Goal: Task Accomplishment & Management: Complete application form

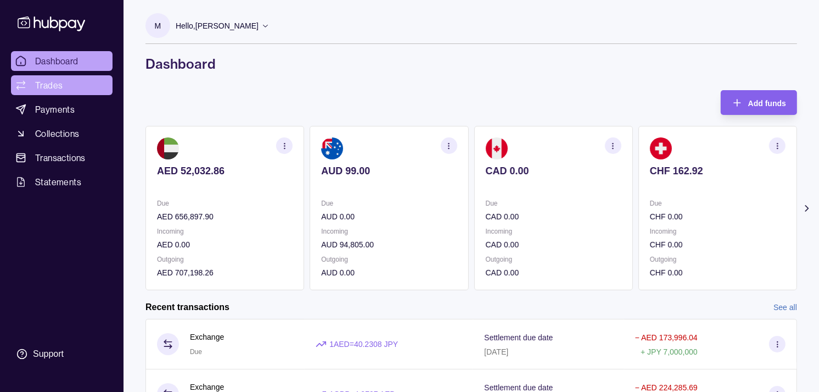
click at [59, 79] on span "Trades" at bounding box center [48, 85] width 27 height 13
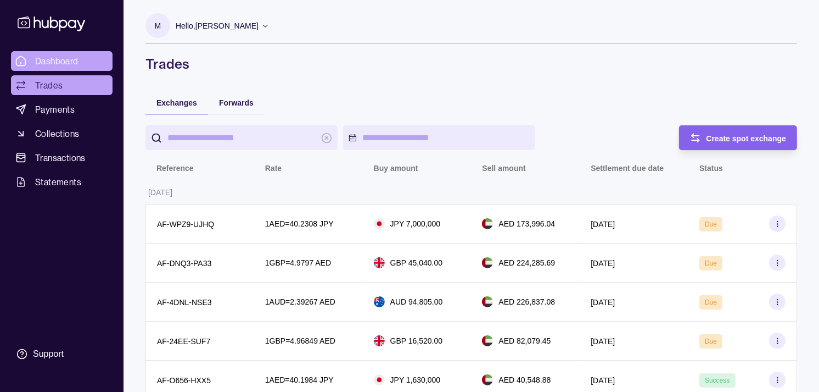
click at [83, 59] on link "Dashboard" at bounding box center [62, 61] width 102 height 20
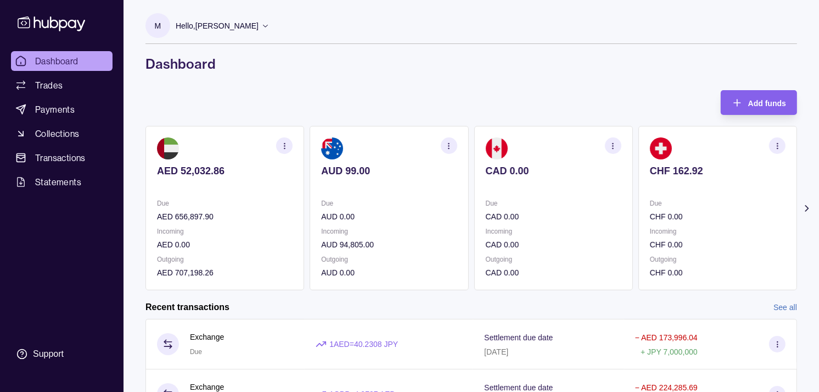
click at [561, 189] on p at bounding box center [554, 186] width 136 height 12
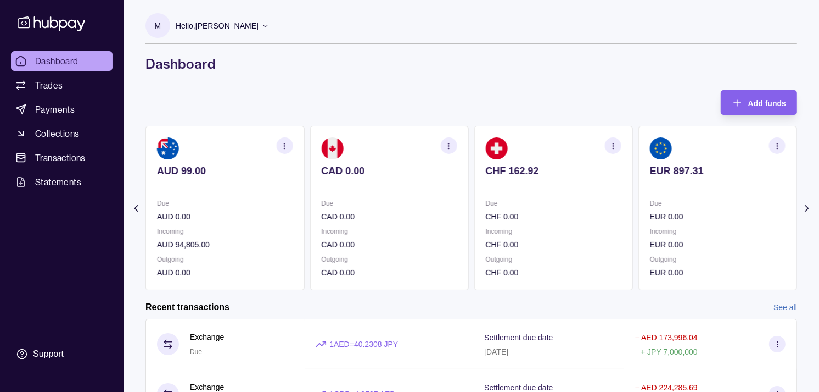
click at [553, 187] on p at bounding box center [554, 186] width 136 height 12
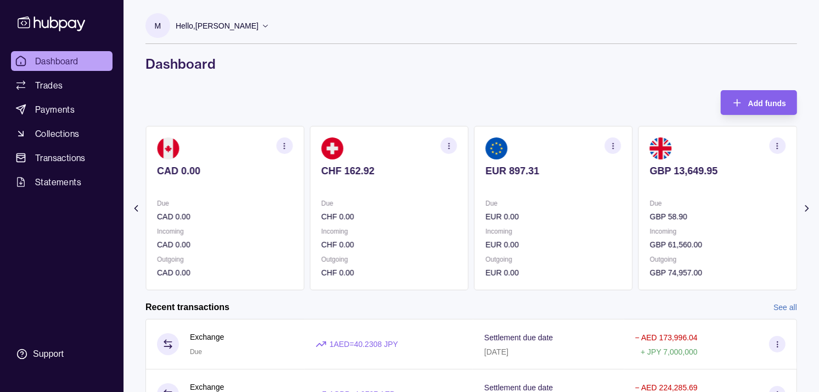
click at [570, 204] on section "EUR 897.31 Due EUR 0.00 Incoming EUR 0.00 Outgoing EUR 0.00" at bounding box center [554, 208] width 159 height 164
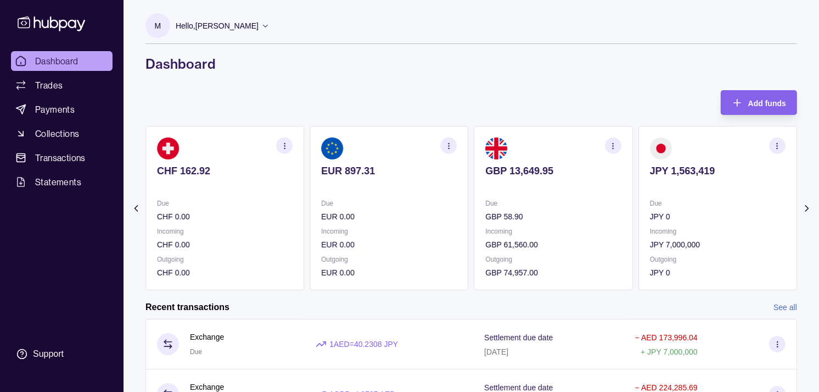
click at [570, 205] on p "Due" at bounding box center [554, 203] width 136 height 12
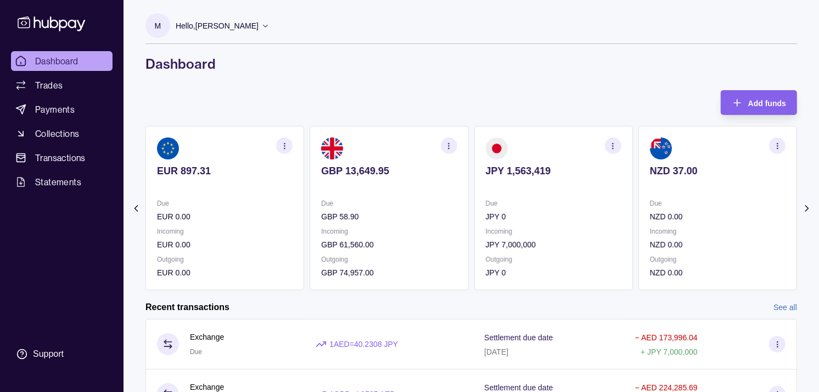
click at [526, 196] on section "JPY 1,563,419 Due JPY 0 Incoming JPY 7,000,000 Outgoing JPY 0" at bounding box center [554, 208] width 159 height 164
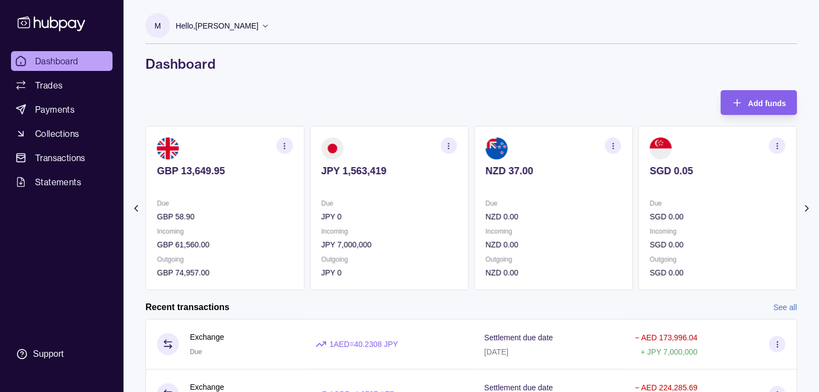
drag, startPoint x: 305, startPoint y: 204, endPoint x: 334, endPoint y: 209, distance: 29.6
click at [332, 209] on div "AED 52,032.86 Due AED 656,897.90 Incoming AED 0.00 Outgoing AED 707,198.26 AUD …" at bounding box center [472, 208] width 652 height 164
drag, startPoint x: 334, startPoint y: 209, endPoint x: 254, endPoint y: 94, distance: 140.0
click at [254, 94] on div "Add funds AED 52,032.86 Due AED 656,897.90 Incoming AED 0.00 Outgoing AED 707,1…" at bounding box center [472, 190] width 652 height 200
click at [282, 143] on icon "button" at bounding box center [285, 146] width 8 height 8
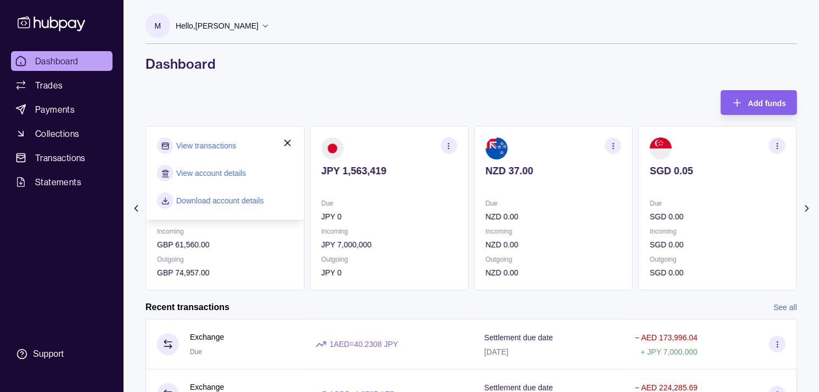
click at [216, 66] on h1 "Dashboard" at bounding box center [472, 64] width 652 height 18
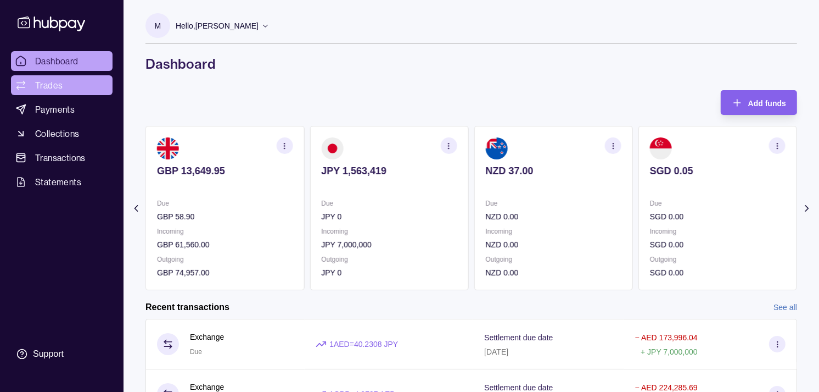
click at [58, 88] on span "Trades" at bounding box center [48, 85] width 27 height 13
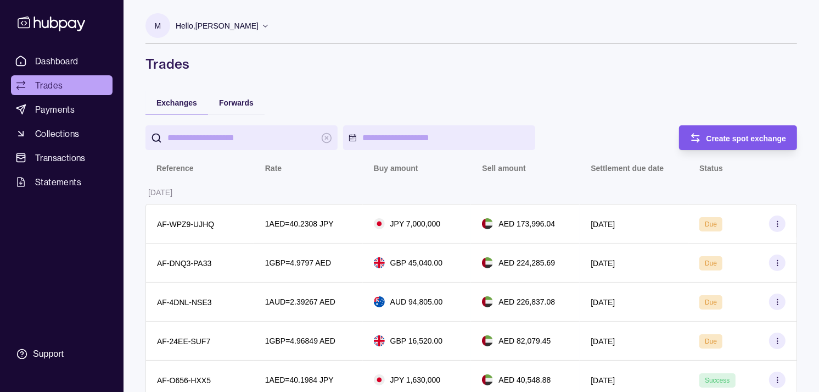
click at [729, 140] on span "Create spot exchange" at bounding box center [747, 138] width 80 height 9
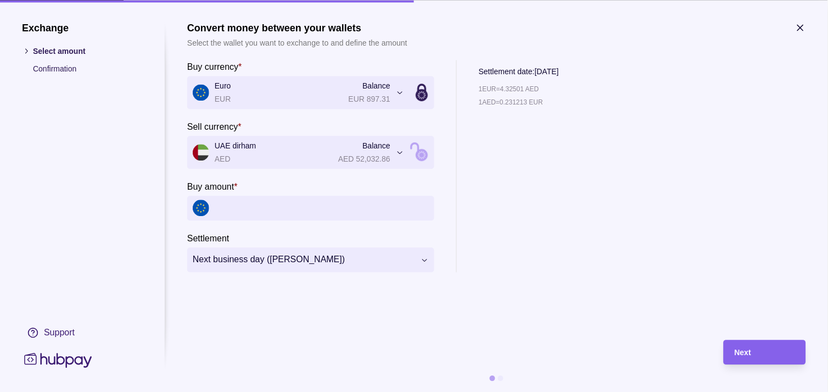
click at [795, 29] on icon "button" at bounding box center [800, 27] width 11 height 11
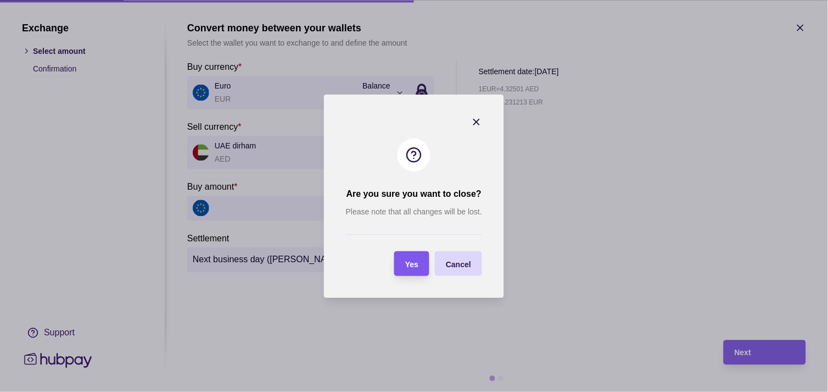
click at [404, 266] on div "Yes" at bounding box center [404, 263] width 30 height 25
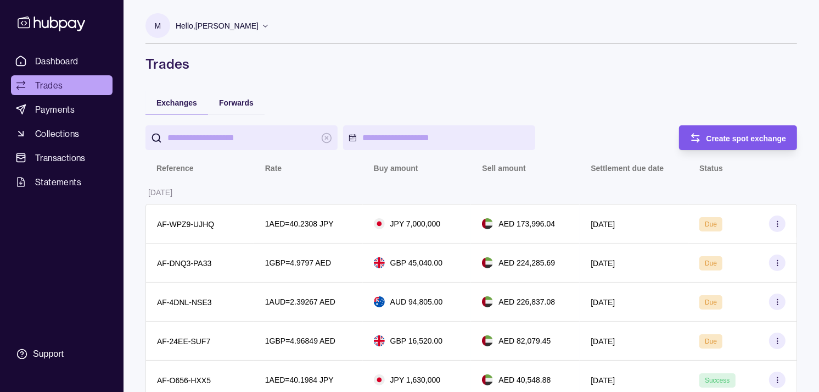
click at [699, 132] on icon "button" at bounding box center [695, 137] width 11 height 11
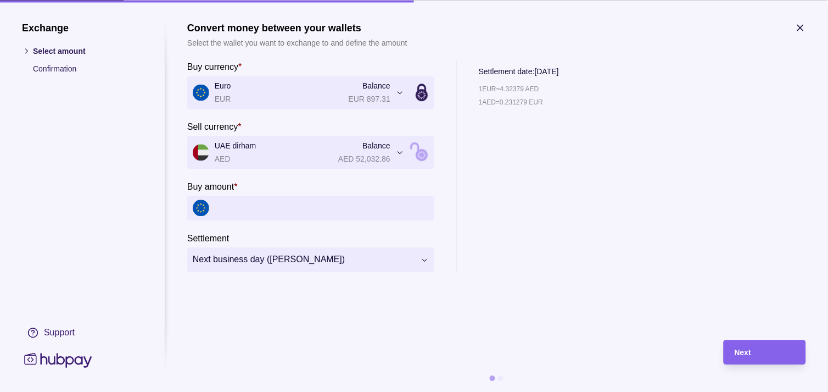
click at [261, 206] on input "Buy amount *" at bounding box center [322, 208] width 214 height 25
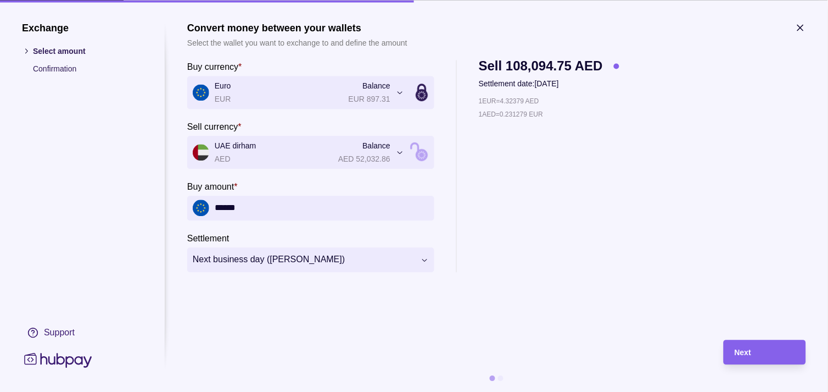
type input "******"
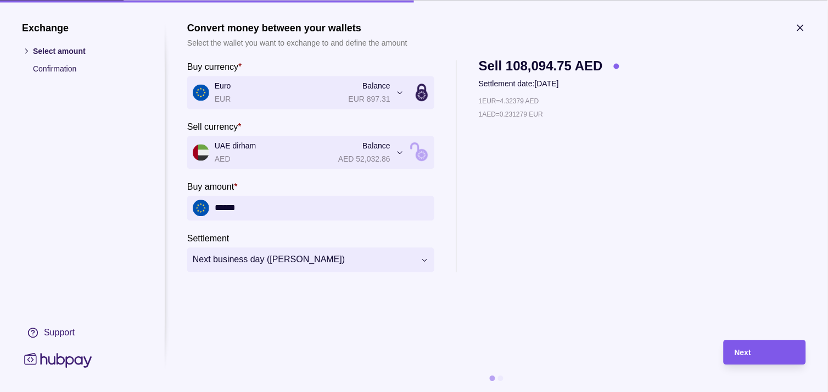
click at [766, 352] on div "Next" at bounding box center [765, 351] width 60 height 13
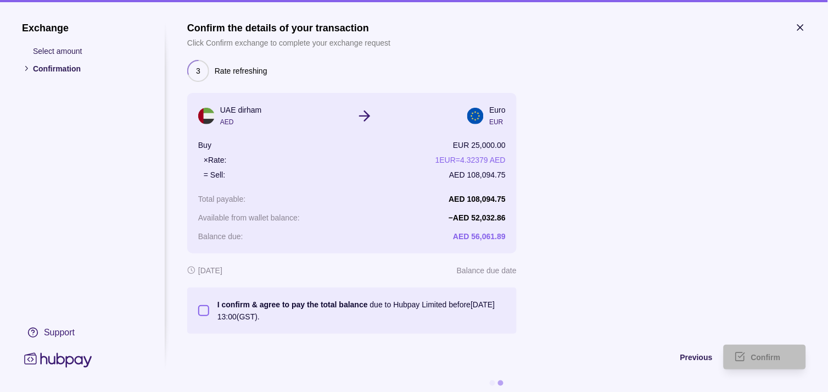
click at [204, 313] on button "I confirm & agree to pay the total balance due to Hubpay Limited before 14 Aug …" at bounding box center [203, 310] width 11 height 11
click at [780, 355] on span "Confirm" at bounding box center [766, 357] width 30 height 9
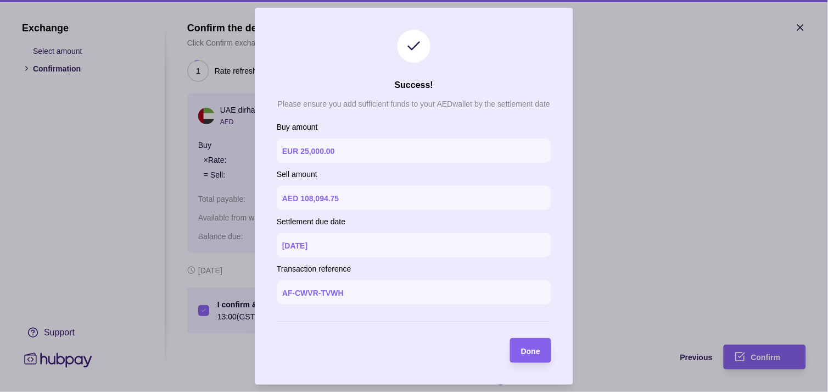
drag, startPoint x: 550, startPoint y: 348, endPoint x: 537, endPoint y: 350, distance: 12.9
click at [547, 348] on section "Done" at bounding box center [530, 350] width 41 height 25
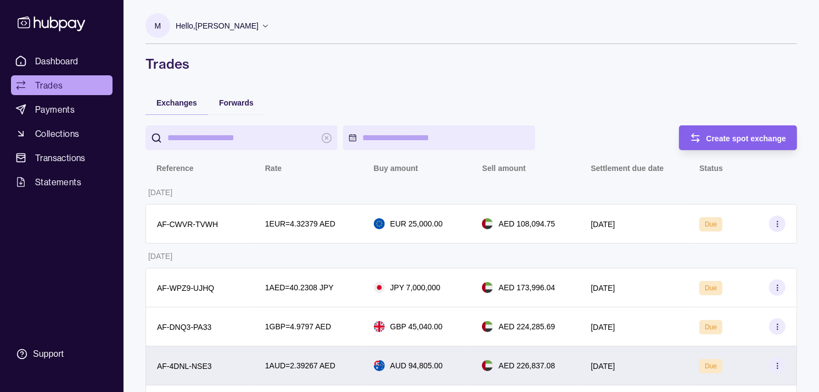
click at [537, 350] on div "AED 226,837.08" at bounding box center [525, 365] width 109 height 39
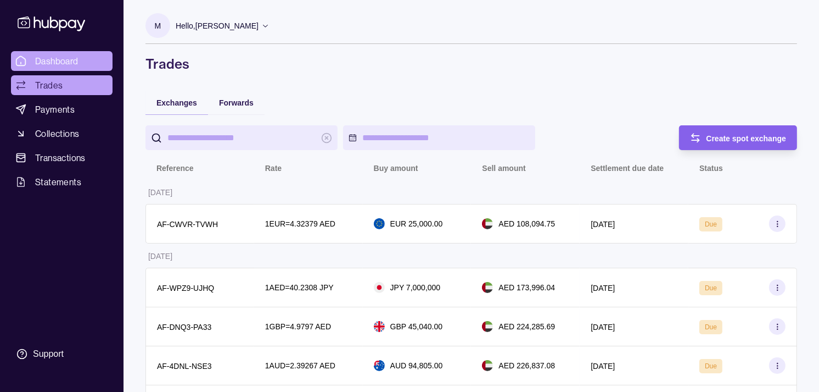
click at [82, 62] on link "Dashboard" at bounding box center [62, 61] width 102 height 20
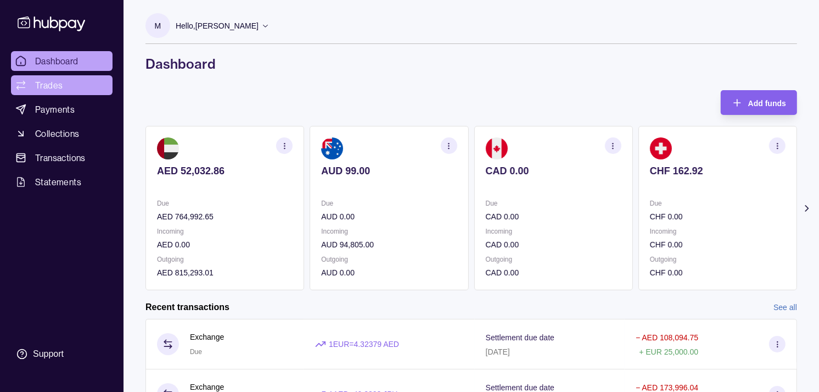
click at [48, 85] on span "Trades" at bounding box center [48, 85] width 27 height 13
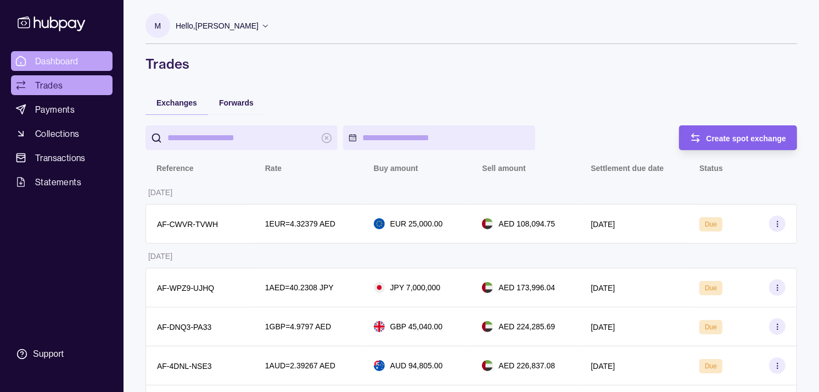
click at [80, 62] on link "Dashboard" at bounding box center [62, 61] width 102 height 20
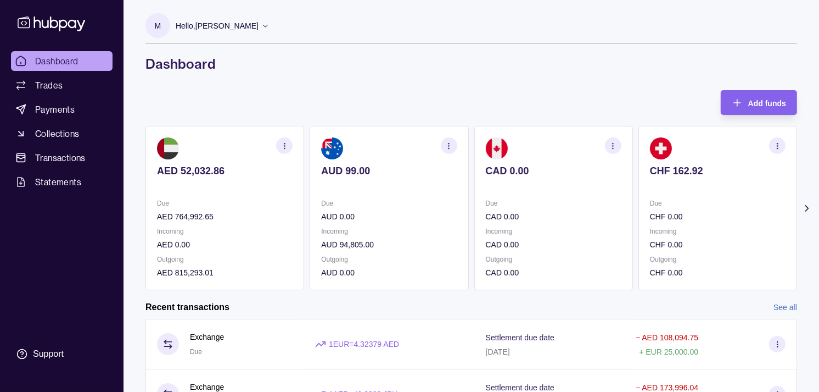
click at [666, 192] on section "CHF 162.92 Due CHF 0.00 Incoming CHF 0.00 Outgoing CHF 0.00" at bounding box center [718, 208] width 159 height 164
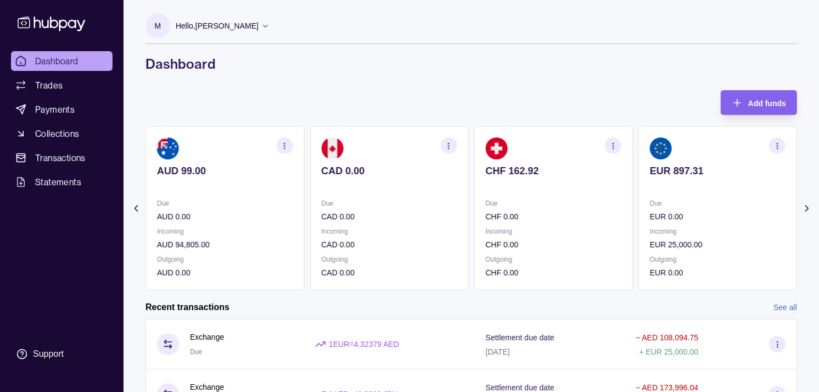
click at [674, 194] on section "EUR 897.31 Due EUR 0.00 Incoming EUR 25,000.00 Outgoing EUR 0.00" at bounding box center [718, 208] width 159 height 164
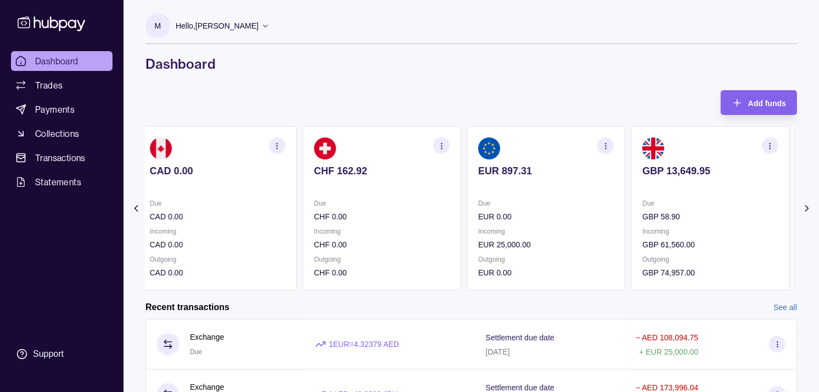
click at [634, 191] on section "GBP 13,649.95 Due GBP 58.90 Incoming GBP 61,560.00 Outgoing GBP 74,957.00" at bounding box center [710, 208] width 159 height 164
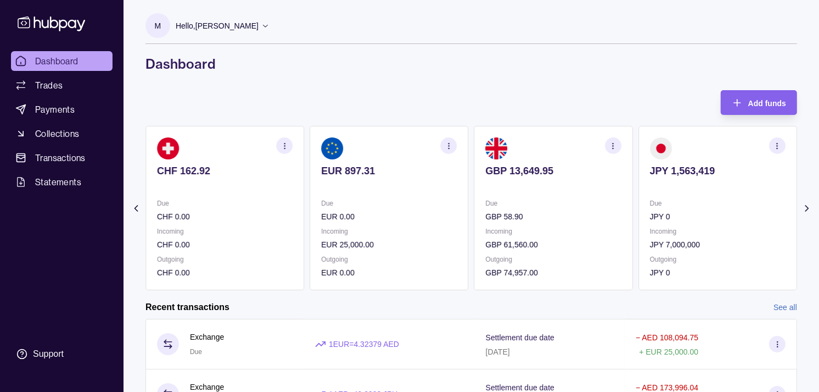
click at [777, 148] on circle "button" at bounding box center [777, 148] width 1 height 1
click at [711, 148] on link "View transactions" at bounding box center [699, 146] width 60 height 12
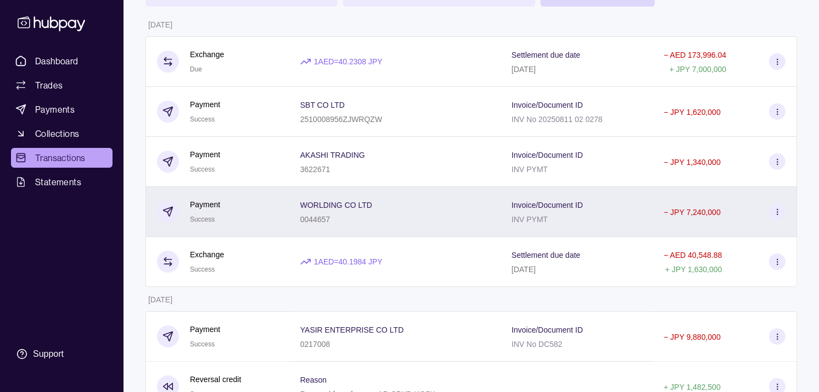
scroll to position [122, 0]
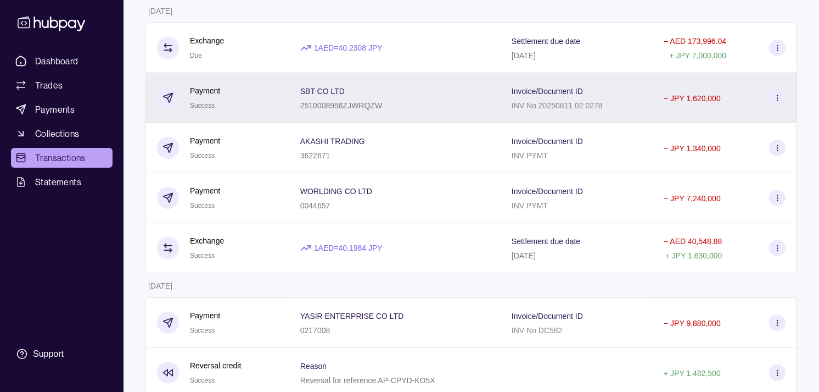
click at [338, 91] on p "SBT CO LTD" at bounding box center [322, 91] width 44 height 9
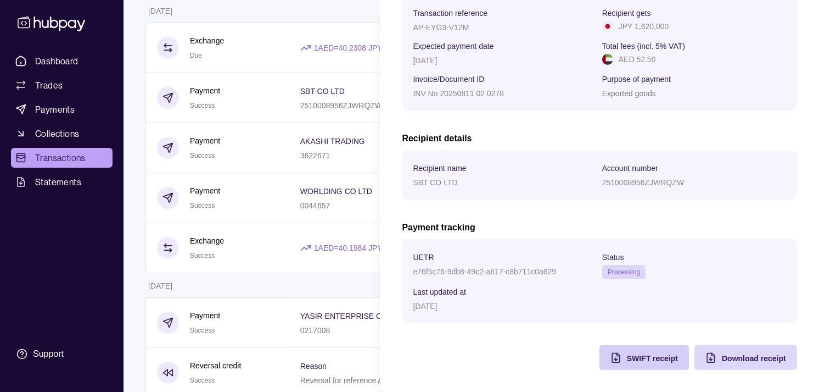
scroll to position [183, 0]
click at [627, 354] on span "SWIFT receipt" at bounding box center [652, 358] width 51 height 9
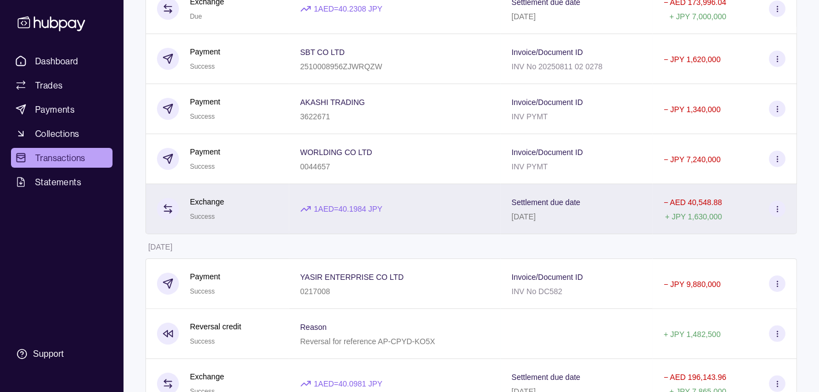
scroll to position [183, 0]
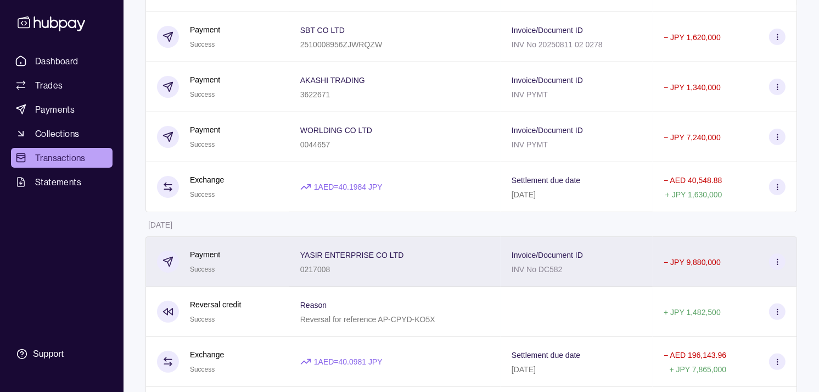
click at [249, 261] on div "Payment Success" at bounding box center [217, 261] width 121 height 27
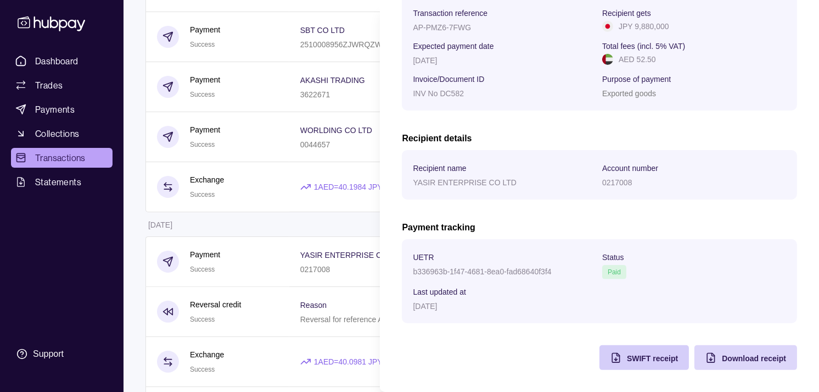
click at [611, 353] on icon "button" at bounding box center [616, 357] width 11 height 11
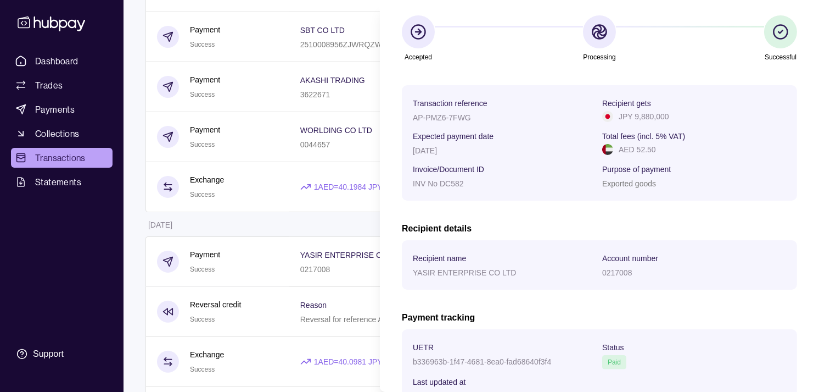
scroll to position [0, 0]
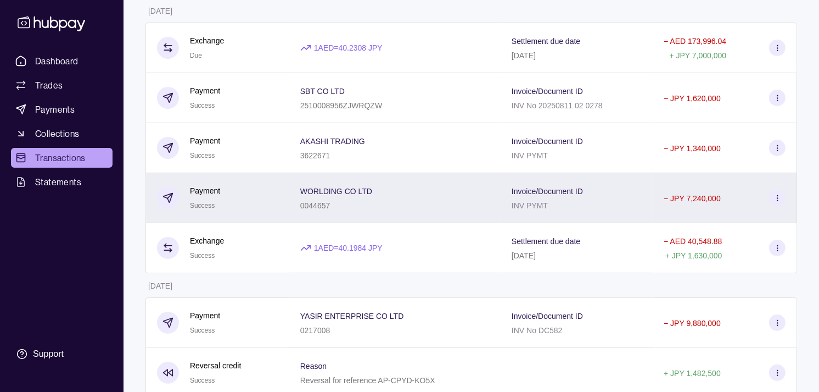
scroll to position [61, 0]
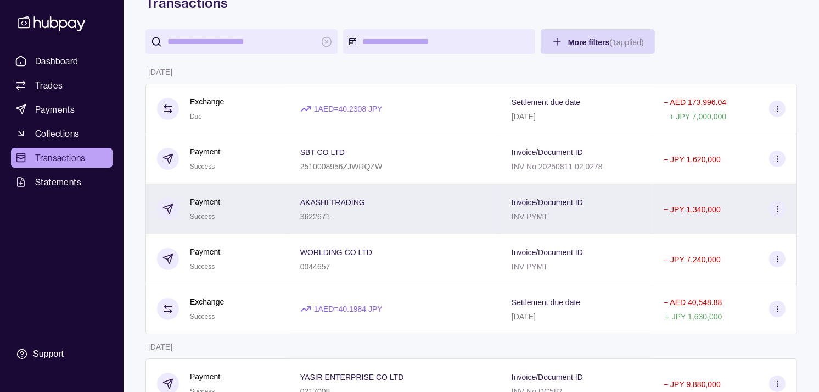
click at [259, 217] on div "Payment Success" at bounding box center [217, 209] width 121 height 27
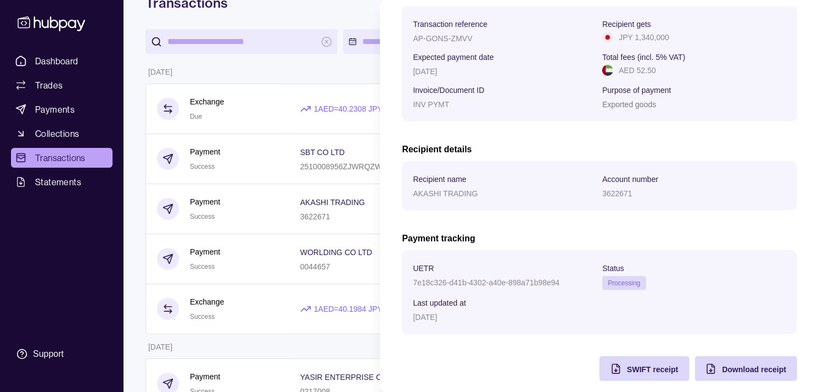
scroll to position [183, 0]
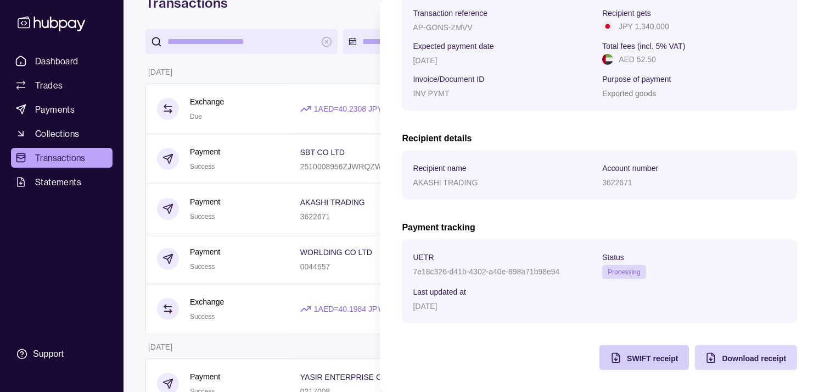
click at [629, 351] on div "SWIFT receipt" at bounding box center [652, 357] width 51 height 13
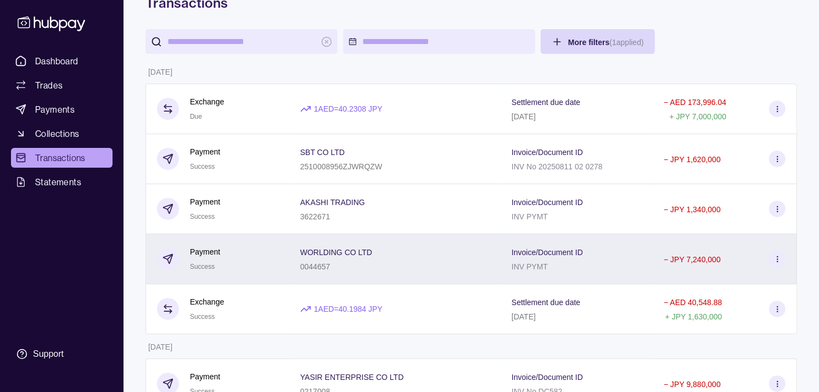
click at [262, 259] on div "Payment Success" at bounding box center [217, 258] width 121 height 27
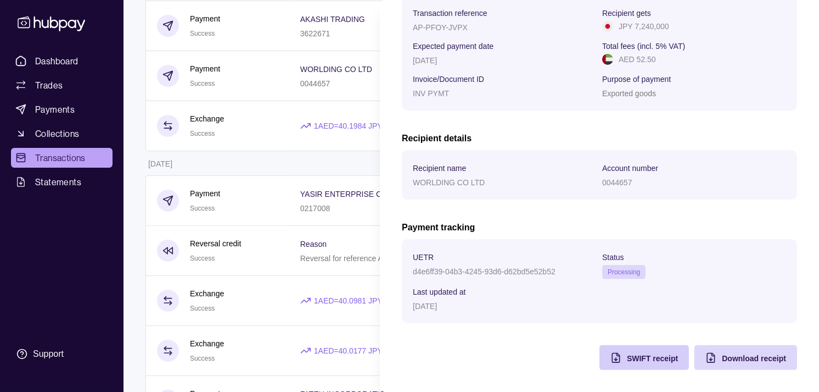
click at [641, 355] on span "SWIFT receipt" at bounding box center [652, 358] width 51 height 9
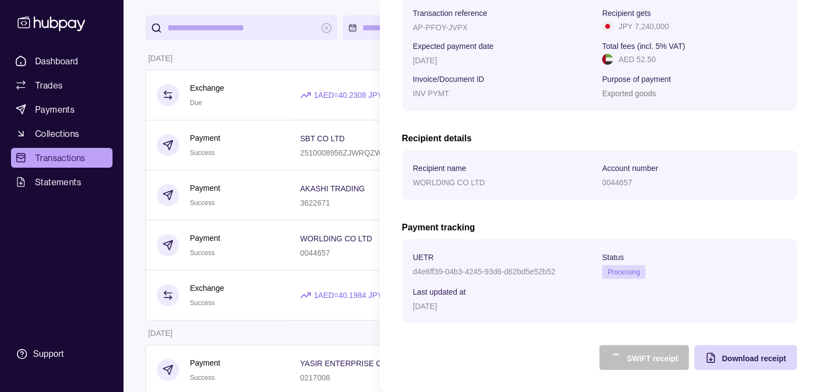
scroll to position [61, 0]
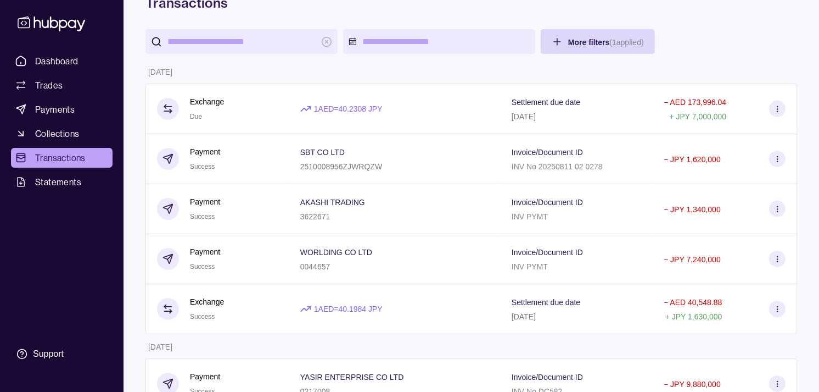
click at [75, 54] on span "Dashboard" at bounding box center [56, 60] width 43 height 13
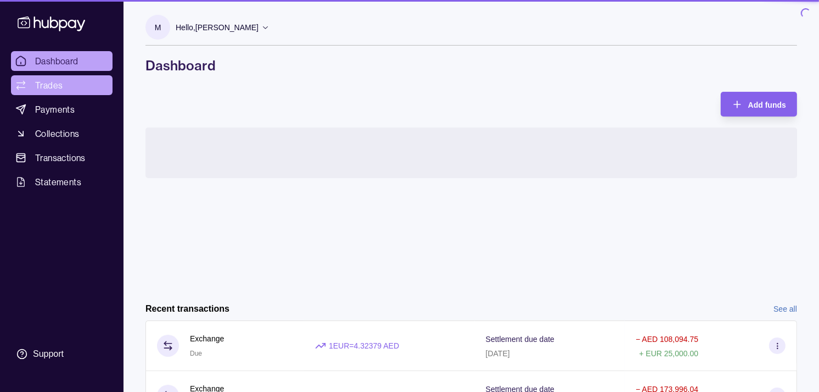
click at [62, 83] on span "Trades" at bounding box center [48, 85] width 27 height 13
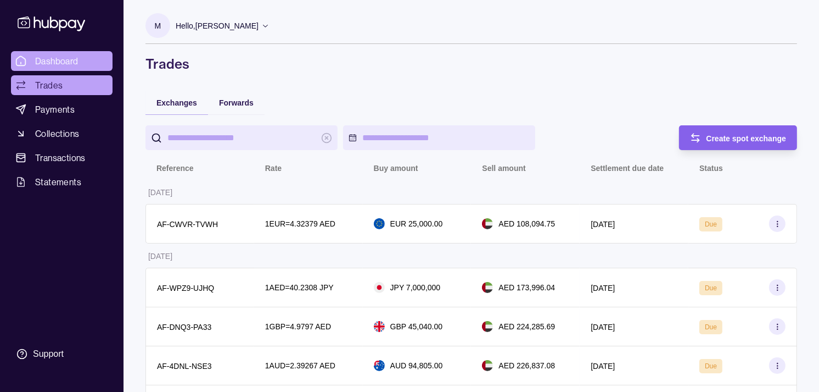
click at [80, 65] on link "Dashboard" at bounding box center [62, 61] width 102 height 20
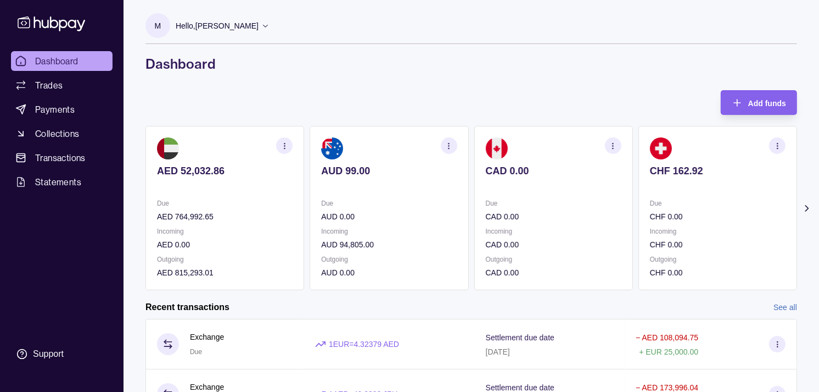
click at [549, 177] on div "CAD 0.00" at bounding box center [554, 178] width 136 height 27
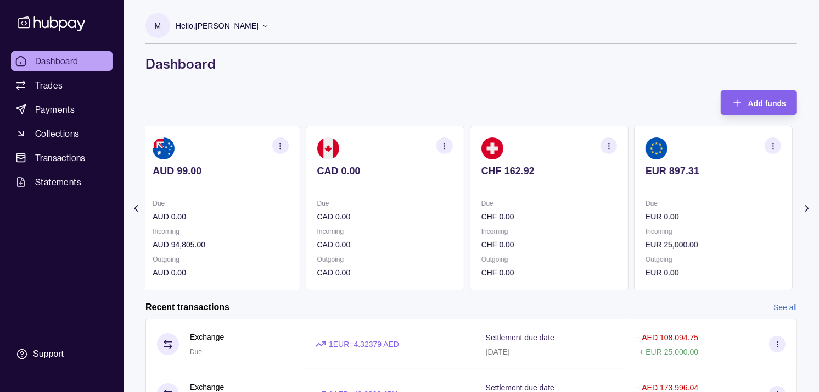
click at [564, 183] on p at bounding box center [550, 186] width 136 height 12
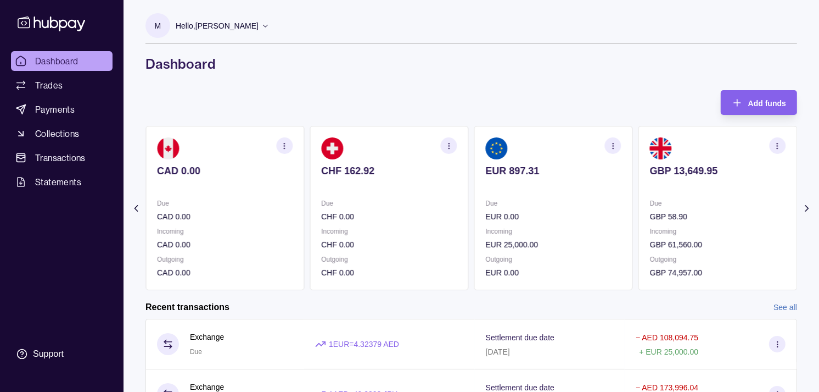
click at [560, 180] on p at bounding box center [554, 186] width 136 height 12
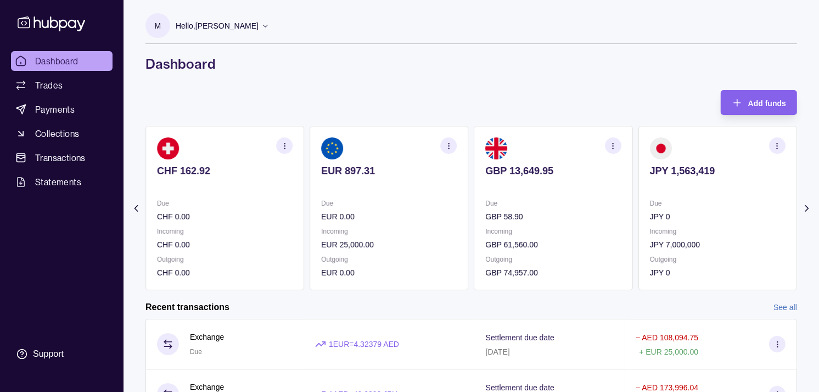
click at [566, 176] on div "GBP 13,649.95" at bounding box center [554, 178] width 136 height 27
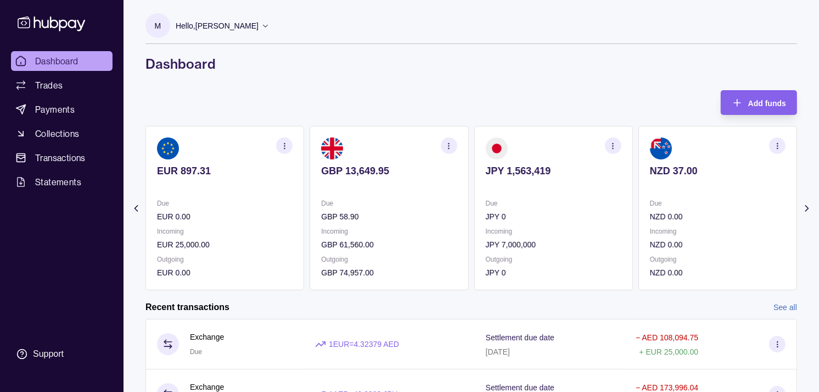
click at [568, 172] on p "JPY 1,563,419" at bounding box center [554, 171] width 136 height 12
click at [570, 173] on p "JPY 1,563,419" at bounding box center [554, 171] width 136 height 12
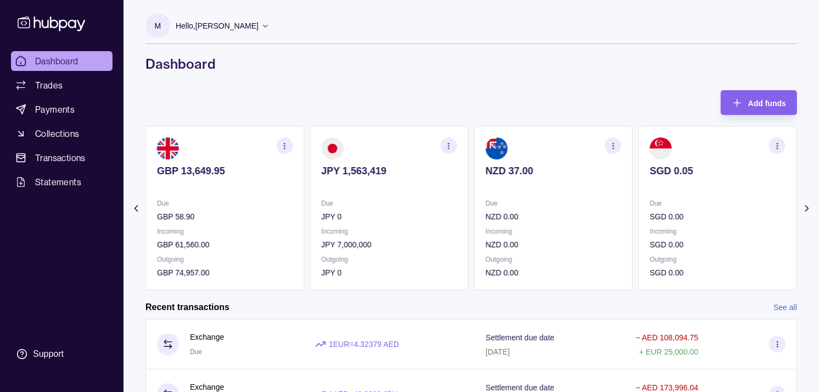
click at [449, 146] on circle "button" at bounding box center [449, 145] width 1 height 1
click at [382, 143] on link "View transactions" at bounding box center [371, 146] width 60 height 12
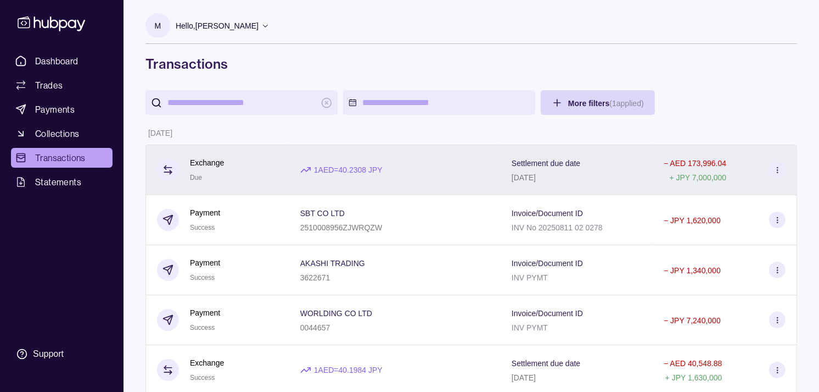
scroll to position [61, 0]
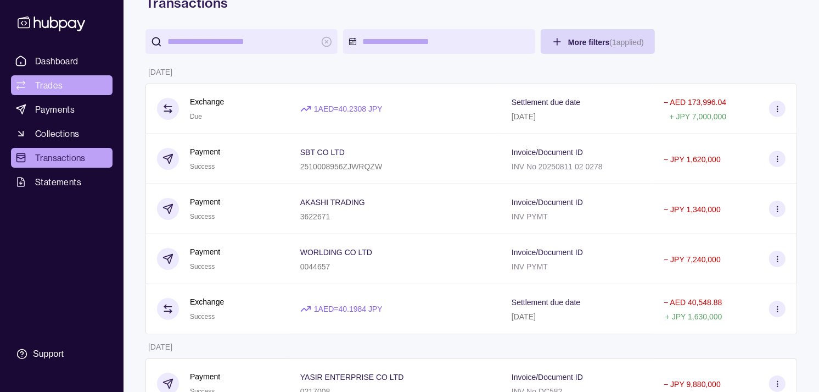
click at [50, 79] on span "Trades" at bounding box center [48, 85] width 27 height 13
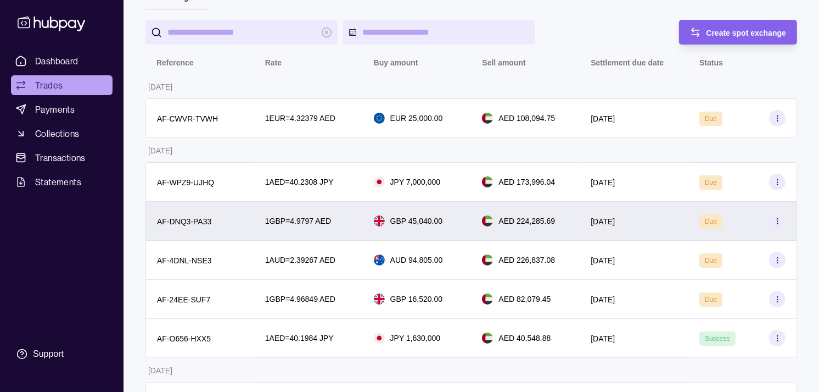
scroll to position [122, 0]
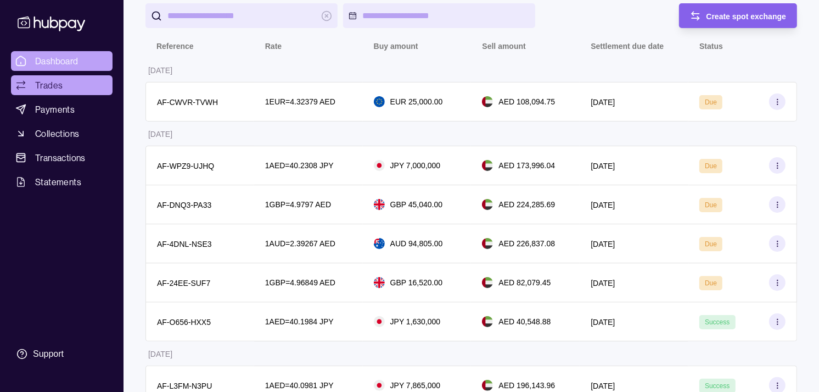
click at [77, 65] on span "Dashboard" at bounding box center [56, 60] width 43 height 13
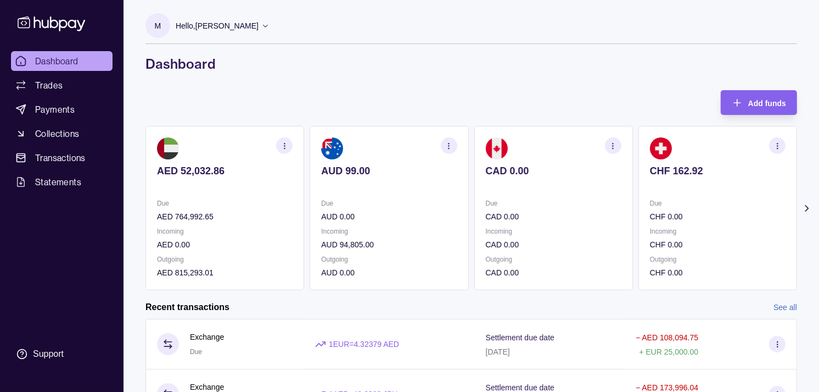
click at [650, 180] on p at bounding box center [718, 186] width 136 height 12
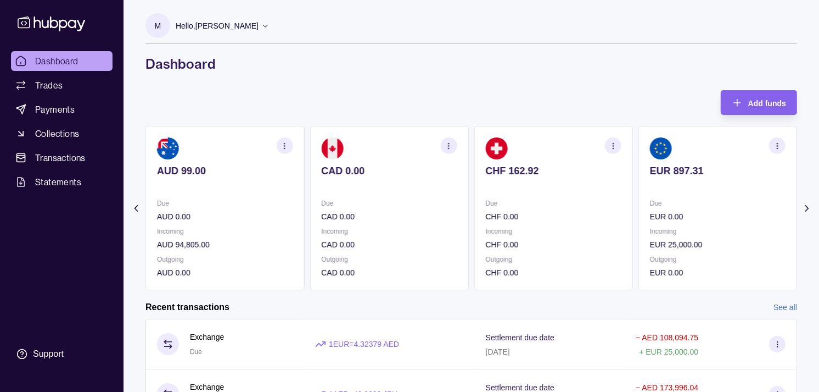
click at [650, 188] on p at bounding box center [718, 186] width 136 height 12
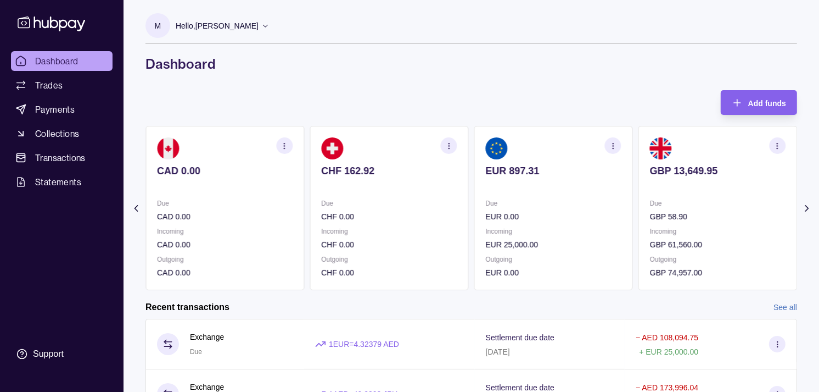
click at [639, 191] on section "GBP 13,649.95 Due GBP 58.90 Incoming GBP 61,560.00 Outgoing GBP 74,957.00" at bounding box center [718, 208] width 159 height 164
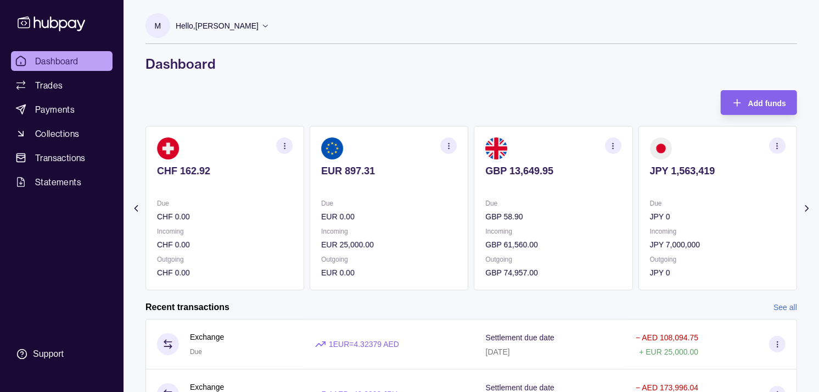
click at [774, 142] on icon "button" at bounding box center [778, 146] width 8 height 8
click at [690, 142] on link "View transactions" at bounding box center [699, 146] width 60 height 12
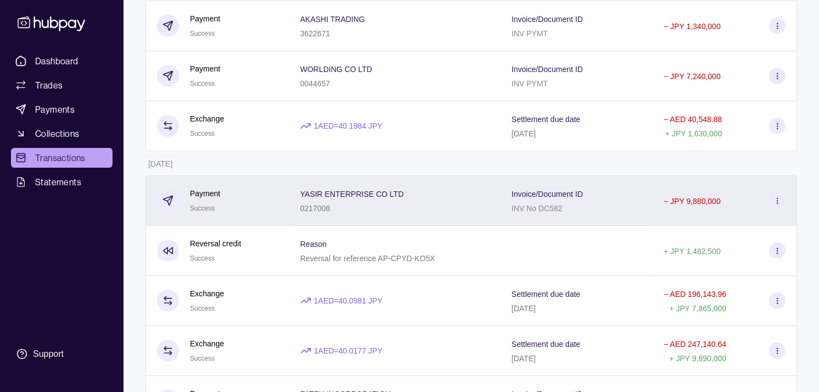
scroll to position [305, 0]
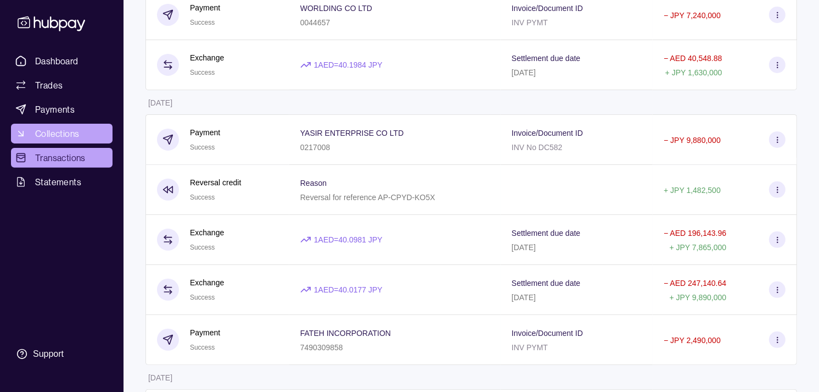
click at [40, 136] on span "Collections" at bounding box center [57, 133] width 44 height 13
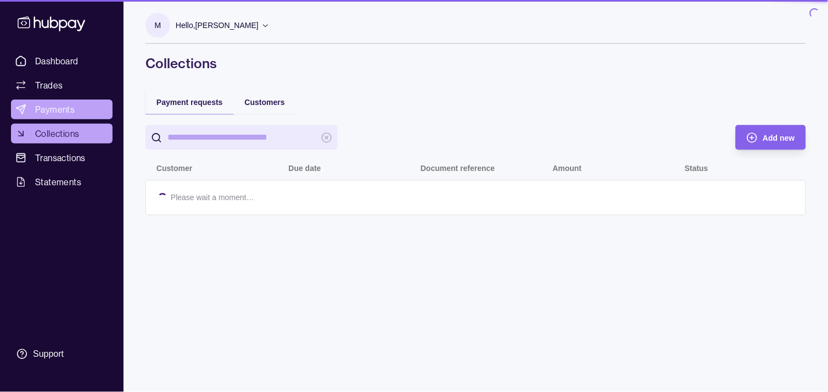
click at [51, 103] on span "Payments" at bounding box center [55, 109] width 40 height 13
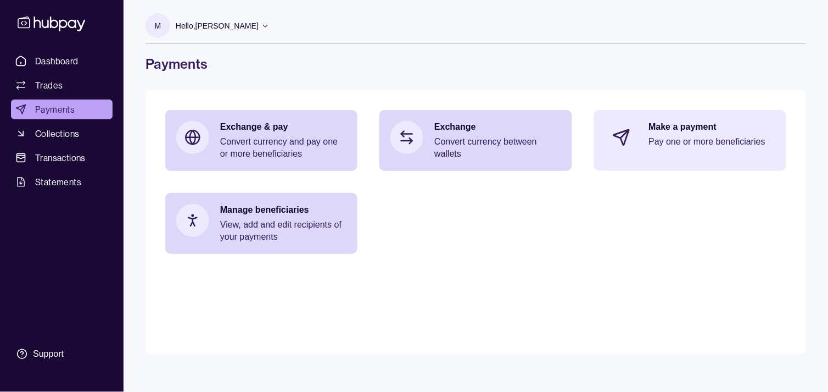
click at [683, 138] on p "Pay one or more beneficiaries" at bounding box center [712, 142] width 126 height 12
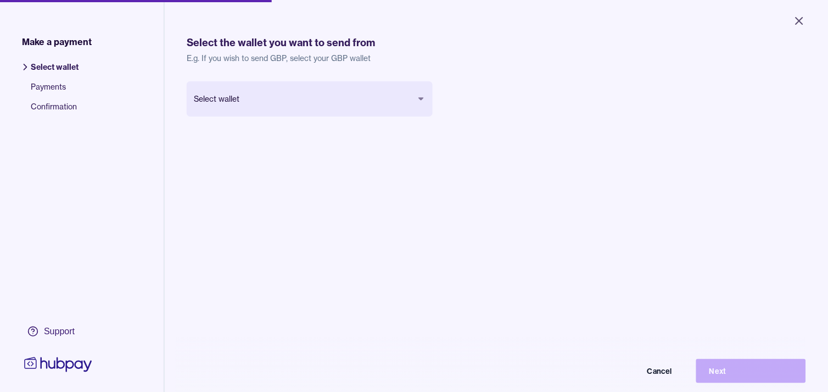
click at [299, 101] on body "Close Make a payment Select wallet Payments Confirmation Support Select the wal…" at bounding box center [414, 196] width 828 height 392
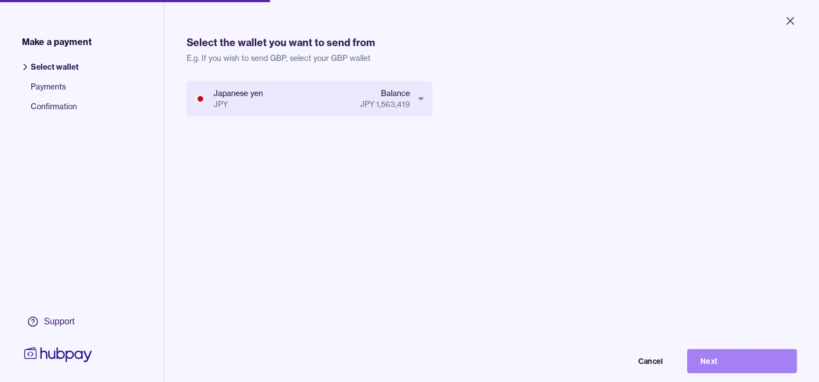
click at [763, 361] on button "Next" at bounding box center [743, 361] width 110 height 24
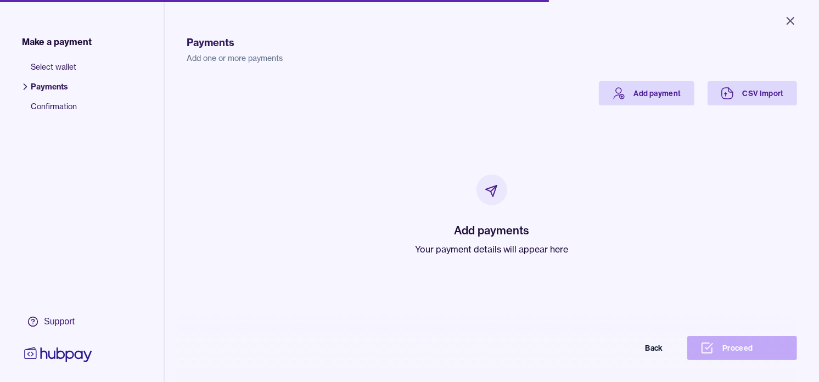
click at [503, 242] on div "Add payments Your payment details will appear here" at bounding box center [492, 215] width 153 height 81
click at [613, 88] on icon at bounding box center [618, 93] width 13 height 13
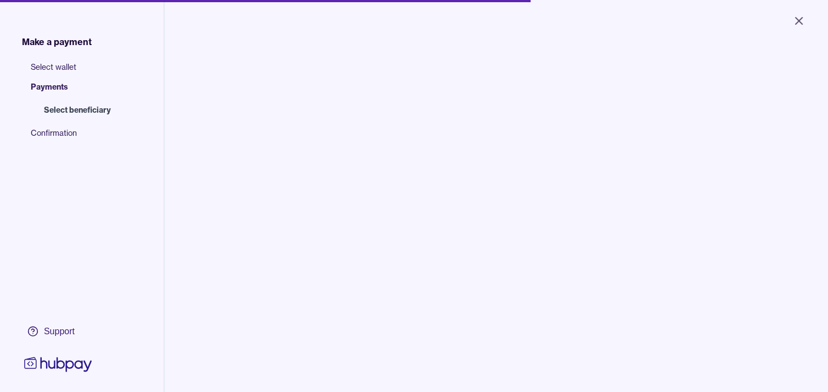
click at [315, 105] on input "search" at bounding box center [283, 111] width 148 height 25
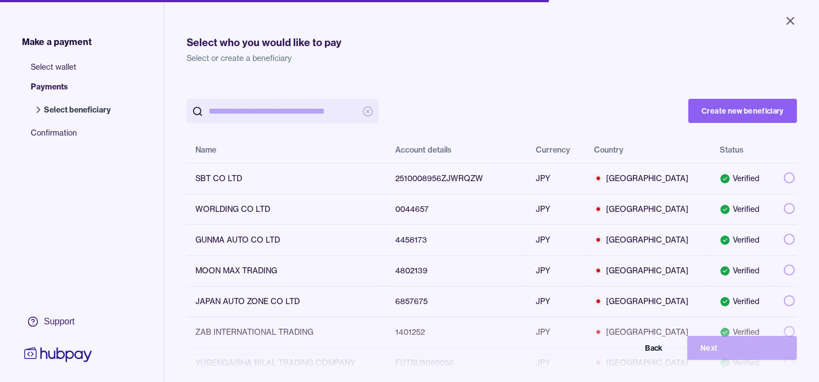
paste input "*******"
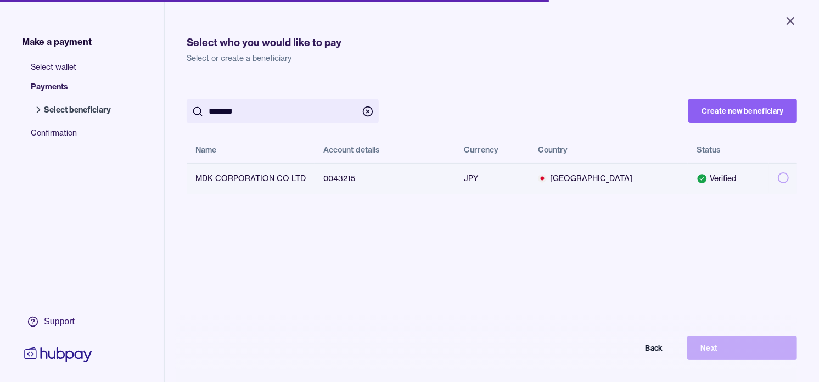
type input "*******"
click at [778, 177] on button "button" at bounding box center [783, 177] width 11 height 11
click at [772, 357] on button "Next" at bounding box center [743, 348] width 110 height 24
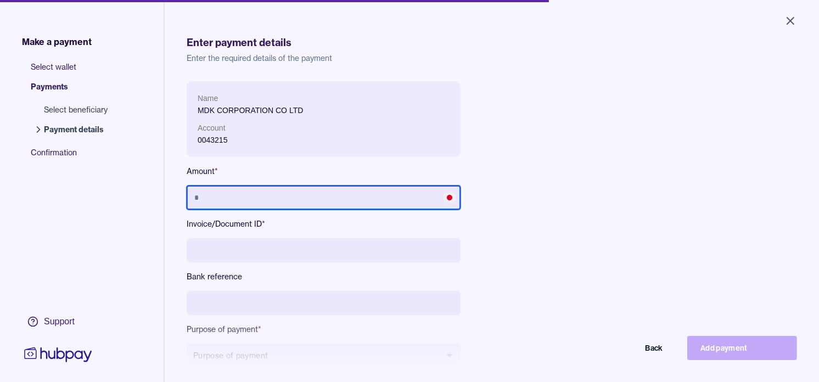
click at [339, 199] on input "text" at bounding box center [324, 198] width 274 height 24
type input "*********"
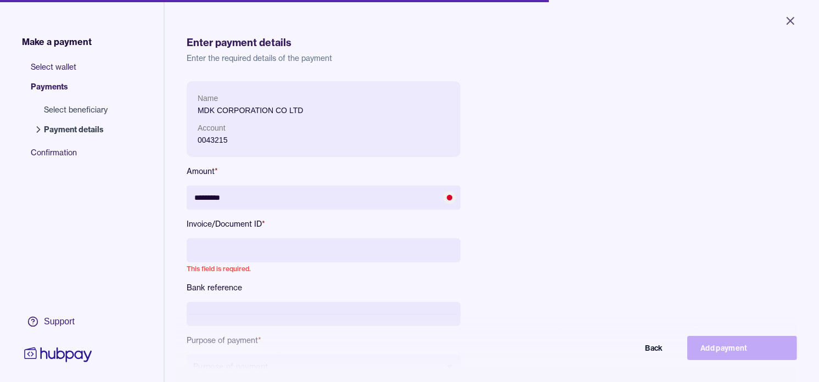
paste input "**********"
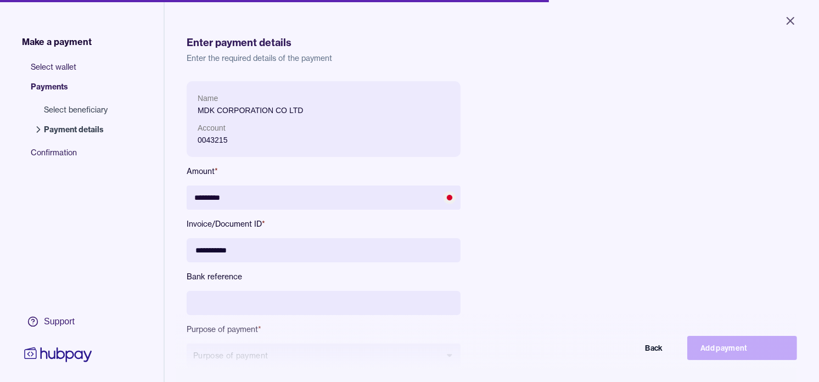
click at [217, 249] on input "**********" at bounding box center [324, 250] width 274 height 24
type input "**********"
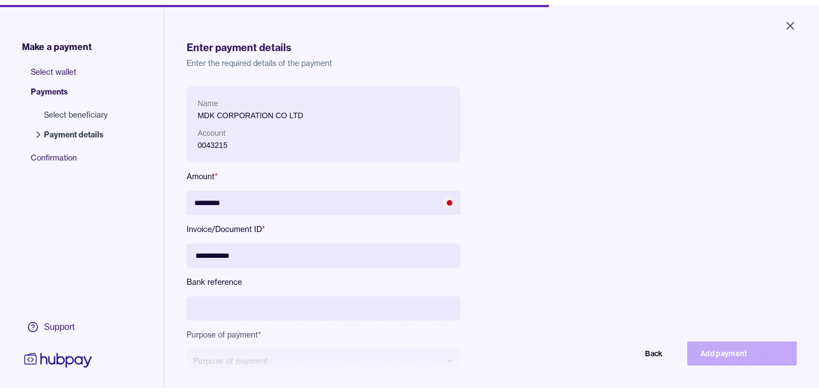
scroll to position [122, 0]
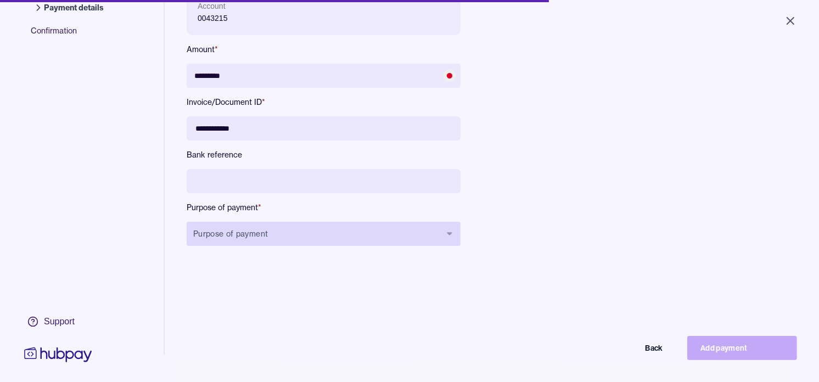
click at [271, 229] on button "Purpose of payment" at bounding box center [324, 234] width 274 height 24
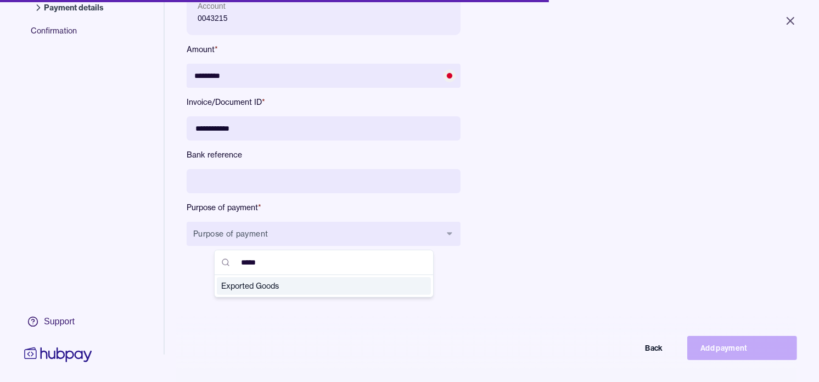
type input "*****"
click at [277, 284] on span "Exported Goods" at bounding box center [317, 286] width 192 height 11
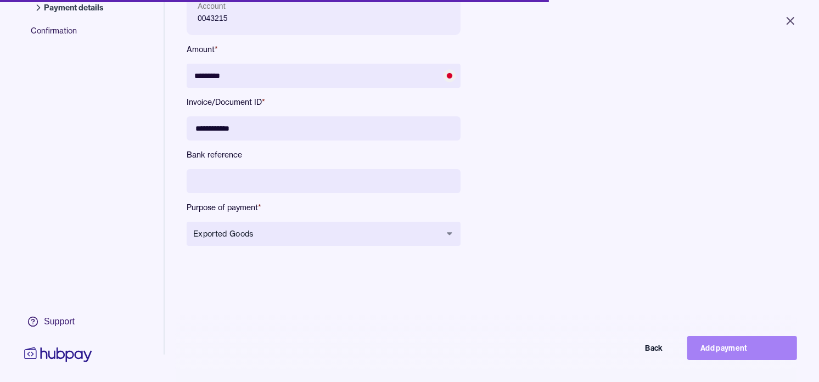
click at [738, 360] on button "Add payment" at bounding box center [743, 348] width 110 height 24
type input "*******"
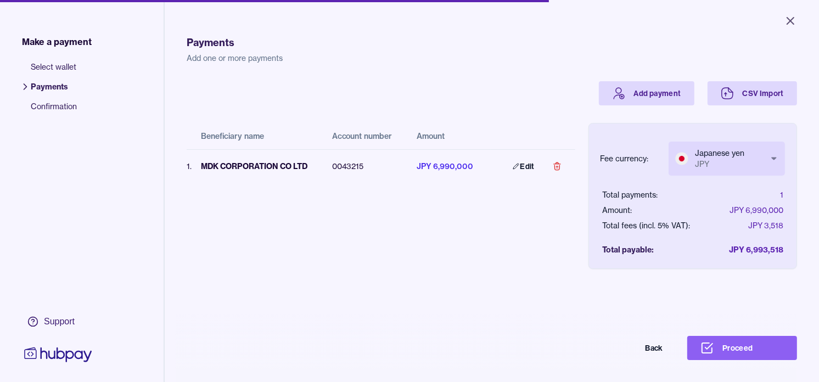
click at [717, 157] on body "Close Make a payment Select wallet Payments Confirmation Support Payments Add o…" at bounding box center [409, 191] width 819 height 382
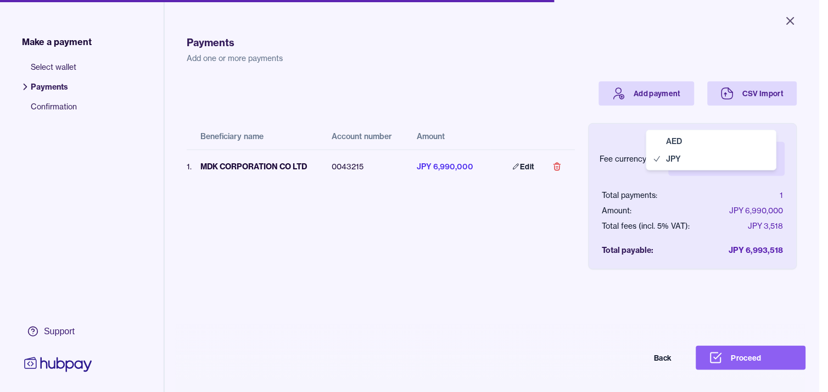
select select "***"
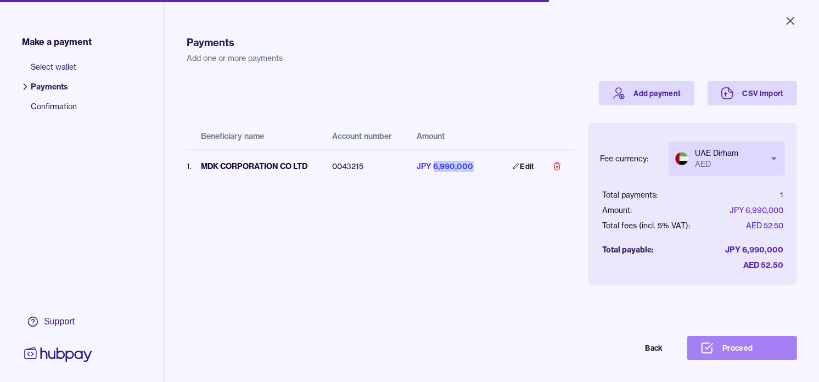
click at [749, 360] on button "Proceed" at bounding box center [743, 348] width 110 height 24
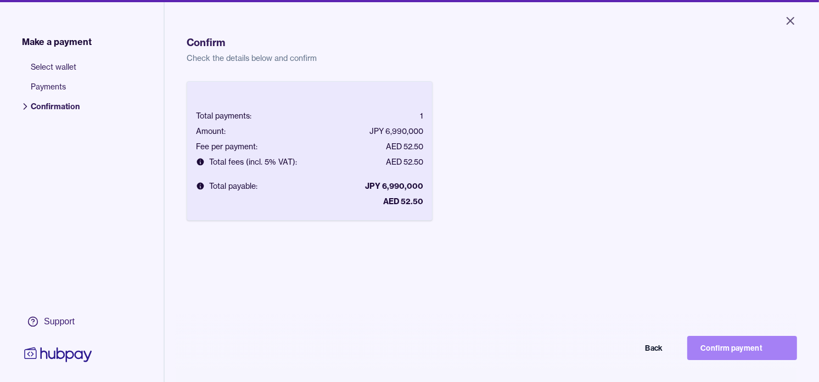
click at [745, 353] on button "Confirm payment" at bounding box center [743, 348] width 110 height 24
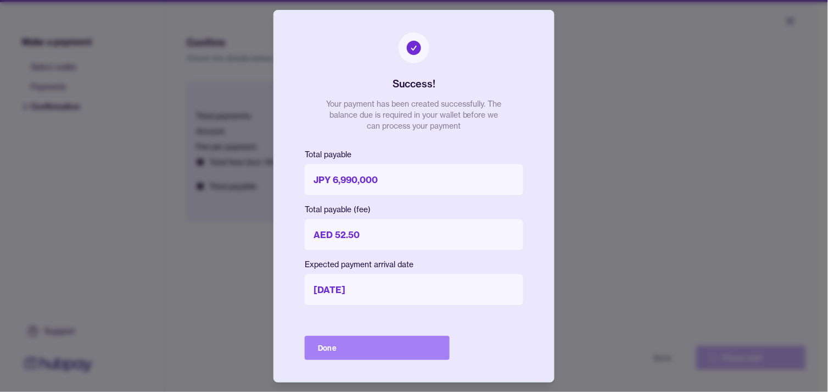
click at [400, 348] on button "Done" at bounding box center [377, 348] width 145 height 24
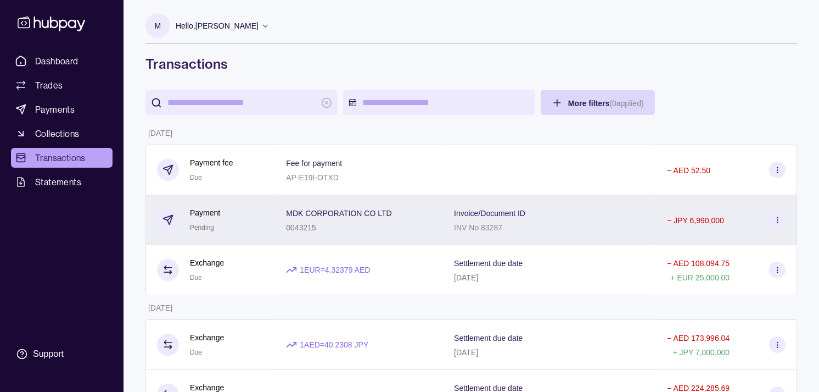
click at [255, 220] on div "Payment Pending" at bounding box center [210, 220] width 107 height 27
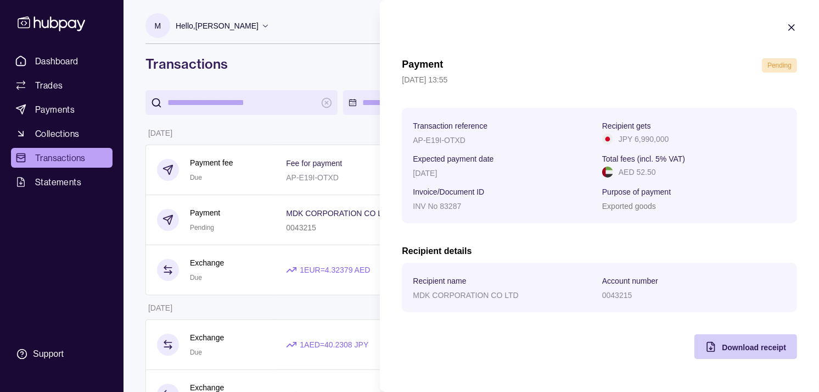
click at [733, 344] on span "Download receipt" at bounding box center [754, 347] width 64 height 9
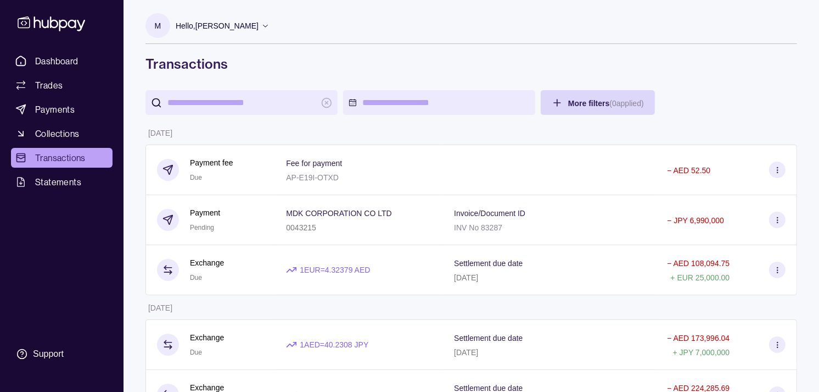
click at [79, 63] on link "Dashboard" at bounding box center [62, 61] width 102 height 20
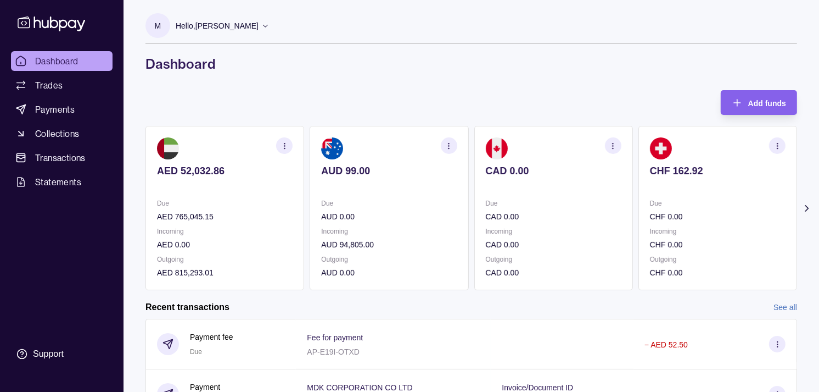
scroll to position [61, 0]
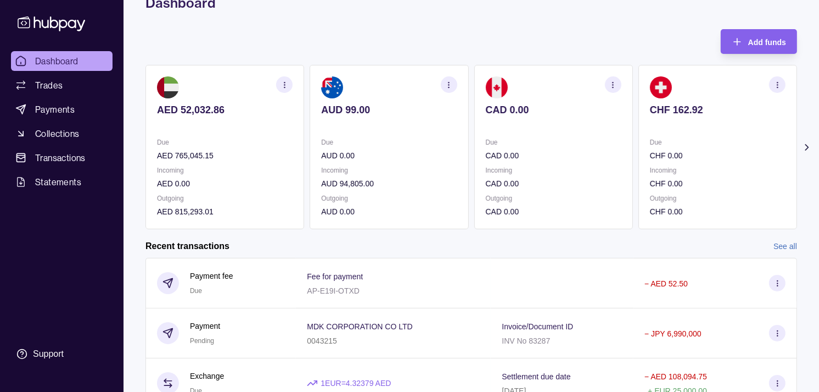
click at [674, 129] on p at bounding box center [718, 125] width 136 height 12
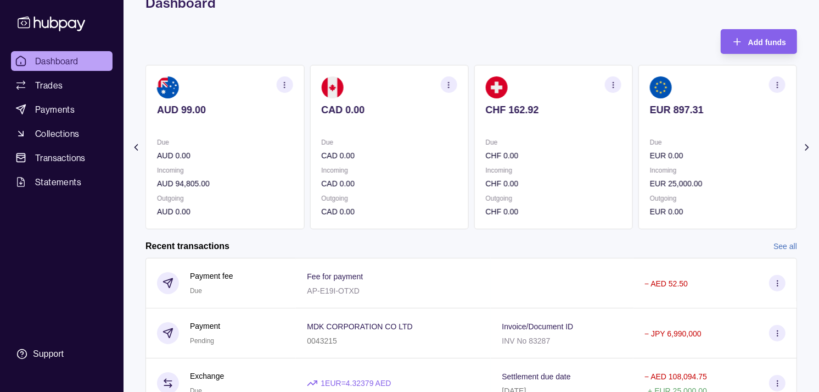
click at [673, 122] on p at bounding box center [718, 125] width 136 height 12
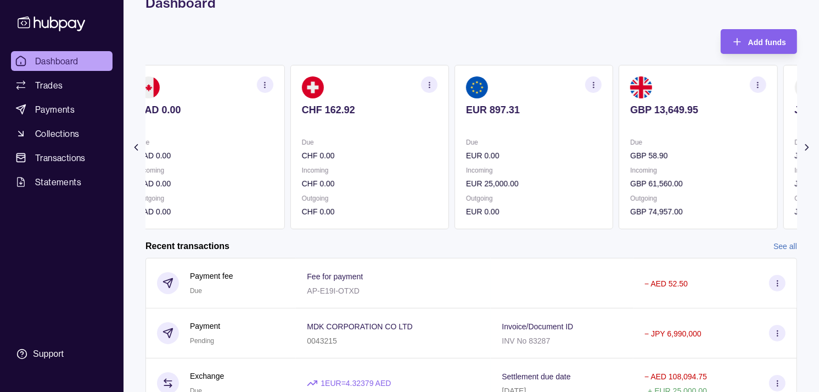
click at [709, 119] on p at bounding box center [698, 125] width 136 height 12
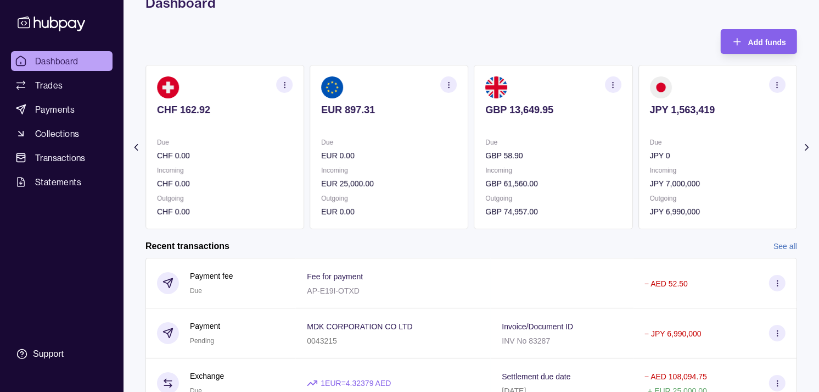
click at [774, 83] on icon "button" at bounding box center [778, 85] width 8 height 8
click at [700, 82] on link "View transactions" at bounding box center [699, 85] width 60 height 12
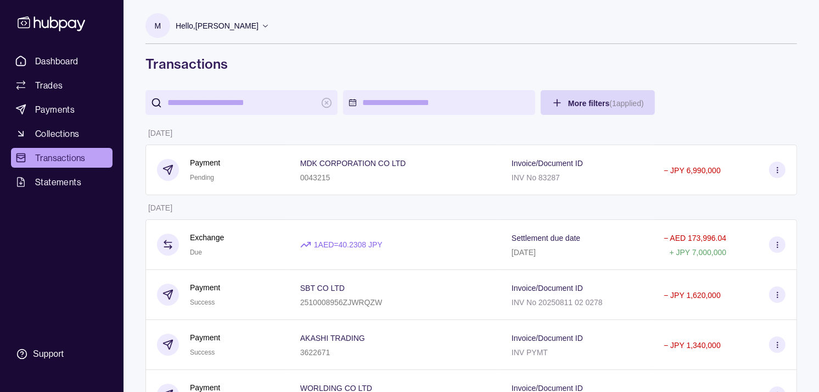
click at [301, 103] on input "search" at bounding box center [242, 102] width 148 height 25
paste input "*******"
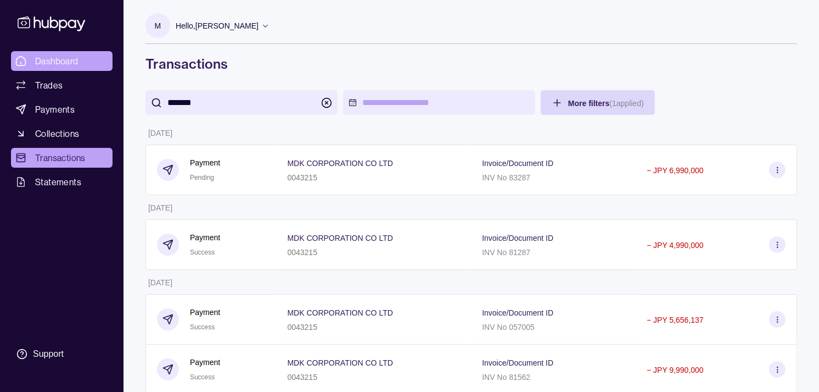
type input "*******"
click at [66, 60] on span "Dashboard" at bounding box center [56, 60] width 43 height 13
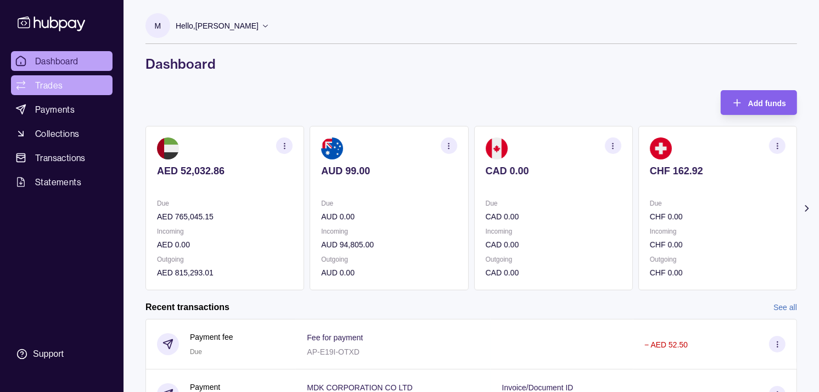
click at [65, 86] on link "Trades" at bounding box center [62, 85] width 102 height 20
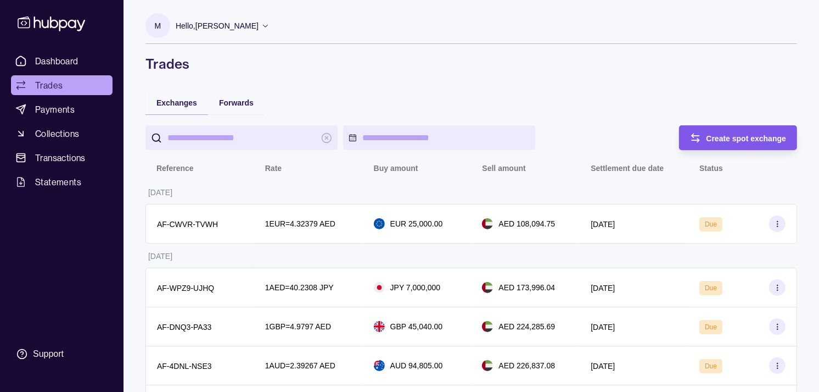
click at [753, 139] on span "Create spot exchange" at bounding box center [747, 138] width 80 height 9
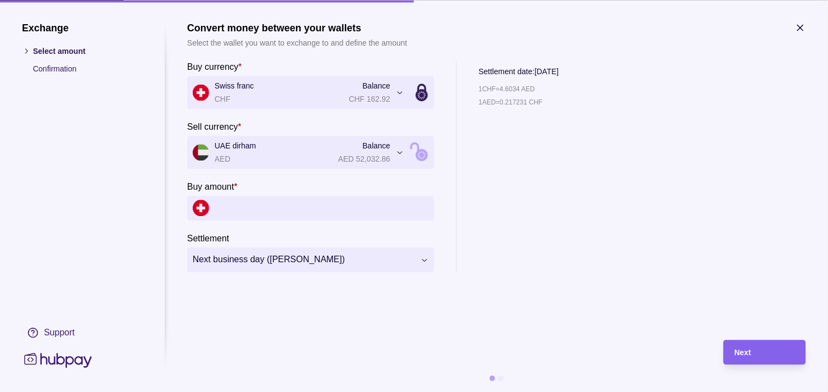
click at [799, 31] on icon "button" at bounding box center [800, 27] width 11 height 11
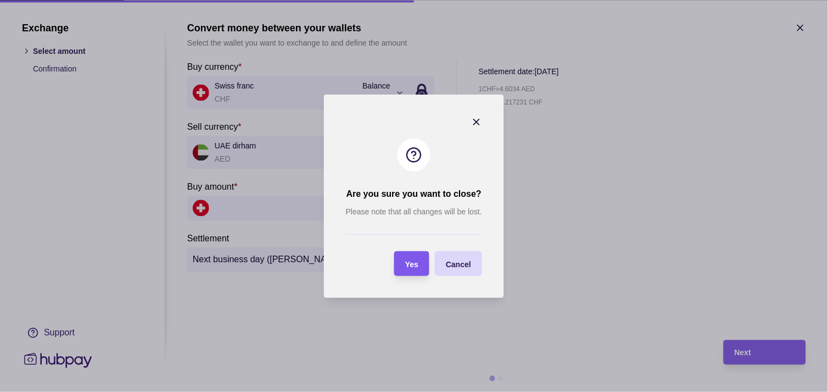
click at [421, 261] on section "Yes" at bounding box center [411, 263] width 35 height 25
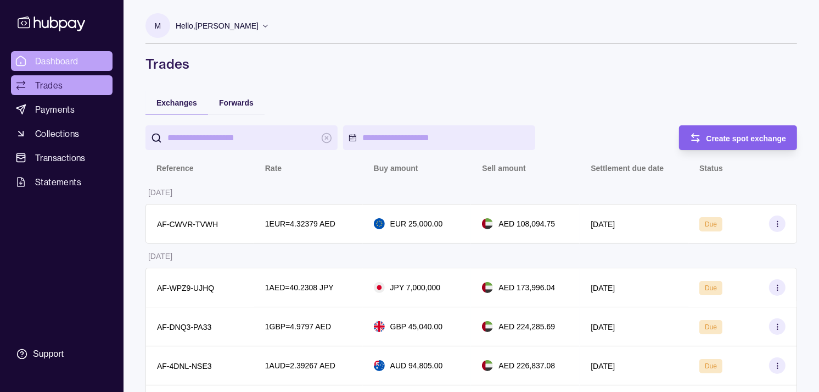
click at [63, 61] on span "Dashboard" at bounding box center [56, 60] width 43 height 13
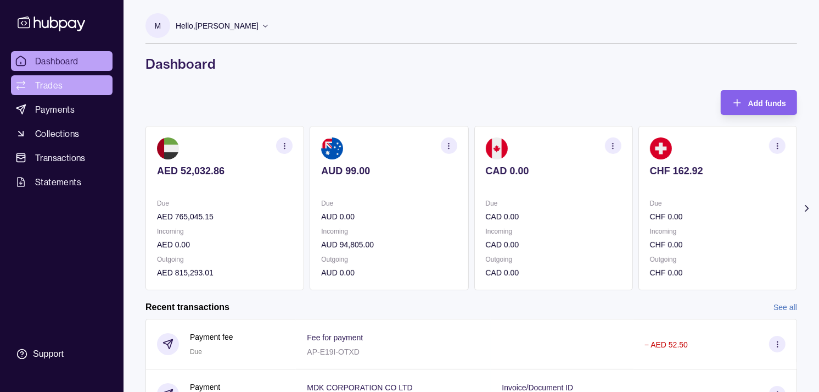
click at [63, 77] on link "Trades" at bounding box center [62, 85] width 102 height 20
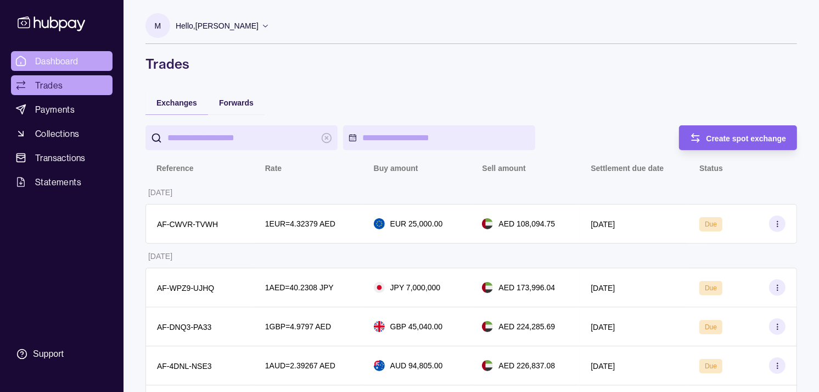
click at [63, 63] on span "Dashboard" at bounding box center [56, 60] width 43 height 13
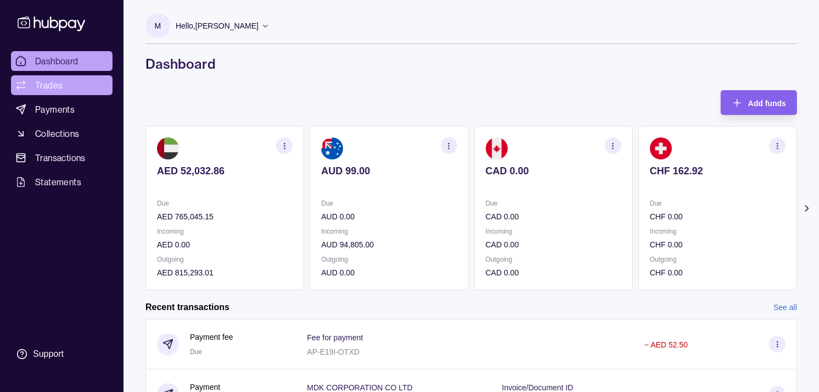
click at [51, 88] on span "Trades" at bounding box center [48, 85] width 27 height 13
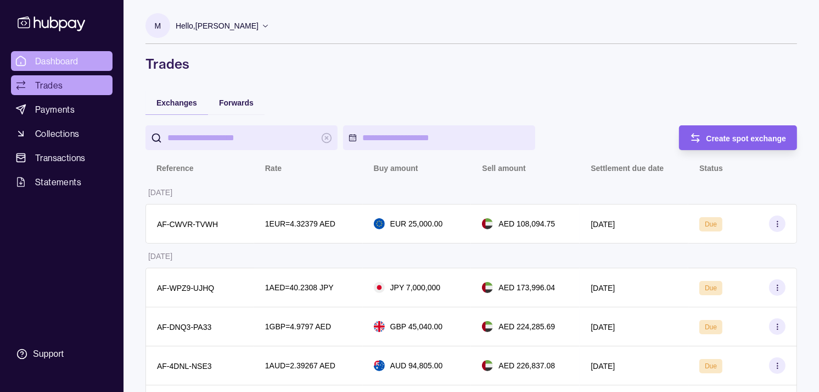
click at [60, 58] on span "Dashboard" at bounding box center [56, 60] width 43 height 13
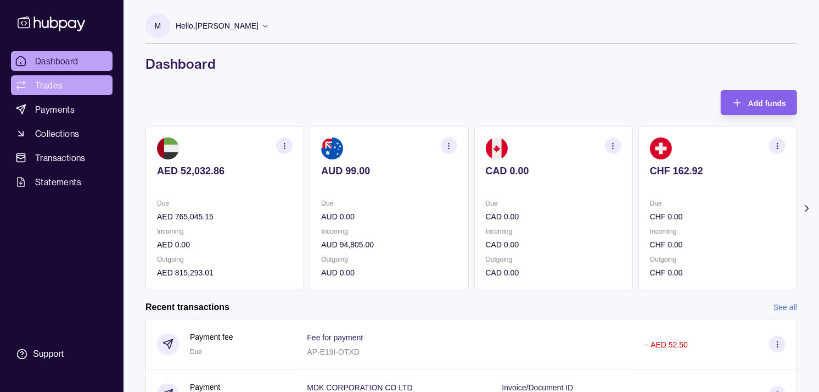
click at [68, 87] on link "Trades" at bounding box center [62, 85] width 102 height 20
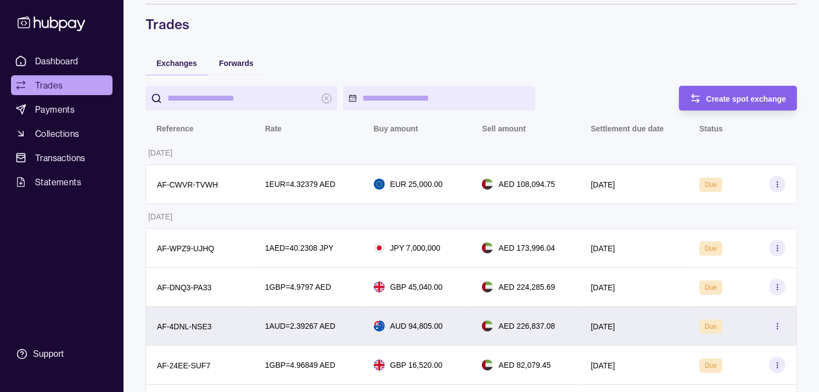
scroll to position [61, 0]
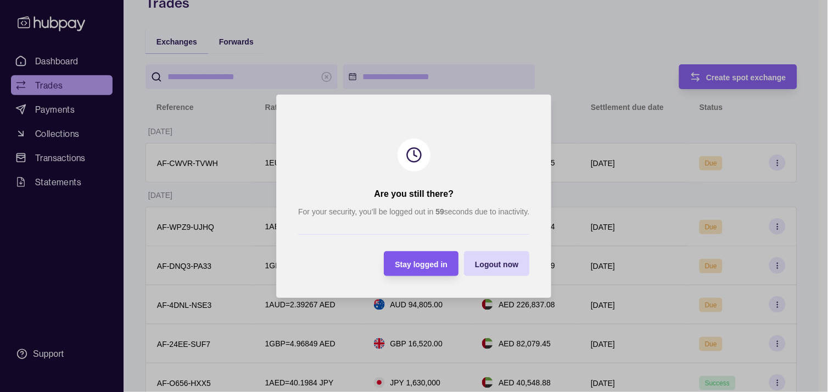
click at [431, 267] on div "Stay logged in" at bounding box center [421, 262] width 53 height 13
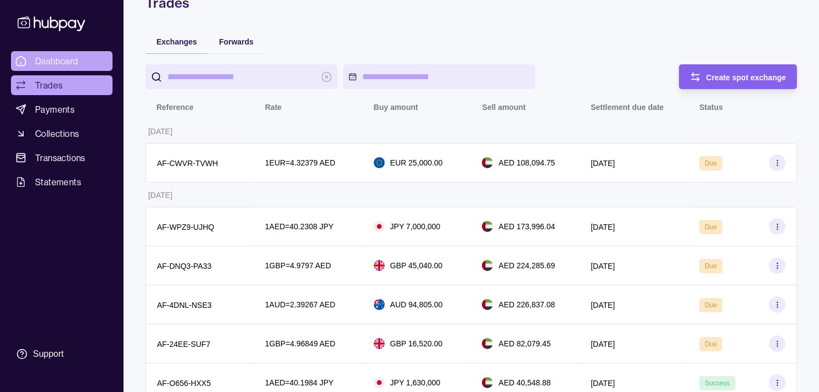
click at [52, 58] on span "Dashboard" at bounding box center [56, 60] width 43 height 13
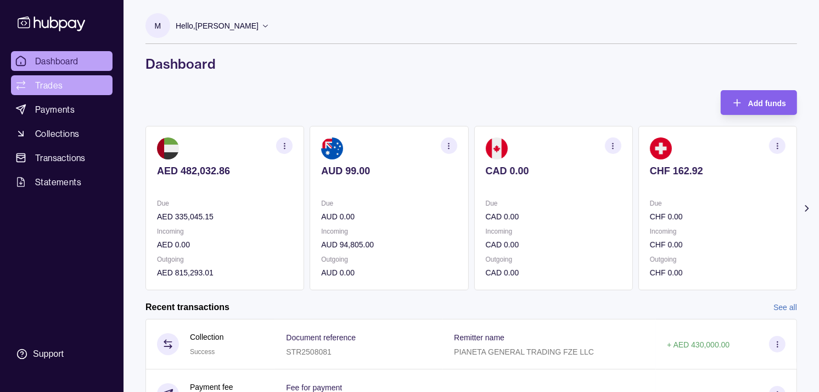
click at [44, 83] on span "Trades" at bounding box center [48, 85] width 27 height 13
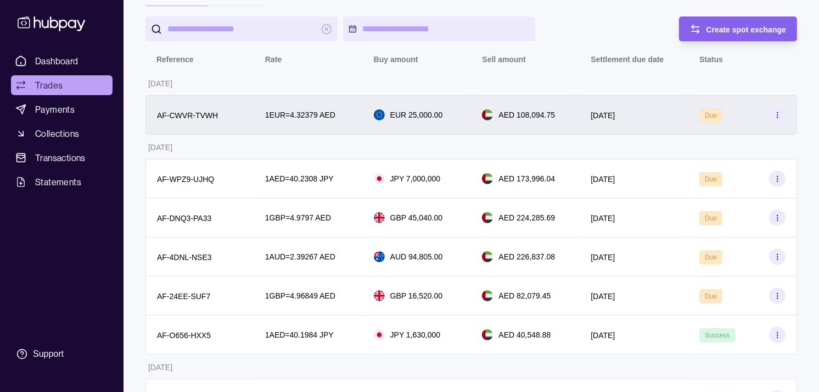
scroll to position [122, 0]
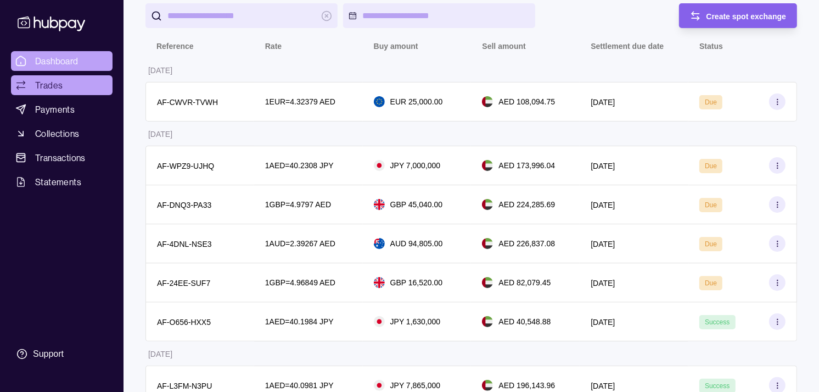
click at [61, 59] on span "Dashboard" at bounding box center [56, 60] width 43 height 13
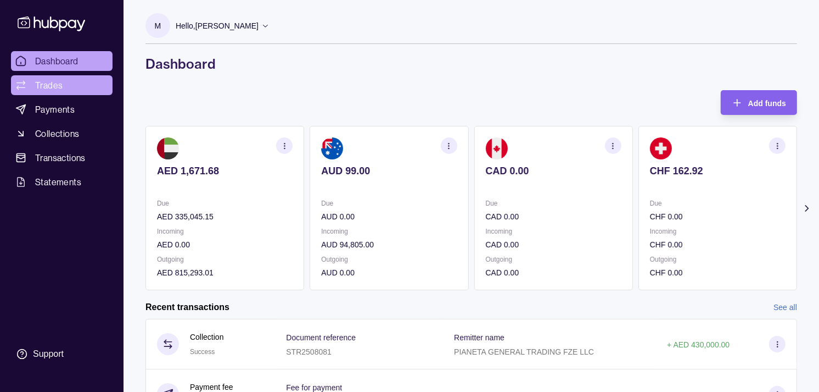
click at [57, 85] on span "Trades" at bounding box center [48, 85] width 27 height 13
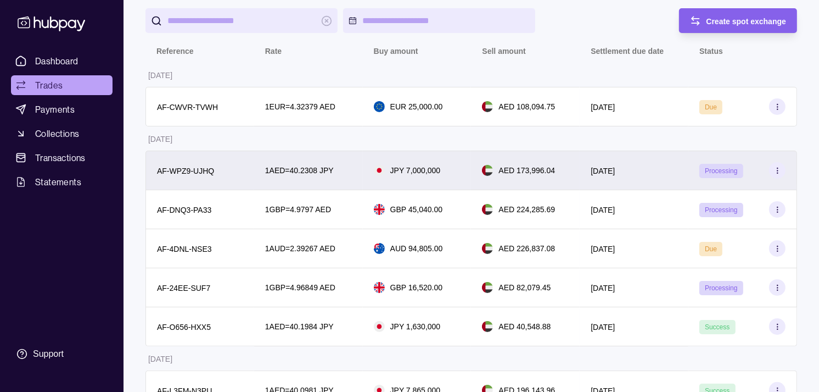
scroll to position [122, 0]
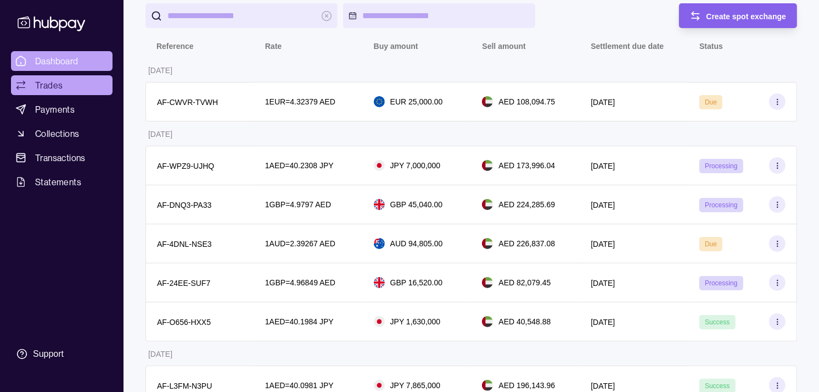
click at [51, 53] on link "Dashboard" at bounding box center [62, 61] width 102 height 20
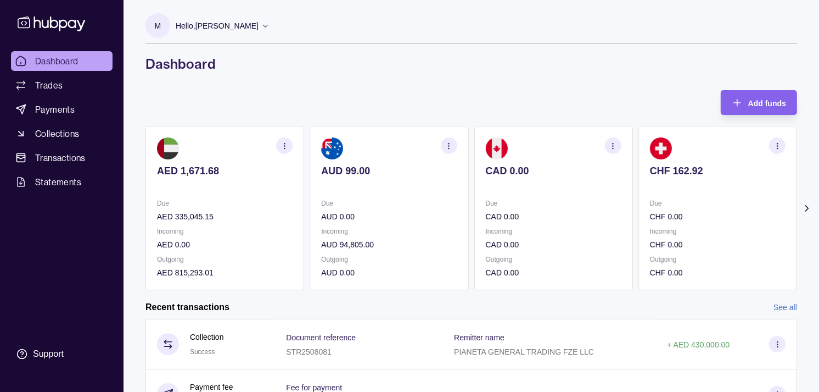
click at [550, 189] on p at bounding box center [554, 186] width 136 height 12
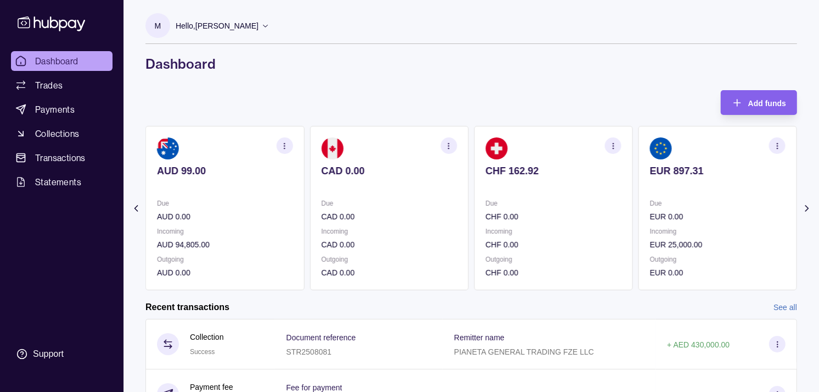
click at [555, 189] on p at bounding box center [554, 186] width 136 height 12
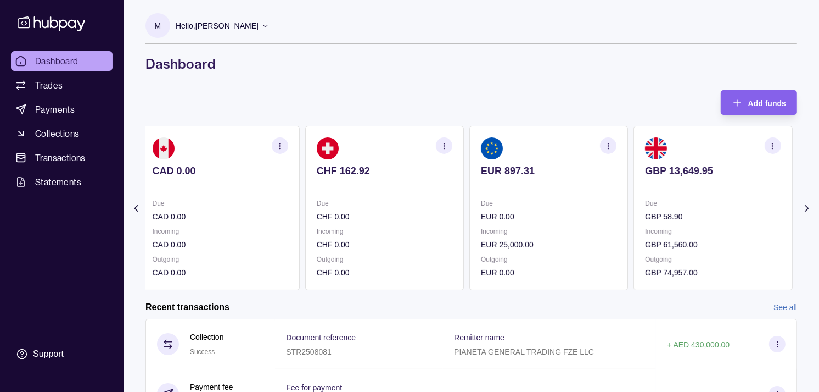
click at [547, 188] on p at bounding box center [549, 186] width 136 height 12
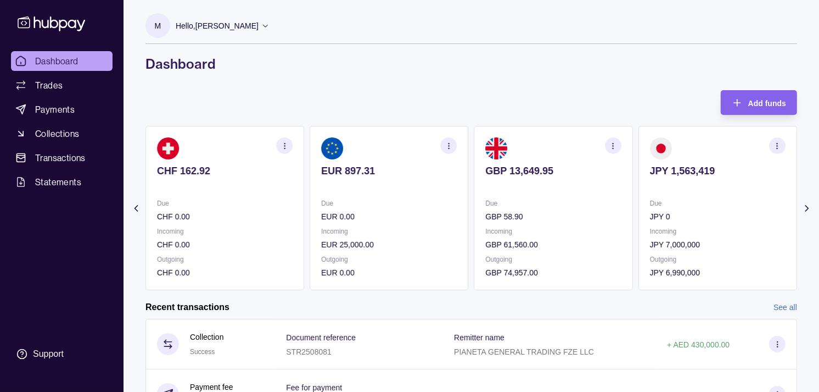
click at [610, 147] on icon "button" at bounding box center [613, 146] width 8 height 8
click at [539, 147] on link "View transactions" at bounding box center [535, 146] width 60 height 12
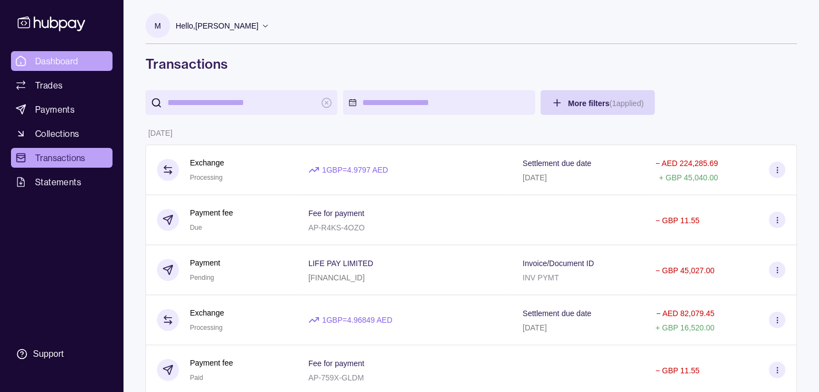
click at [47, 55] on span "Dashboard" at bounding box center [56, 60] width 43 height 13
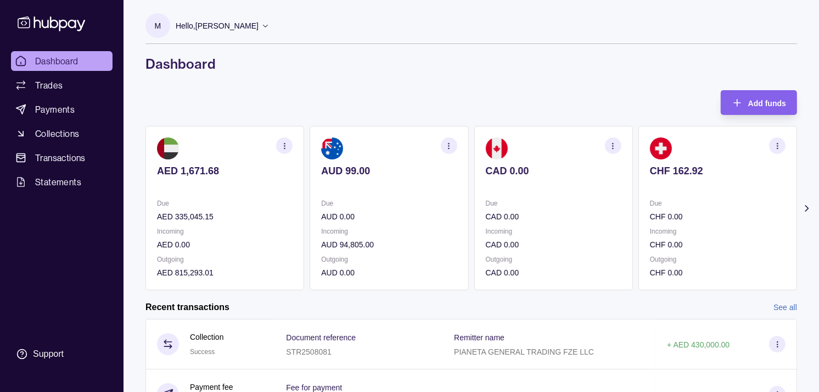
click at [662, 211] on p "CHF 0.00" at bounding box center [718, 216] width 136 height 12
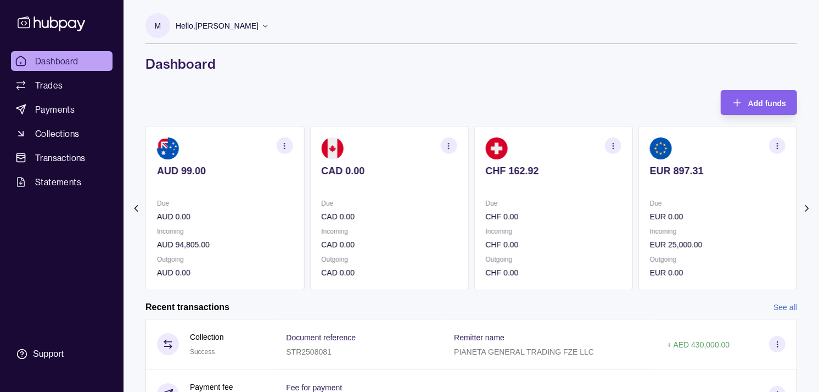
click at [650, 205] on p "Due" at bounding box center [718, 203] width 136 height 12
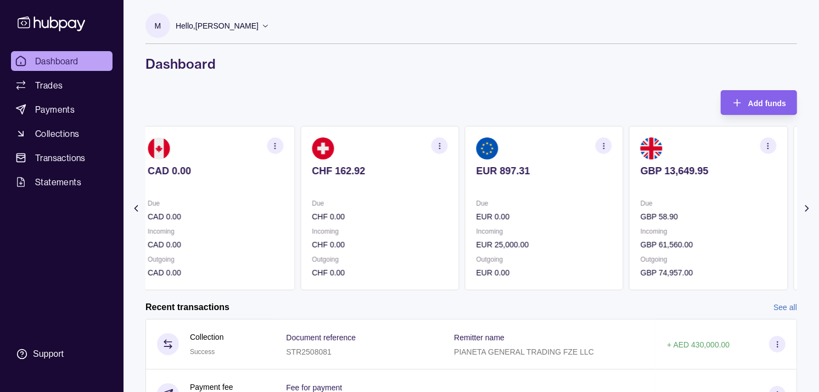
click at [641, 207] on p "Due" at bounding box center [709, 203] width 136 height 12
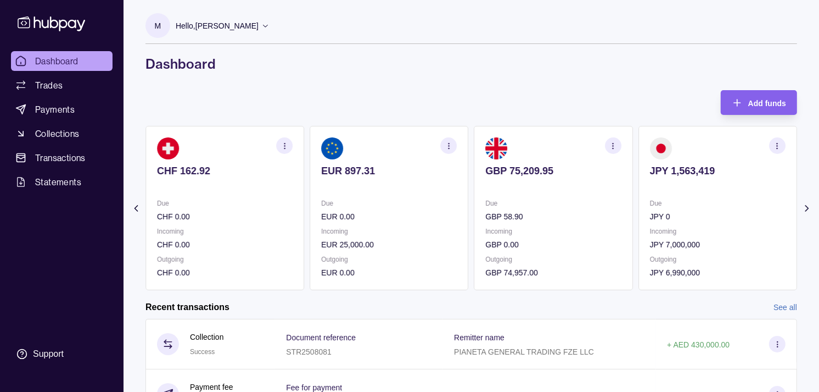
click at [532, 185] on p at bounding box center [554, 186] width 136 height 12
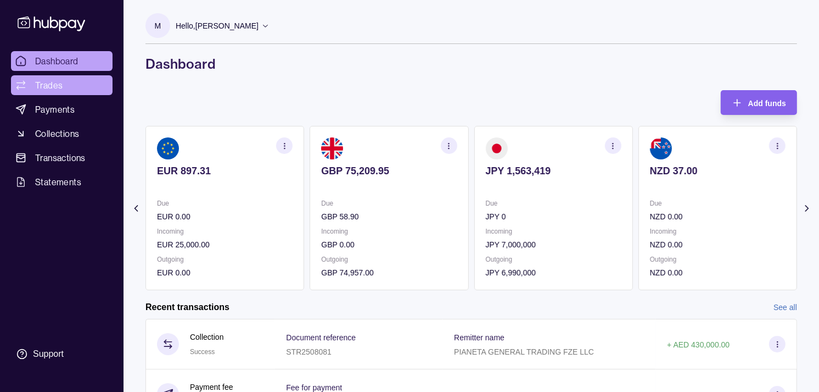
click at [51, 90] on span "Trades" at bounding box center [48, 85] width 27 height 13
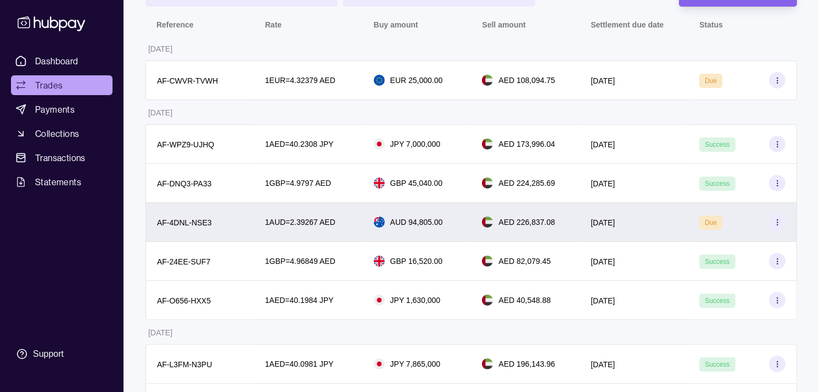
scroll to position [122, 0]
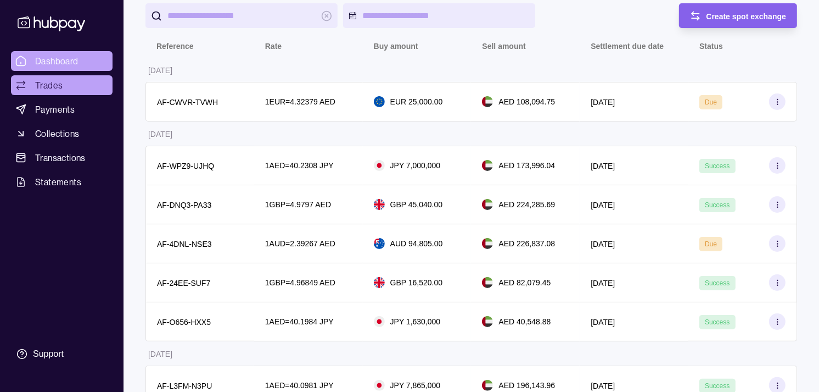
click at [67, 64] on span "Dashboard" at bounding box center [56, 60] width 43 height 13
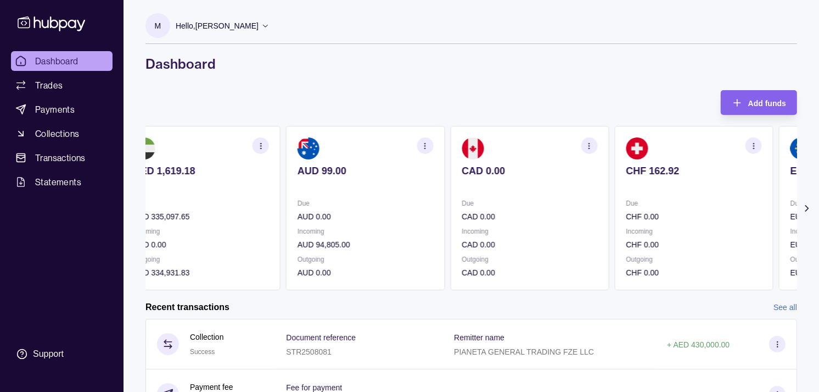
click at [655, 198] on p "Due" at bounding box center [694, 203] width 136 height 12
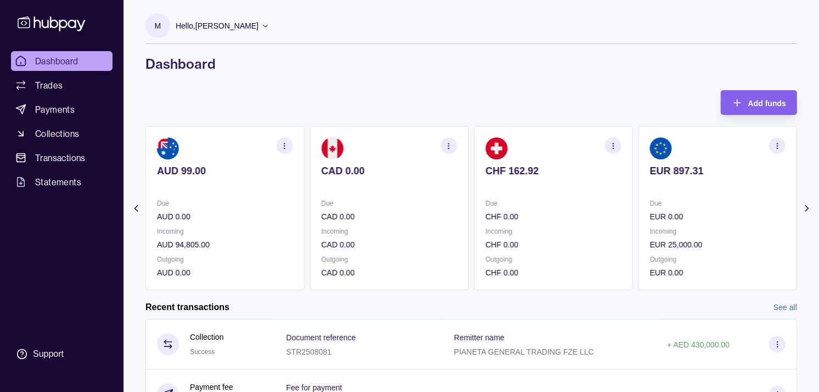
click at [639, 187] on section "EUR 897.31 Due EUR 0.00 Incoming EUR 25,000.00 Outgoing EUR 0.00" at bounding box center [718, 208] width 159 height 164
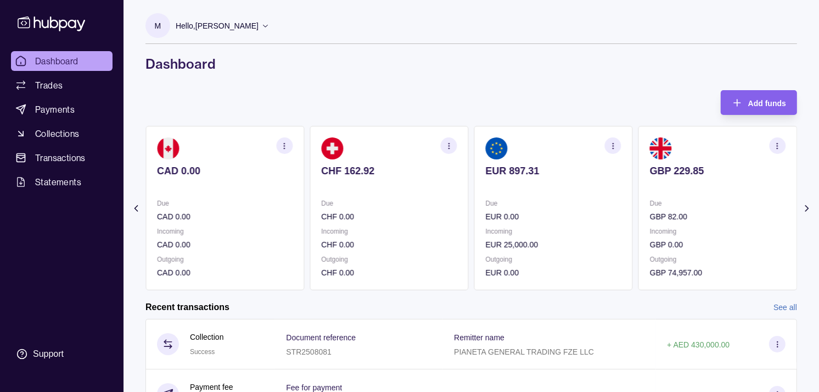
click at [639, 189] on section "GBP 229.85 Due GBP 82.00 Incoming GBP 0.00 Outgoing GBP 74,957.00" at bounding box center [718, 208] width 159 height 164
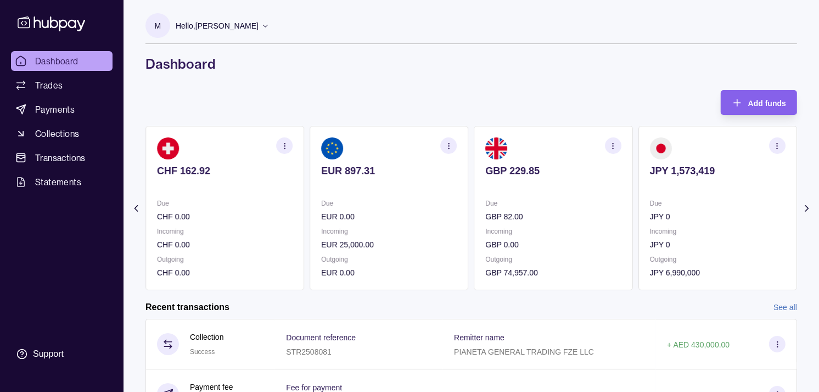
click at [650, 177] on div "JPY 1,573,419" at bounding box center [718, 178] width 136 height 27
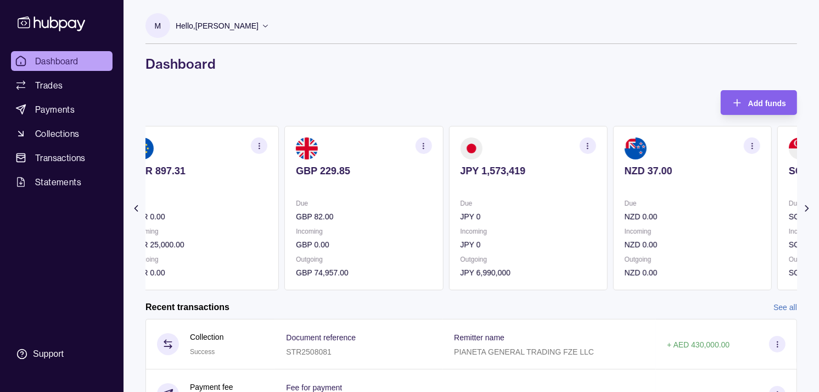
click at [625, 173] on div "NZD 37.00" at bounding box center [693, 178] width 136 height 27
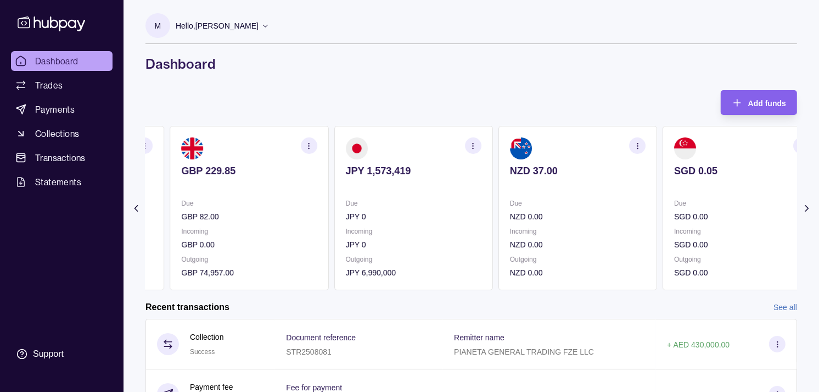
click at [618, 186] on p at bounding box center [578, 186] width 136 height 12
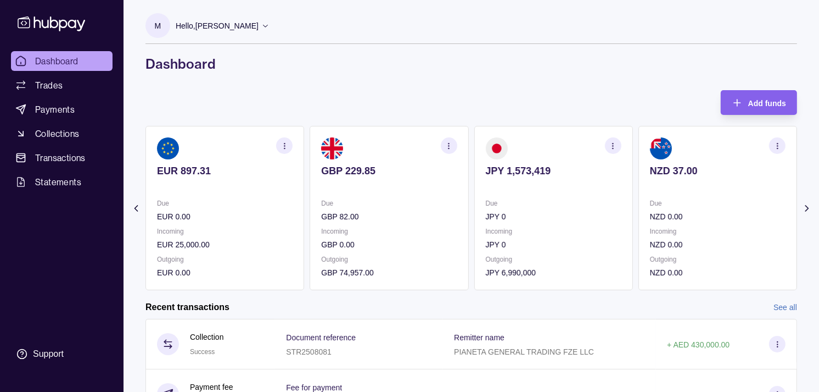
click at [614, 144] on icon "button" at bounding box center [613, 146] width 8 height 8
click at [548, 141] on link "View transactions" at bounding box center [535, 146] width 60 height 12
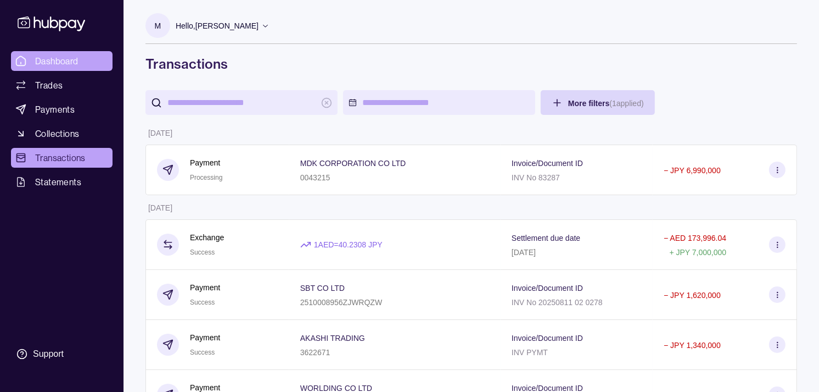
click at [49, 64] on span "Dashboard" at bounding box center [56, 60] width 43 height 13
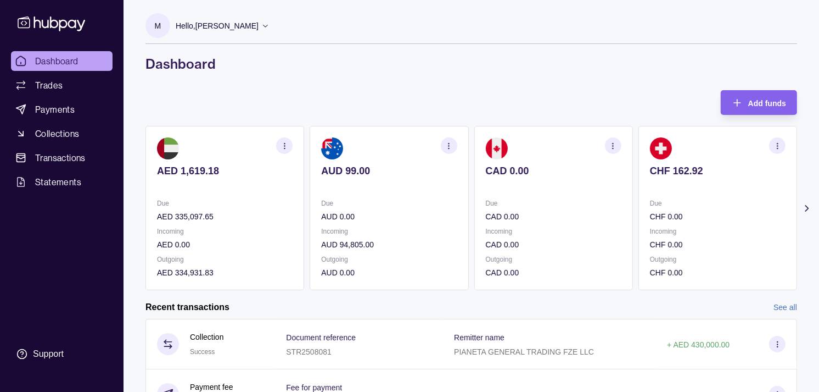
click at [657, 228] on div "Due CHF 0.00 Incoming CHF 0.00 Outgoing CHF 0.00" at bounding box center [718, 237] width 136 height 81
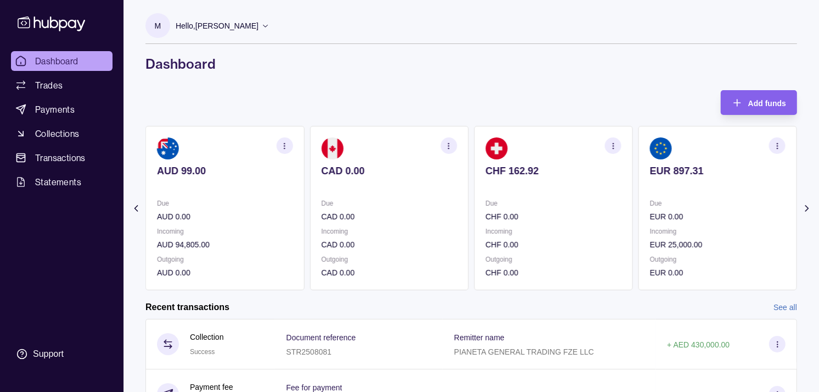
click at [650, 212] on div "Due EUR 0.00 Incoming EUR 25,000.00 Outgoing EUR 0.00" at bounding box center [718, 237] width 136 height 81
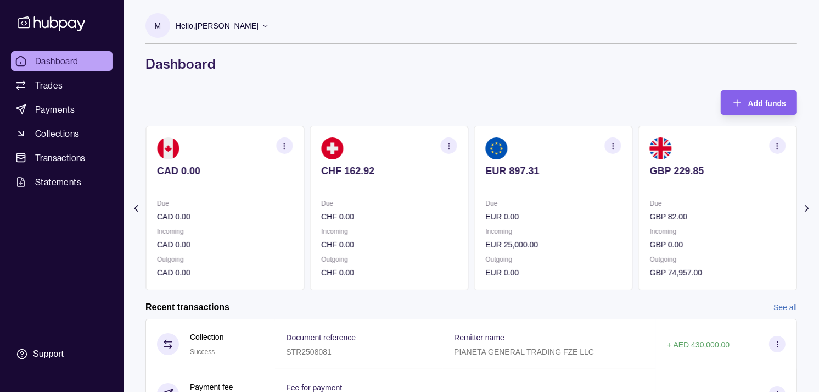
click at [650, 198] on p "Due" at bounding box center [718, 203] width 136 height 12
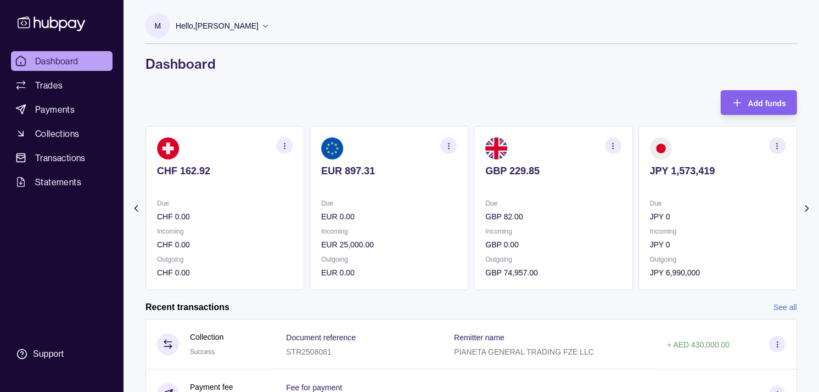
click at [612, 147] on icon "button" at bounding box center [613, 146] width 8 height 8
click at [527, 140] on link "View transactions" at bounding box center [535, 146] width 60 height 12
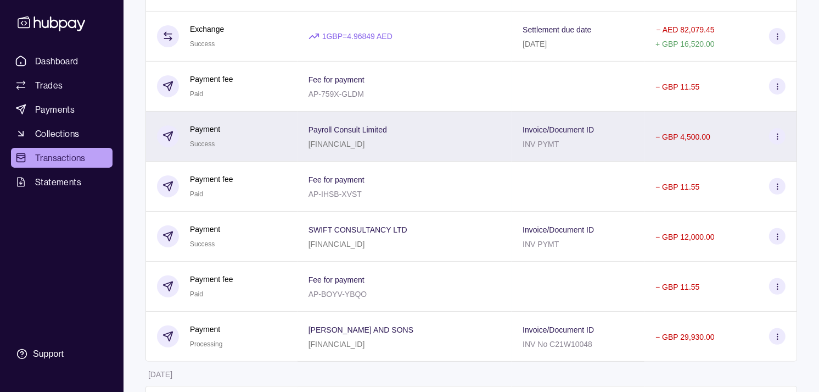
scroll to position [305, 0]
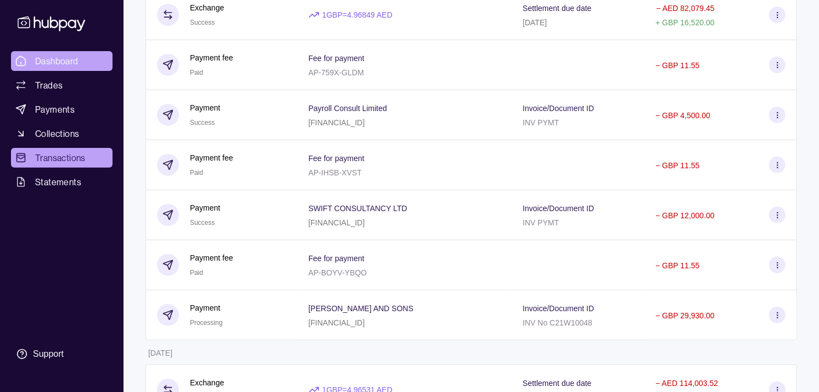
click at [79, 57] on link "Dashboard" at bounding box center [62, 61] width 102 height 20
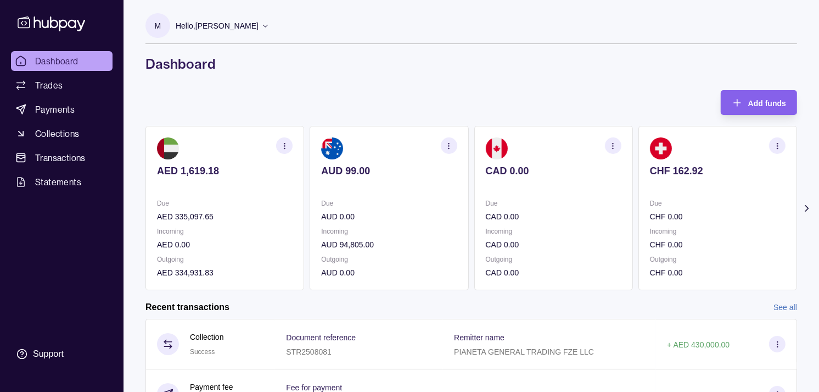
click at [687, 188] on p at bounding box center [718, 186] width 136 height 12
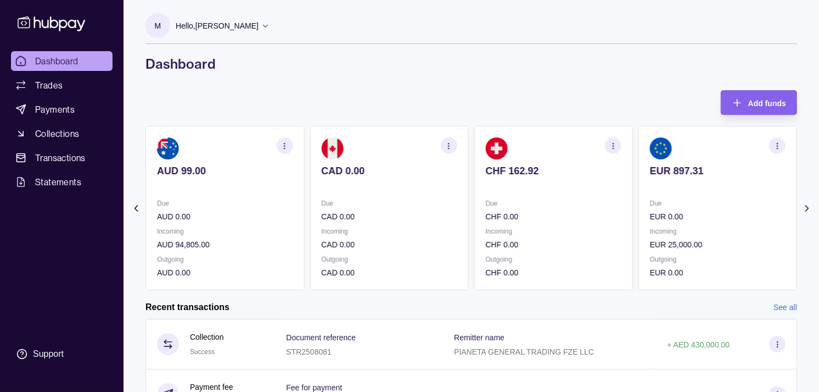
click at [688, 191] on section "EUR 897.31 Due EUR 0.00 Incoming EUR 25,000.00 Outgoing EUR 0.00" at bounding box center [718, 208] width 159 height 164
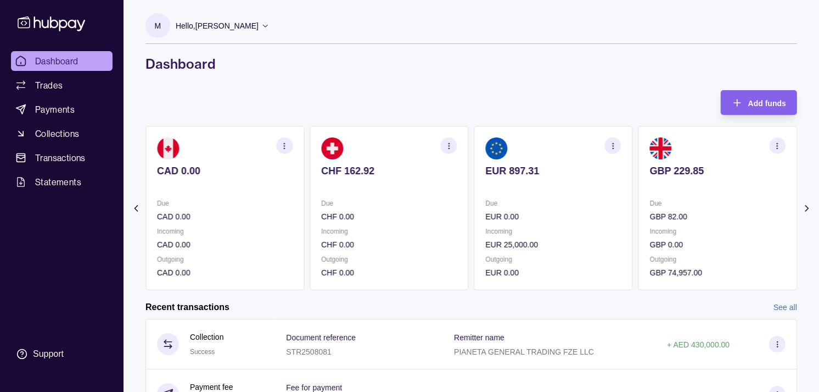
click at [699, 187] on p at bounding box center [718, 186] width 136 height 12
click at [689, 186] on p at bounding box center [718, 186] width 136 height 12
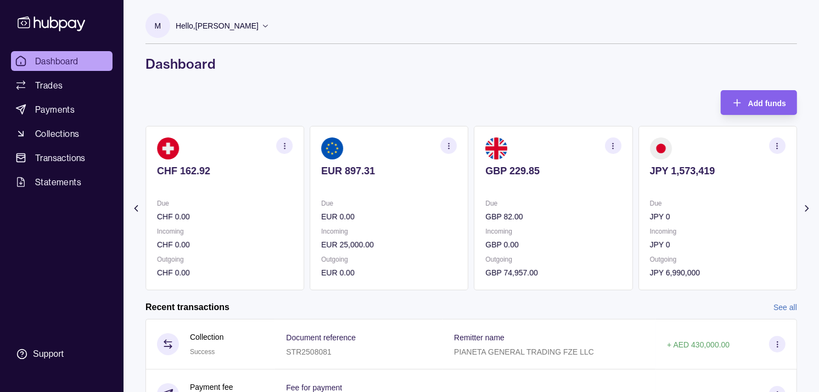
click at [744, 183] on p at bounding box center [718, 186] width 136 height 12
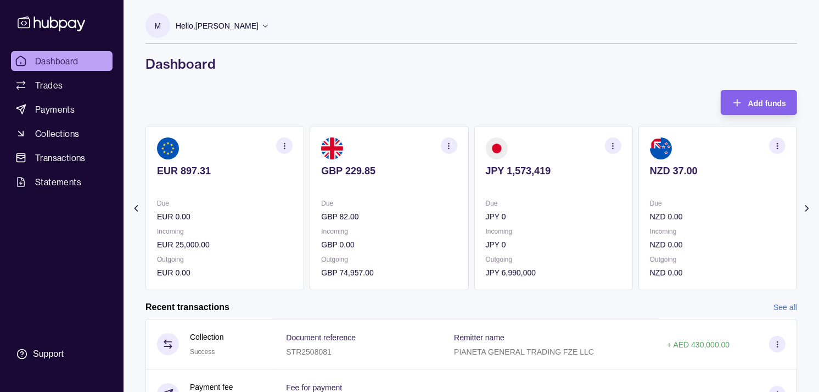
click at [622, 221] on p "JPY 0" at bounding box center [554, 216] width 136 height 12
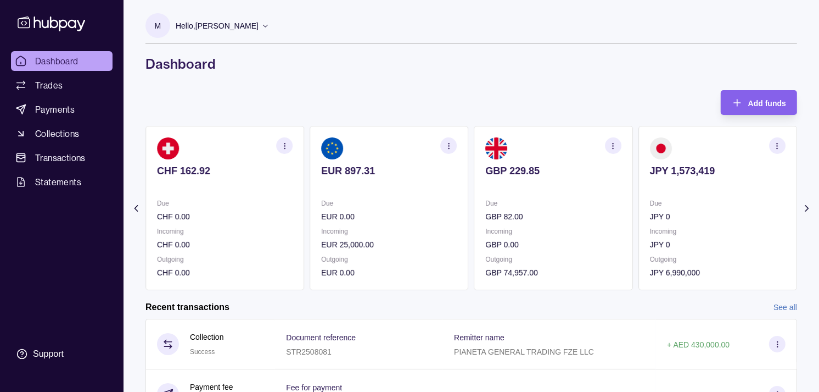
click at [778, 142] on icon "button" at bounding box center [778, 146] width 8 height 8
click at [706, 146] on link "View transactions" at bounding box center [699, 146] width 60 height 12
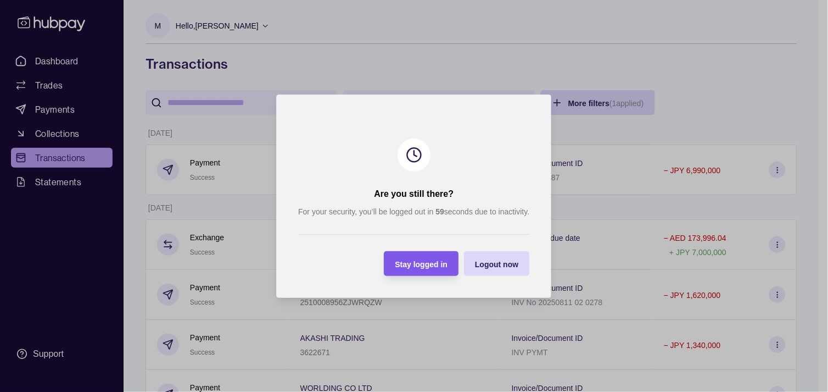
click at [442, 263] on span "Stay logged in" at bounding box center [421, 263] width 53 height 9
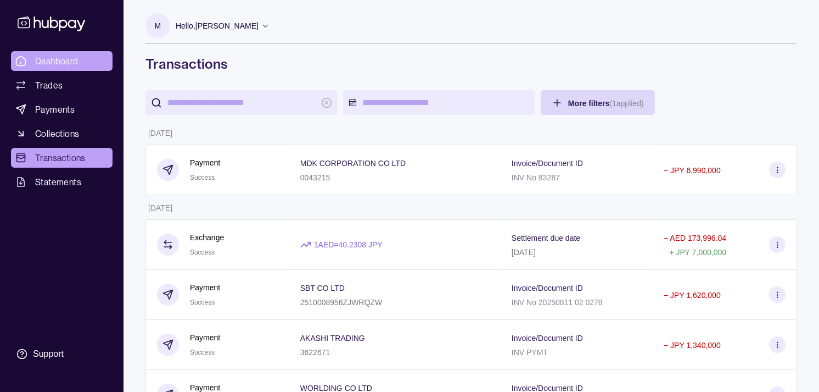
click at [63, 63] on span "Dashboard" at bounding box center [56, 60] width 43 height 13
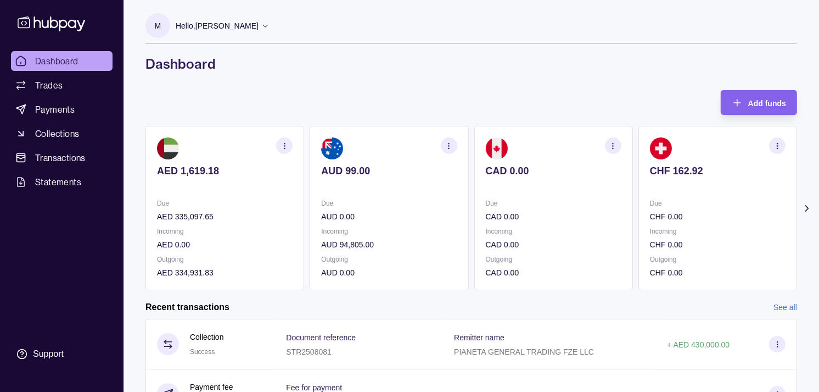
click at [542, 234] on p "Incoming" at bounding box center [554, 231] width 136 height 12
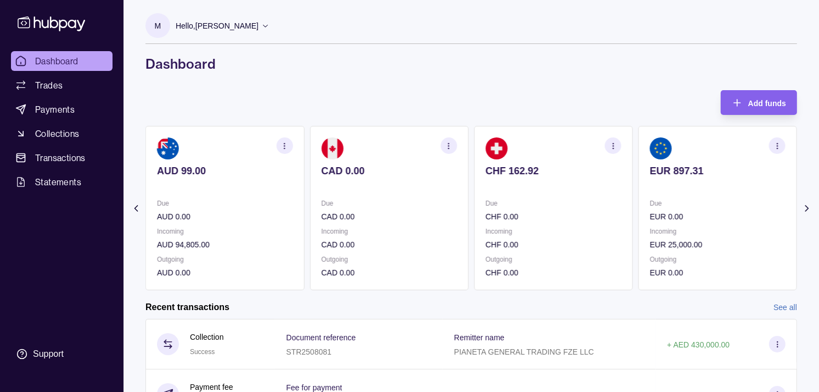
click at [554, 216] on p "CHF 0.00" at bounding box center [554, 216] width 136 height 12
click at [581, 211] on p "EUR 0.00" at bounding box center [554, 216] width 136 height 12
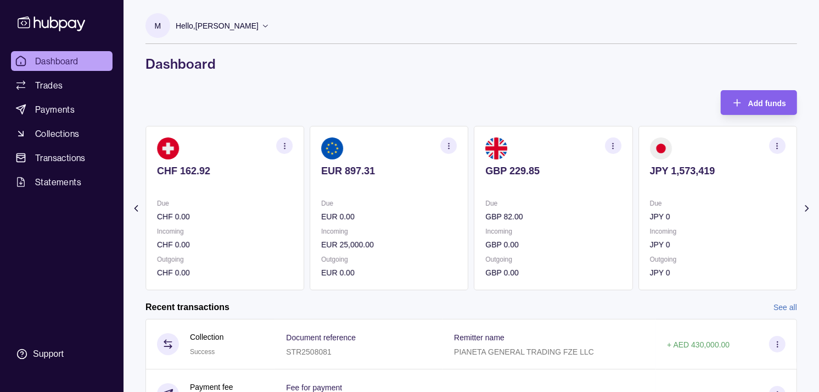
click at [650, 183] on p at bounding box center [718, 186] width 136 height 12
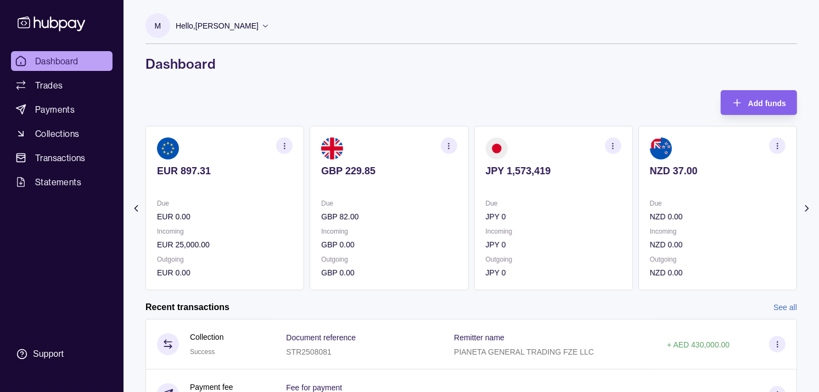
click at [615, 146] on icon "button" at bounding box center [613, 146] width 8 height 8
click at [533, 140] on link "View transactions" at bounding box center [535, 146] width 60 height 12
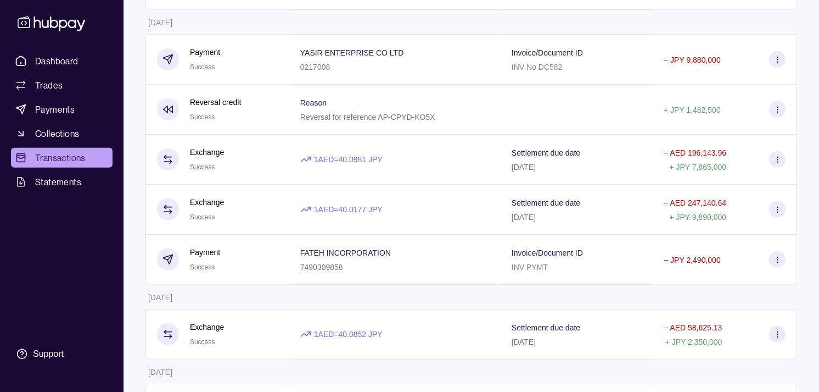
scroll to position [488, 0]
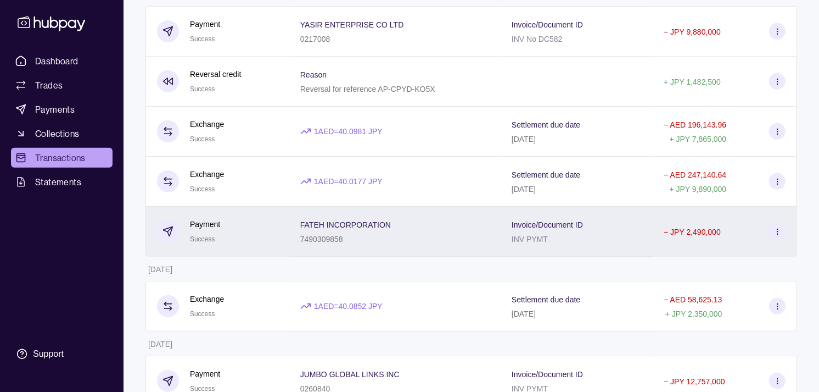
click at [287, 237] on div "Payment Success" at bounding box center [218, 232] width 144 height 50
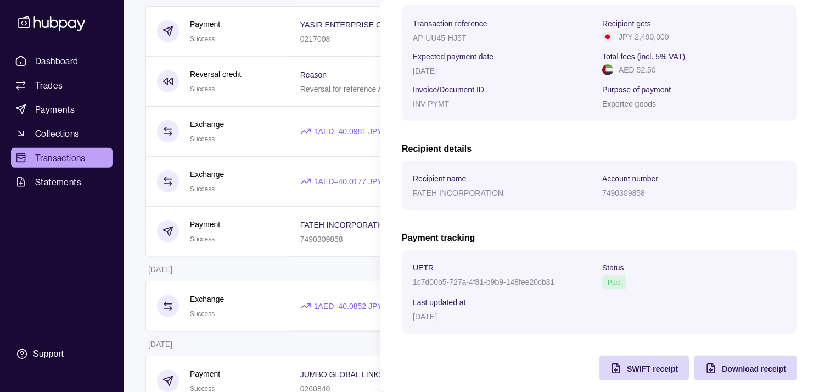
scroll to position [183, 0]
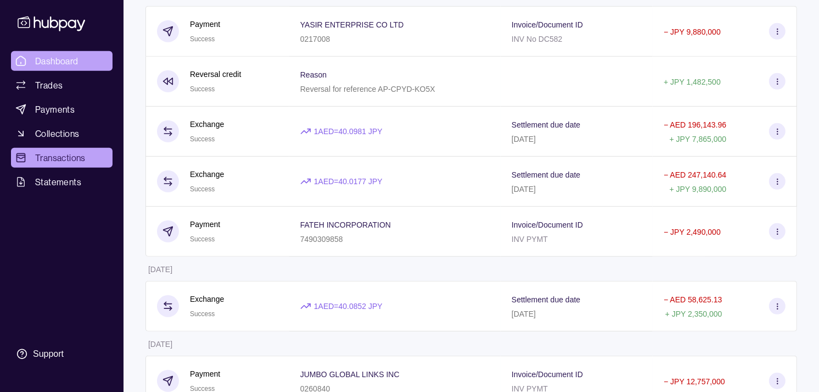
click at [72, 61] on span "Dashboard" at bounding box center [56, 60] width 43 height 13
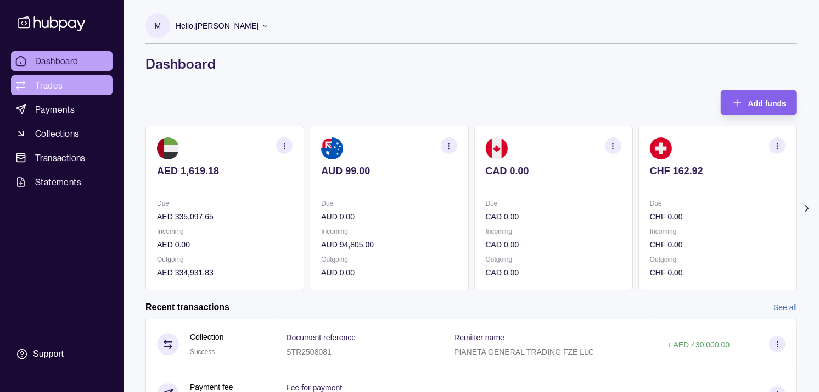
click at [49, 86] on span "Trades" at bounding box center [48, 85] width 27 height 13
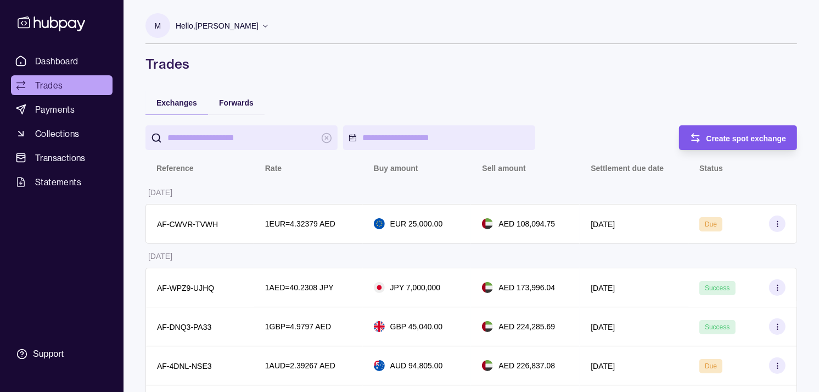
click at [701, 134] on div "Create spot exchange" at bounding box center [730, 137] width 113 height 25
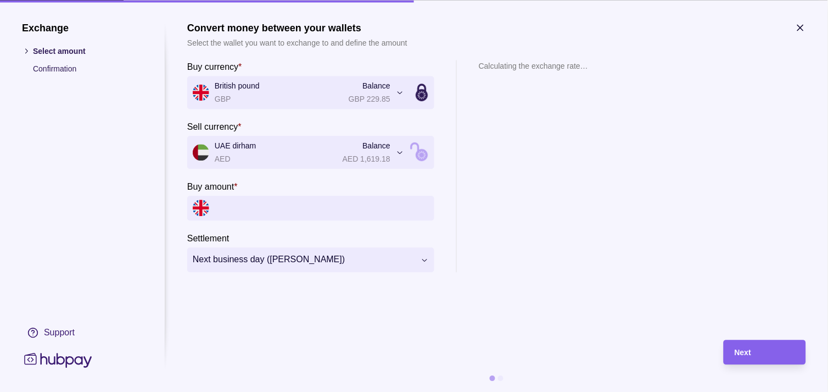
click at [802, 25] on icon "button" at bounding box center [800, 27] width 11 height 11
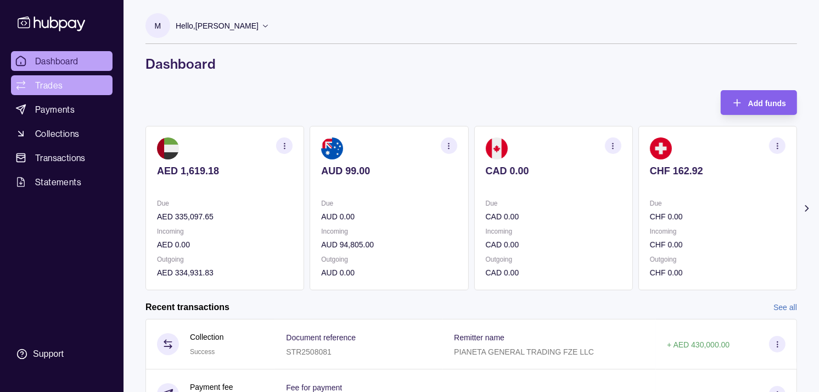
click at [64, 86] on link "Trades" at bounding box center [62, 85] width 102 height 20
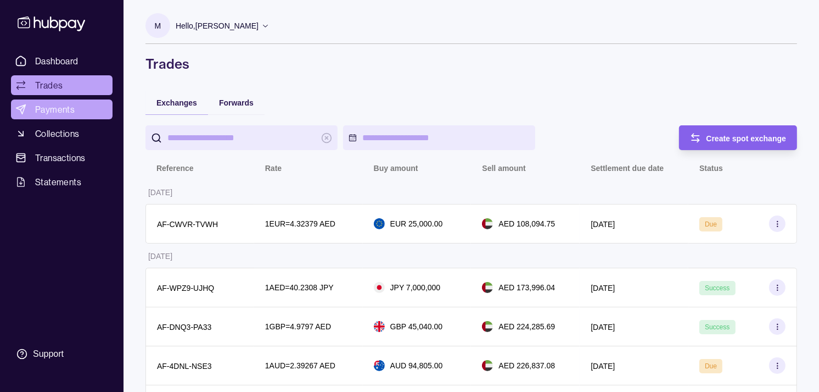
click at [63, 116] on link "Payments" at bounding box center [62, 109] width 102 height 20
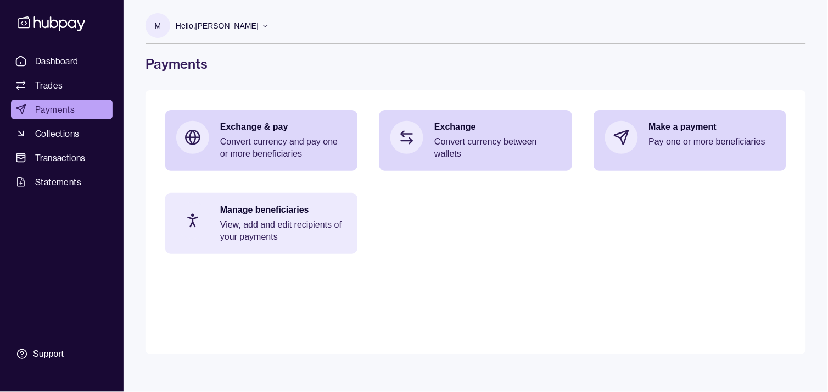
click at [310, 228] on p "View, add and edit recipients of your payments" at bounding box center [283, 231] width 126 height 24
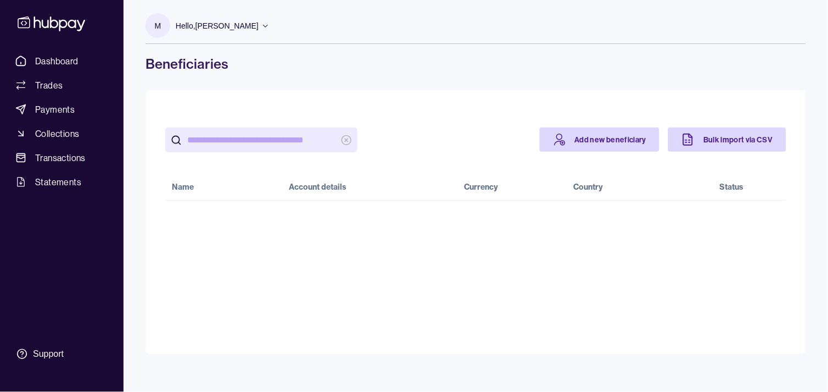
click at [301, 143] on input "search" at bounding box center [261, 139] width 148 height 25
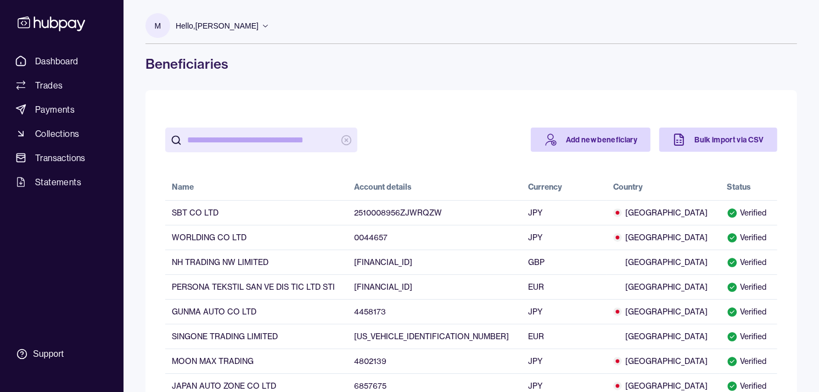
paste input "**********"
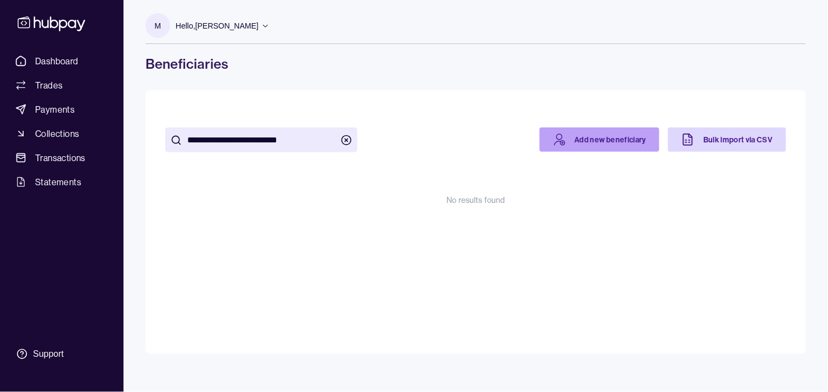
type input "**********"
click at [574, 141] on link "Add new beneficiary" at bounding box center [600, 139] width 120 height 24
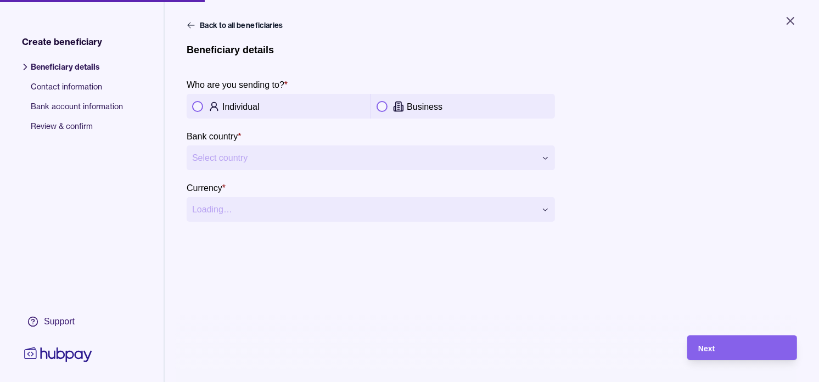
click at [437, 111] on div "Business" at bounding box center [478, 106] width 143 height 13
click at [448, 161] on html "**********" at bounding box center [409, 191] width 819 height 382
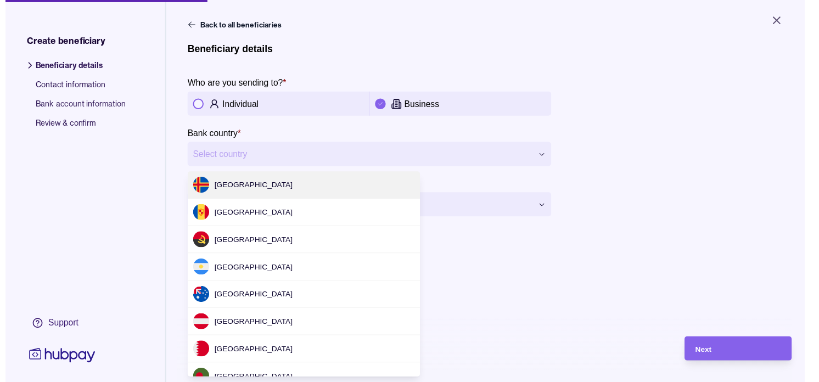
scroll to position [891, 0]
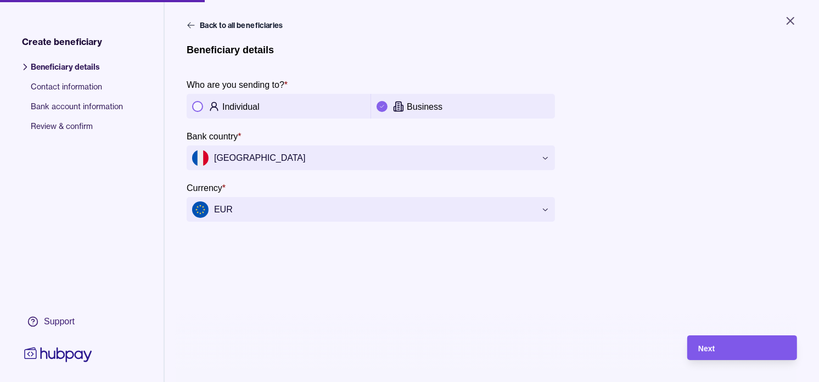
click at [755, 349] on div "Next" at bounding box center [734, 348] width 104 height 25
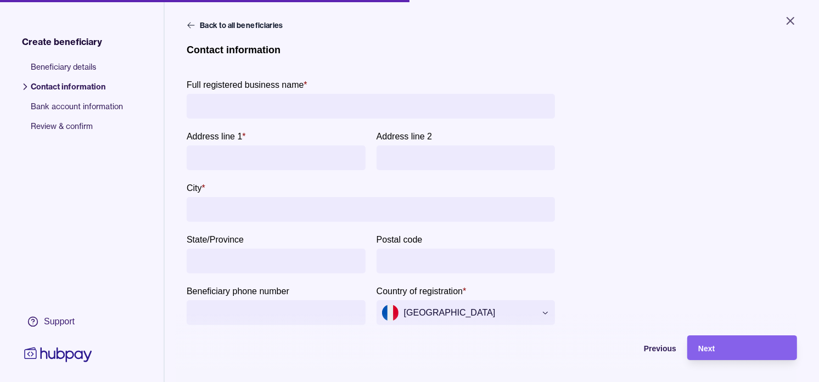
click at [268, 101] on input "Full registered business name *" at bounding box center [371, 106] width 358 height 25
paste input "**********"
type input "**********"
paste input "**********"
type input "**********"
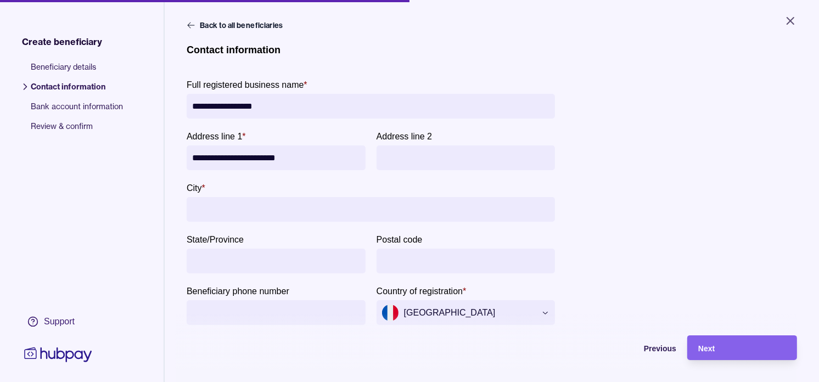
paste input "**********"
type input "**********"
click at [758, 355] on div "Next" at bounding box center [743, 348] width 88 height 13
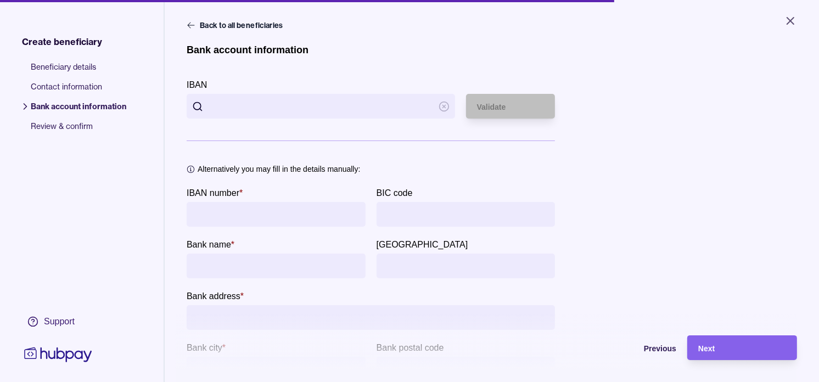
click at [298, 103] on input "IBAN" at bounding box center [321, 106] width 225 height 25
paste input "**********"
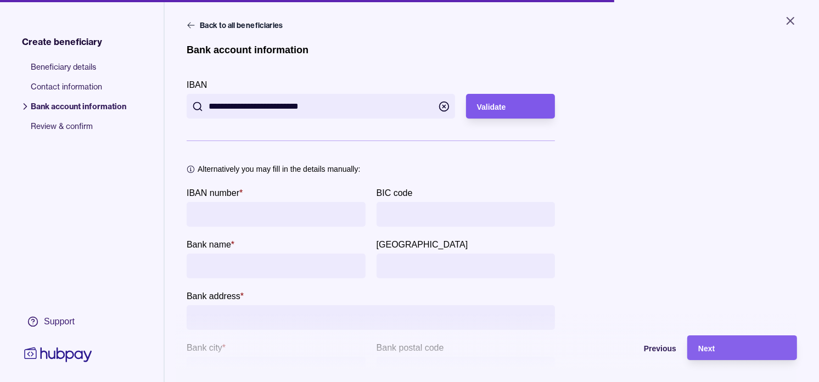
type input "**********"
click at [501, 101] on div "Validate" at bounding box center [511, 106] width 68 height 13
type input "**********"
type input "******"
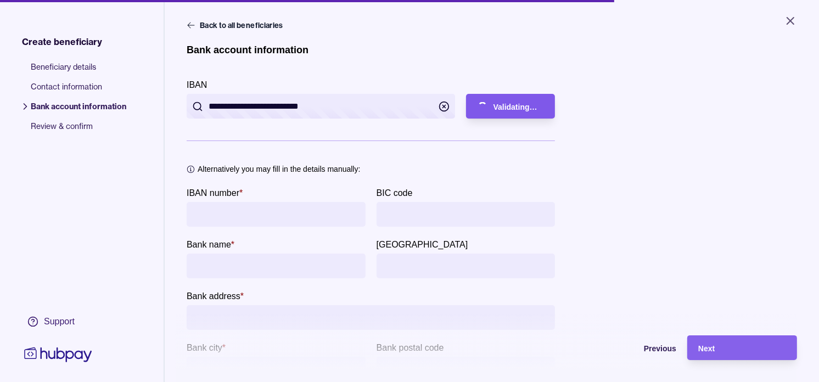
type input "**********"
type input "*****"
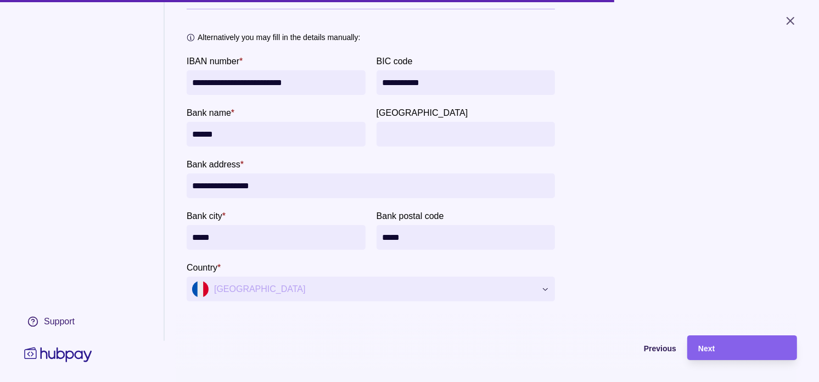
scroll to position [133, 0]
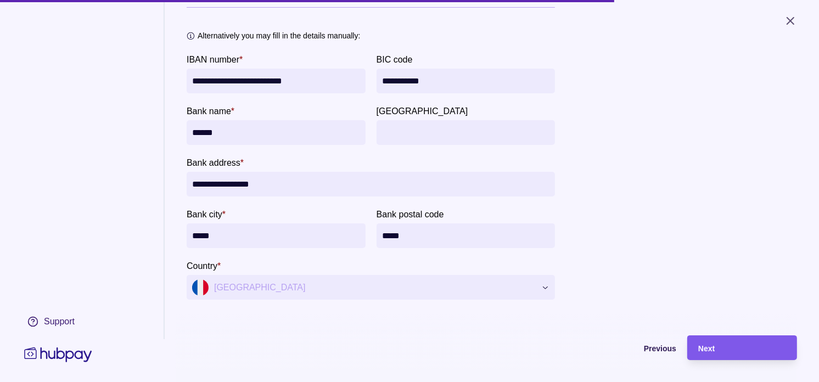
click at [722, 352] on div "Next" at bounding box center [743, 348] width 88 height 13
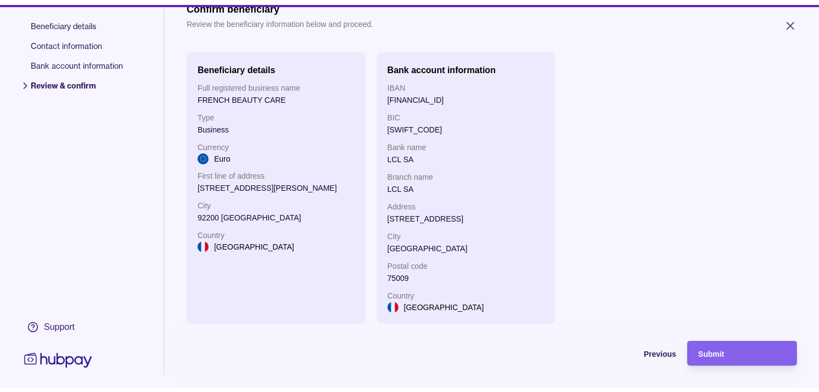
scroll to position [24, 0]
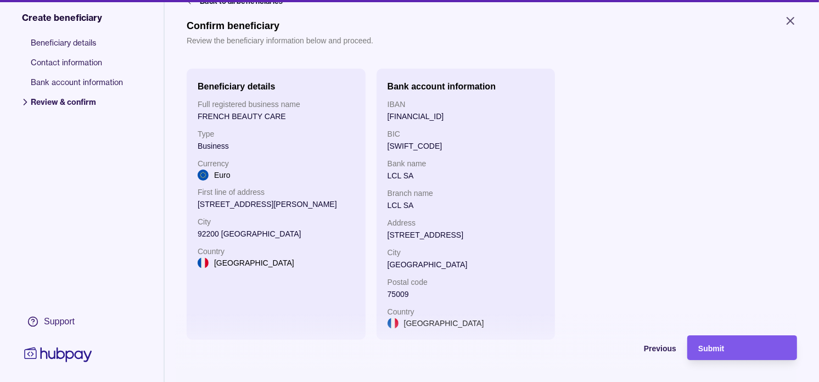
click at [724, 353] on span "Submit" at bounding box center [712, 348] width 26 height 9
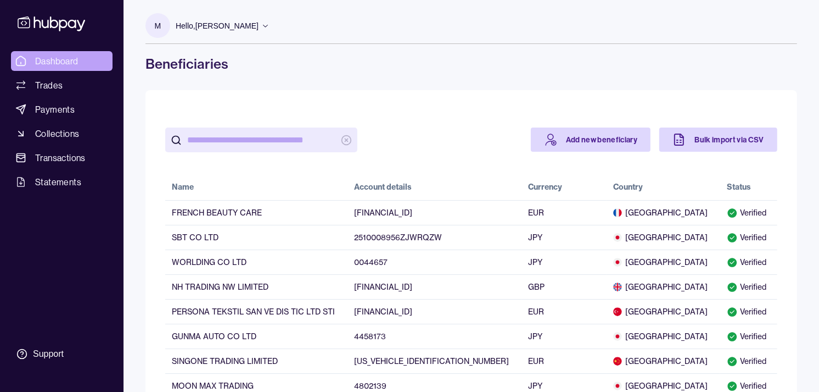
click at [51, 58] on span "Dashboard" at bounding box center [56, 60] width 43 height 13
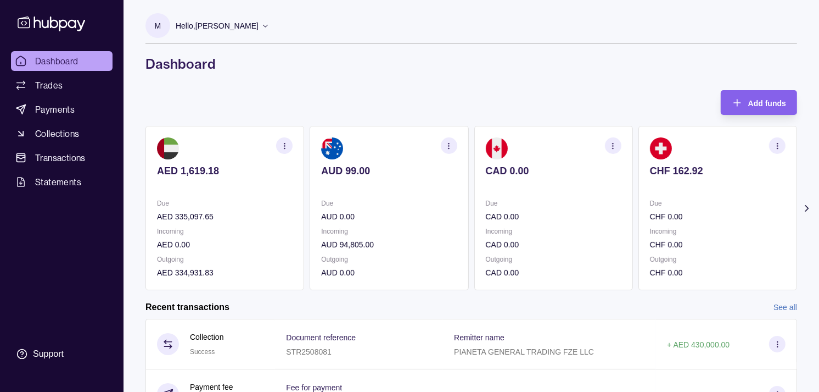
click at [559, 224] on div "Due CAD 0.00 Incoming CAD 0.00 Outgoing CAD 0.00" at bounding box center [554, 237] width 136 height 81
click at [531, 216] on div "Due CAD 0.00 Incoming CAD 0.00 Outgoing CAD 0.00" at bounding box center [554, 237] width 136 height 81
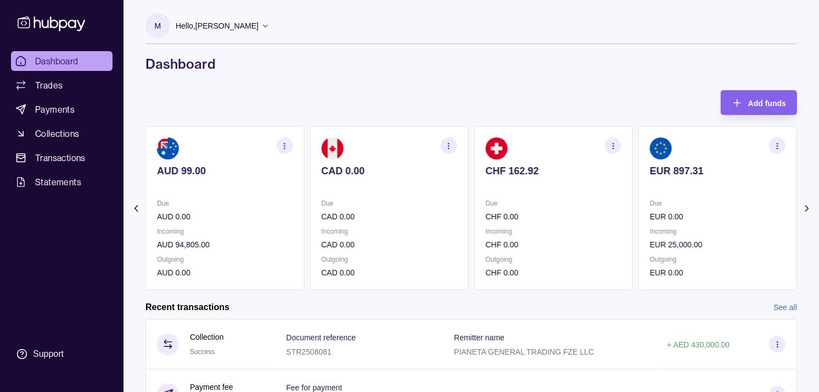
click at [539, 215] on p "CHF 0.00" at bounding box center [554, 216] width 136 height 12
click at [616, 146] on icon "button" at bounding box center [613, 146] width 8 height 8
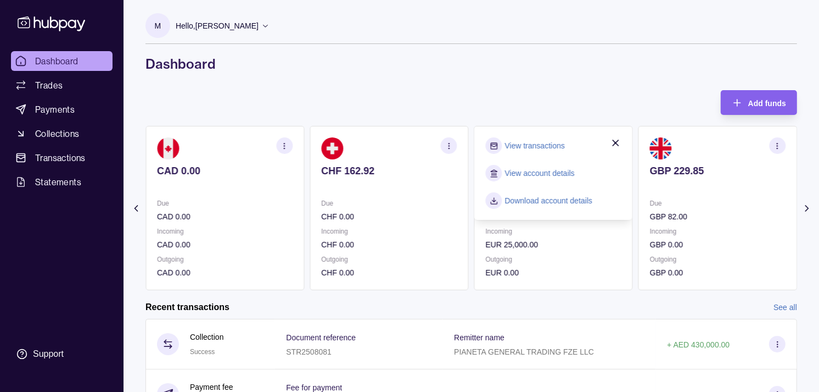
click at [555, 146] on link "View transactions" at bounding box center [535, 146] width 60 height 12
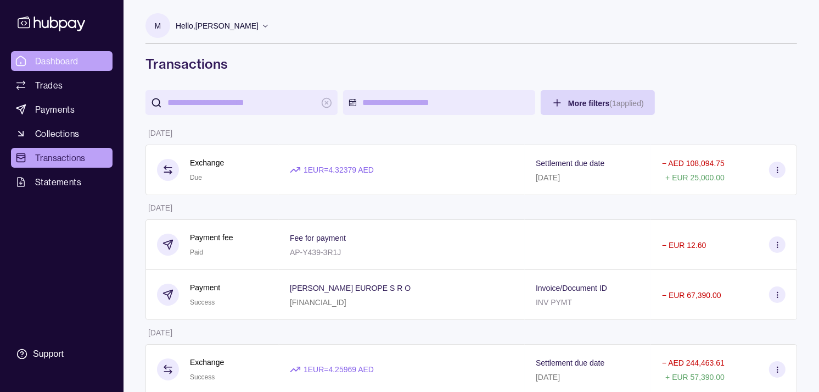
click at [47, 59] on span "Dashboard" at bounding box center [56, 60] width 43 height 13
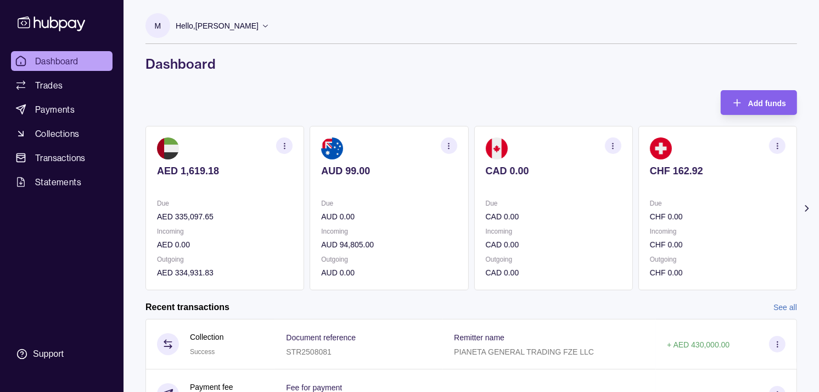
click at [570, 189] on p at bounding box center [554, 186] width 136 height 12
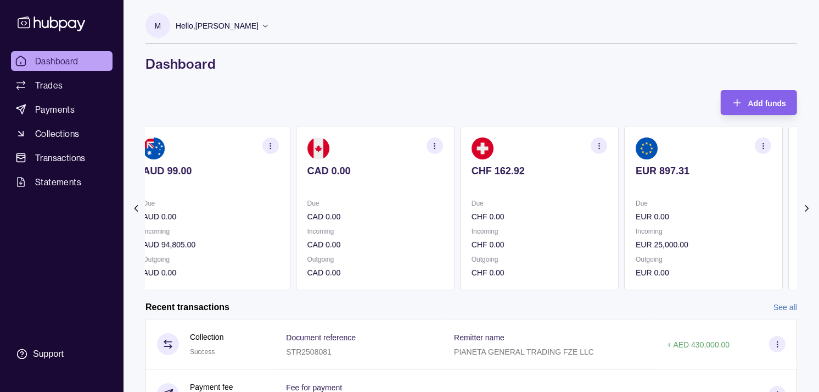
click at [590, 190] on p at bounding box center [540, 186] width 136 height 12
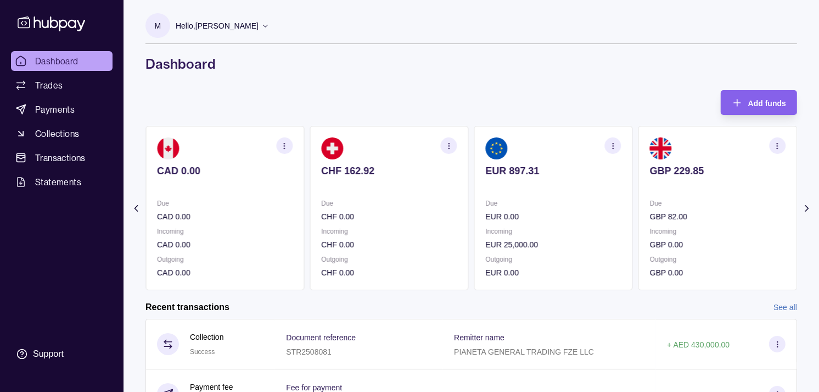
click at [682, 189] on p at bounding box center [718, 186] width 136 height 12
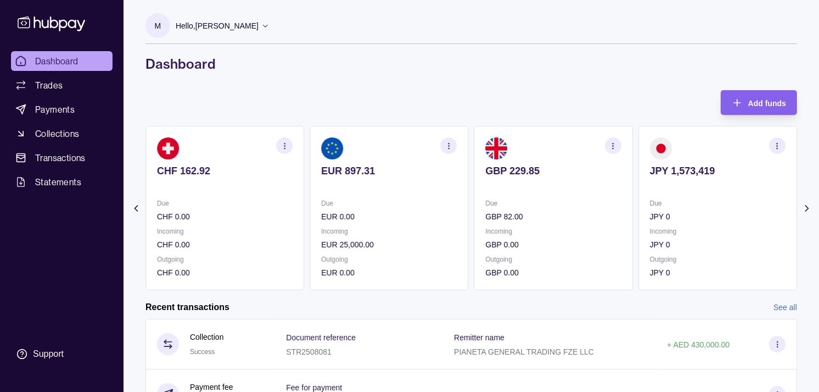
click at [778, 148] on icon "button" at bounding box center [778, 146] width 8 height 8
click at [696, 147] on link "View transactions" at bounding box center [699, 146] width 60 height 12
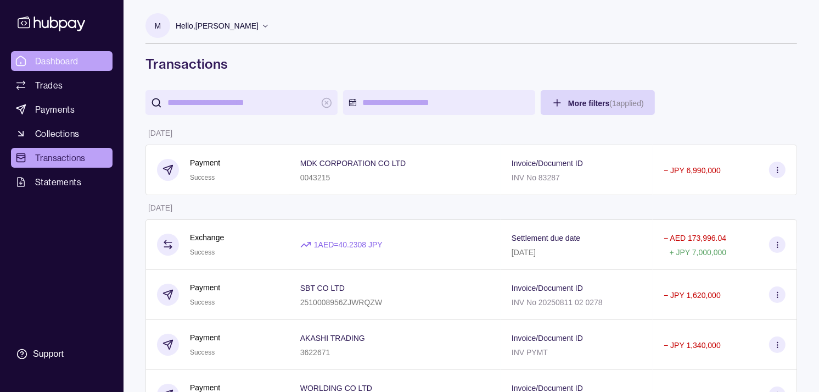
click at [68, 59] on span "Dashboard" at bounding box center [56, 60] width 43 height 13
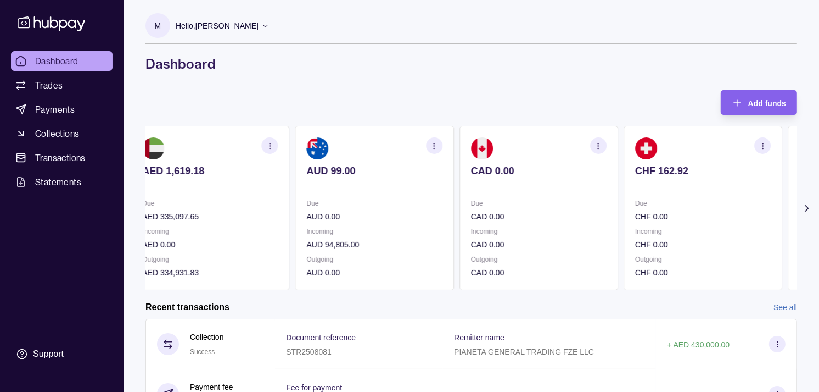
click at [624, 196] on section "CHF 162.92 Due CHF 0.00 Incoming CHF 0.00 Outgoing CHF 0.00" at bounding box center [703, 208] width 159 height 164
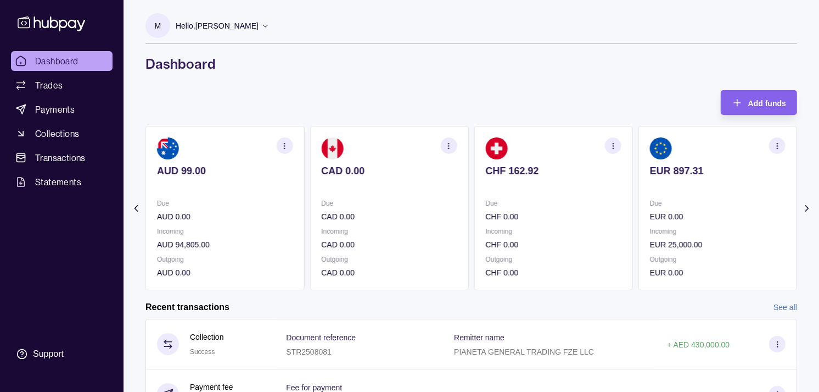
click at [624, 192] on section "CHF 162.92 Due CHF 0.00 Incoming CHF 0.00 Outgoing CHF 0.00" at bounding box center [554, 208] width 159 height 164
click at [775, 143] on icon "button" at bounding box center [778, 146] width 8 height 8
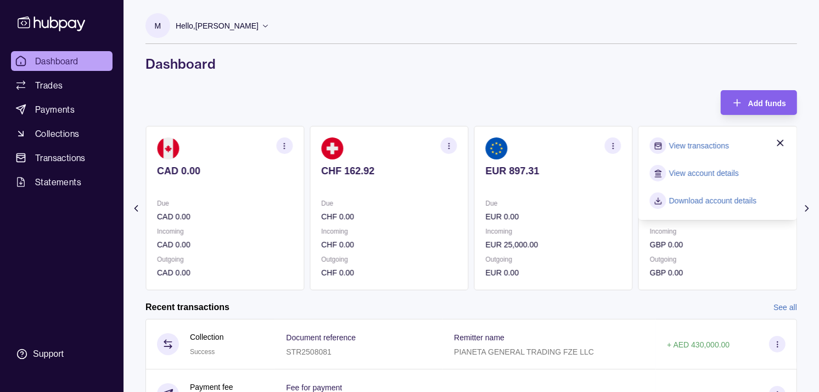
click at [741, 146] on section "View transactions" at bounding box center [718, 145] width 136 height 16
click at [707, 144] on link "View transactions" at bounding box center [699, 146] width 60 height 12
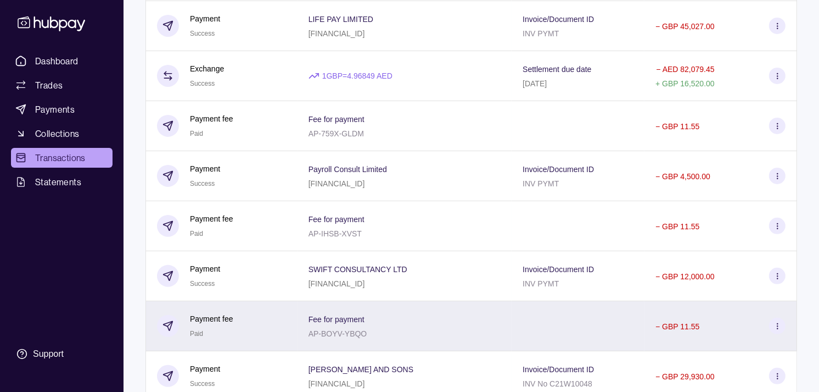
scroll to position [305, 0]
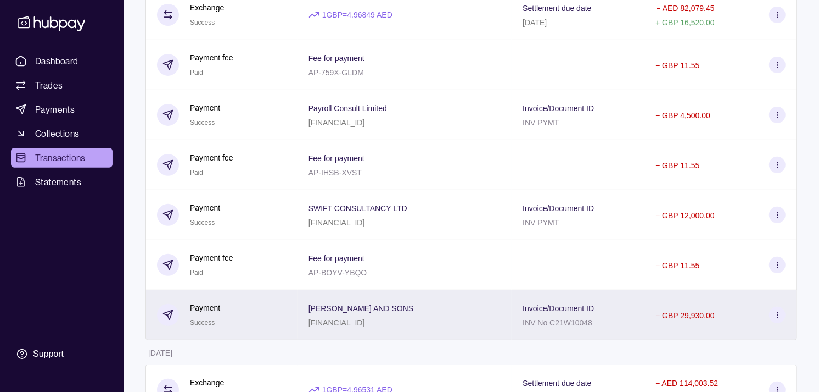
click at [275, 315] on div "Payment Success" at bounding box center [222, 315] width 130 height 27
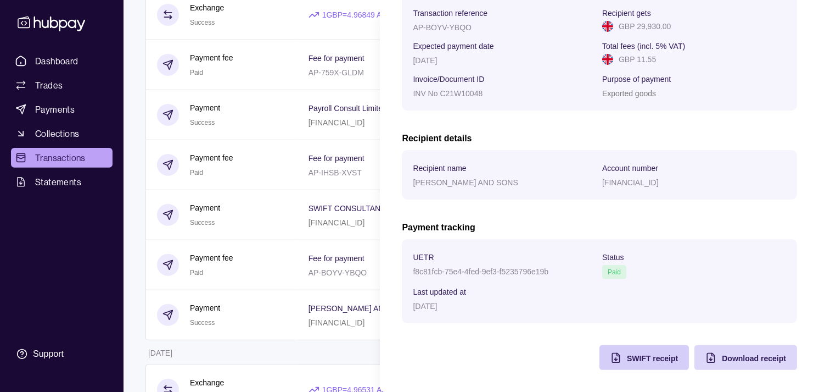
scroll to position [183, 0]
click at [636, 360] on span "SWIFT receipt" at bounding box center [652, 358] width 51 height 9
click at [131, 222] on html "Dashboard Trades Payments Collections Transactions Statements Support M Hello, …" at bounding box center [409, 315] width 819 height 1241
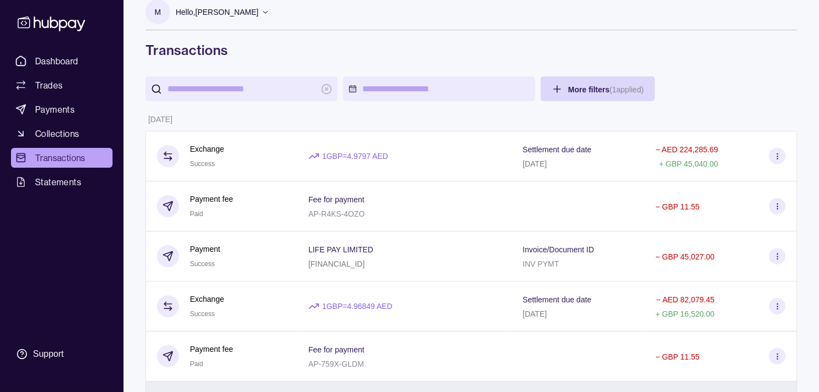
scroll to position [0, 0]
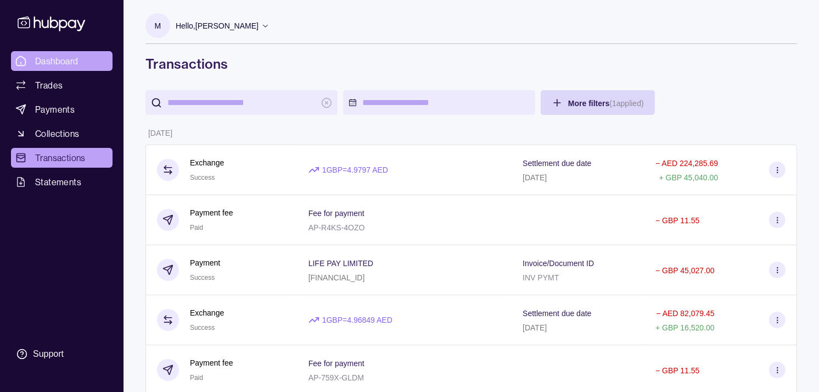
click at [56, 61] on span "Dashboard" at bounding box center [56, 60] width 43 height 13
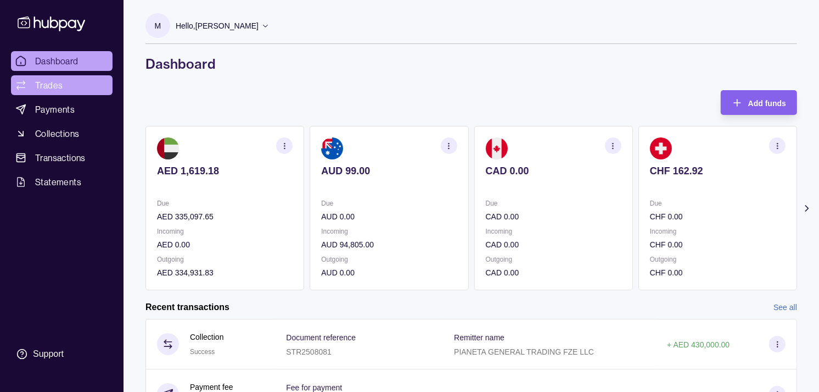
click at [81, 85] on link "Trades" at bounding box center [62, 85] width 102 height 20
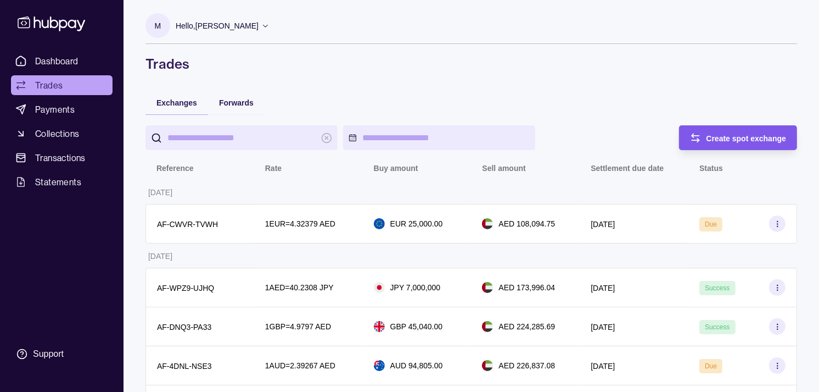
click at [719, 134] on span "Create spot exchange" at bounding box center [747, 138] width 80 height 9
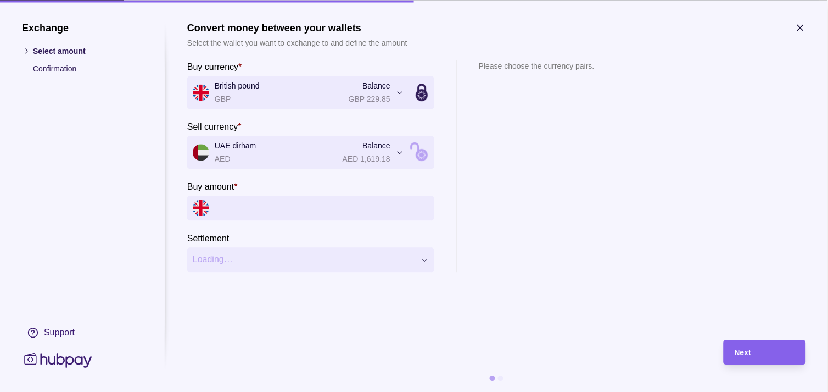
click at [255, 196] on input "Buy amount *" at bounding box center [322, 208] width 214 height 25
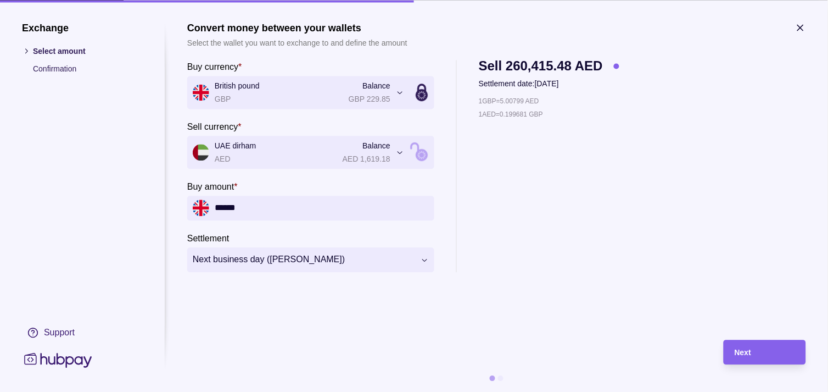
type input "******"
click at [759, 345] on div "Next" at bounding box center [765, 351] width 60 height 13
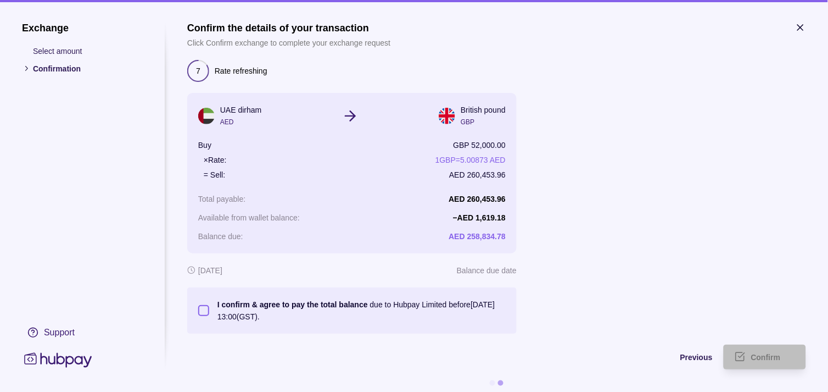
click at [204, 312] on button "I confirm & agree to pay the total balance due to Hubpay Limited before 15 Aug …" at bounding box center [203, 310] width 11 height 11
click at [765, 354] on span "Confirm" at bounding box center [766, 357] width 30 height 9
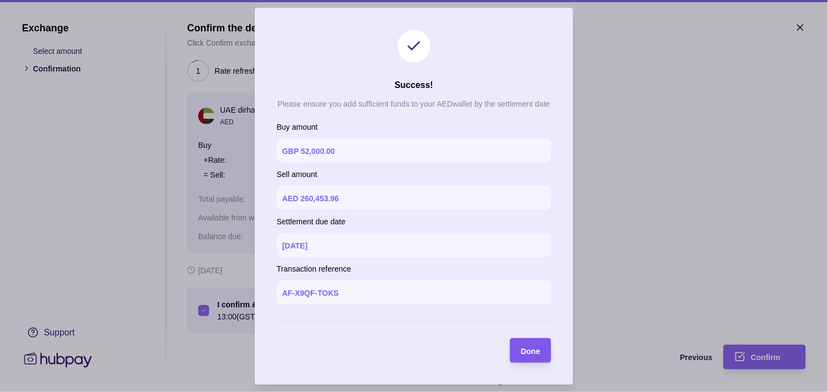
click at [529, 351] on span "Done" at bounding box center [530, 350] width 19 height 9
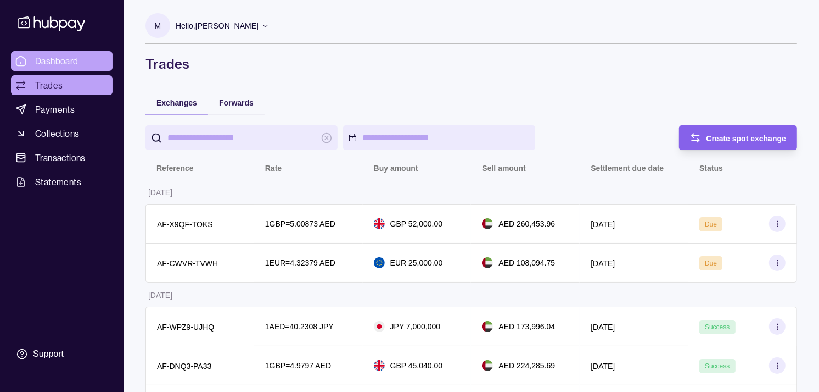
click at [46, 51] on link "Dashboard" at bounding box center [62, 61] width 102 height 20
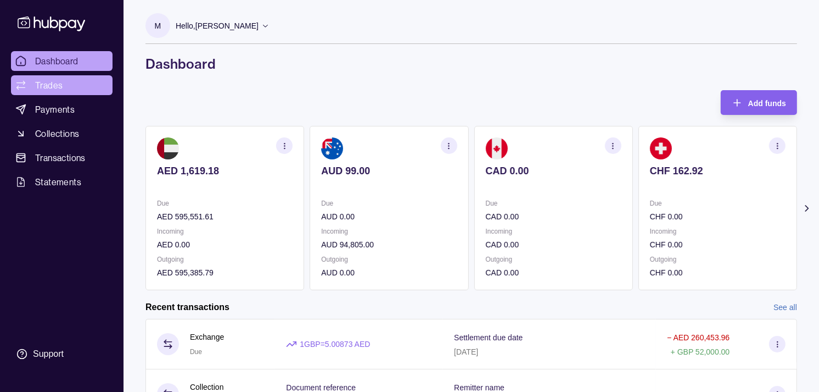
click at [65, 85] on link "Trades" at bounding box center [62, 85] width 102 height 20
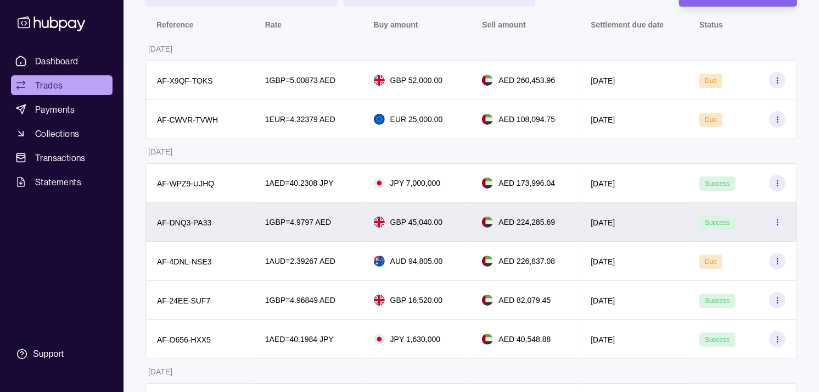
scroll to position [122, 0]
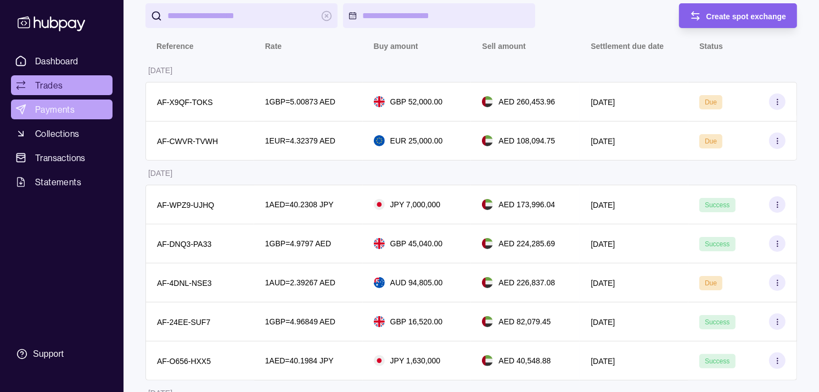
click at [57, 105] on span "Payments" at bounding box center [55, 109] width 40 height 13
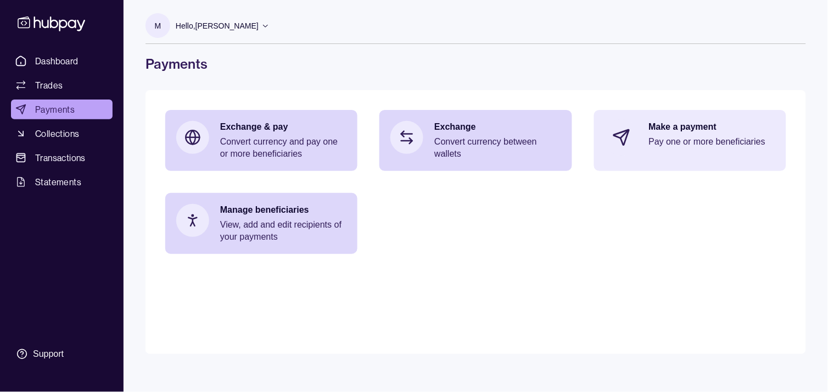
click at [694, 140] on p "Pay one or more beneficiaries" at bounding box center [712, 142] width 126 height 12
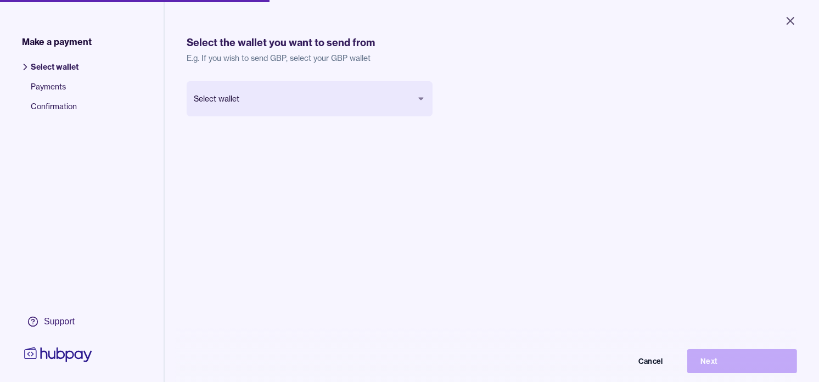
click at [322, 104] on body "Close Make a payment Select wallet Payments Confirmation Support Select the wal…" at bounding box center [409, 191] width 819 height 382
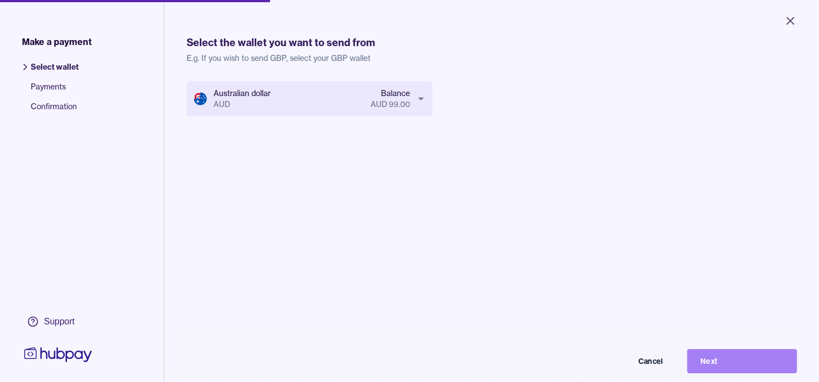
click at [745, 373] on button "Next" at bounding box center [743, 361] width 110 height 24
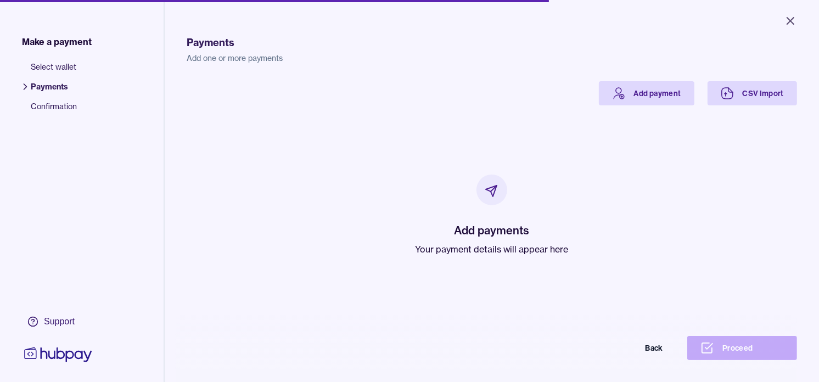
click at [460, 252] on p "Your payment details will appear here" at bounding box center [492, 249] width 153 height 13
drag, startPoint x: 460, startPoint y: 252, endPoint x: 426, endPoint y: 164, distance: 94.0
click at [409, 174] on div "Add payments Your payment details will appear here" at bounding box center [492, 215] width 584 height 220
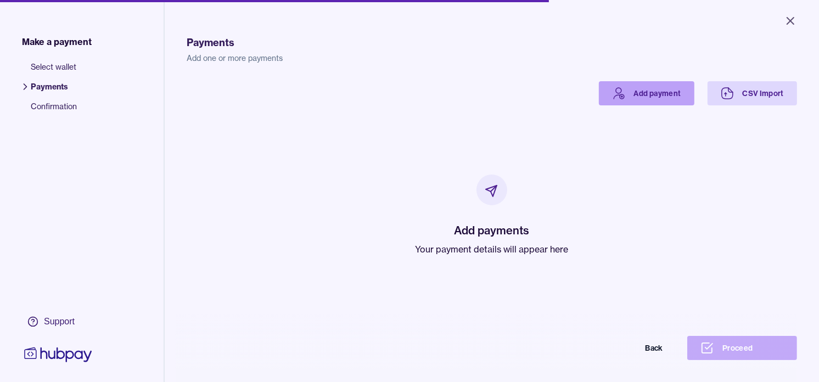
click at [624, 92] on link "Add payment" at bounding box center [647, 93] width 96 height 24
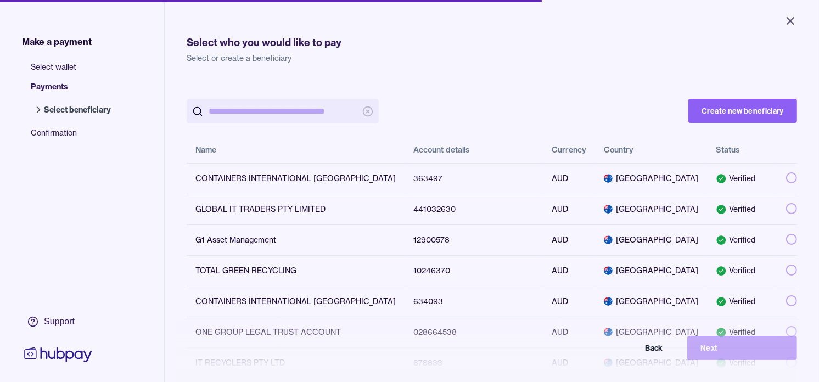
click at [299, 119] on input "search" at bounding box center [283, 111] width 148 height 25
paste input "*********"
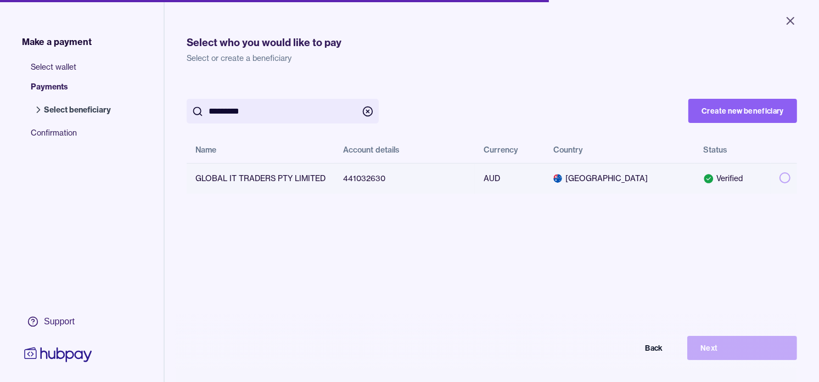
type input "*********"
click at [780, 178] on button "button" at bounding box center [785, 177] width 11 height 11
click at [744, 357] on button "Next" at bounding box center [743, 348] width 110 height 24
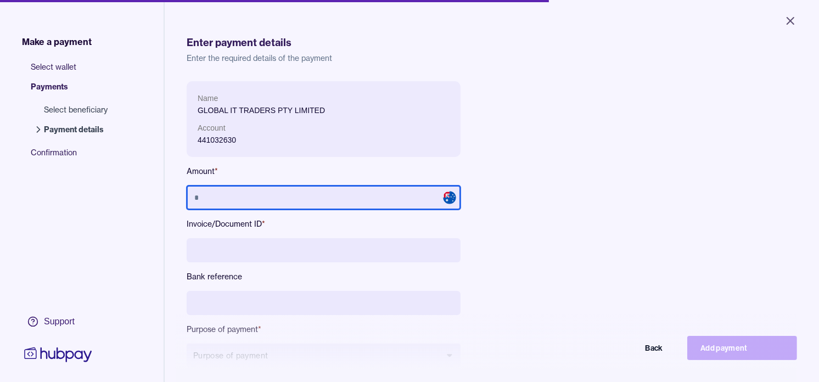
click at [330, 198] on input "text" at bounding box center [324, 198] width 274 height 24
type input "******"
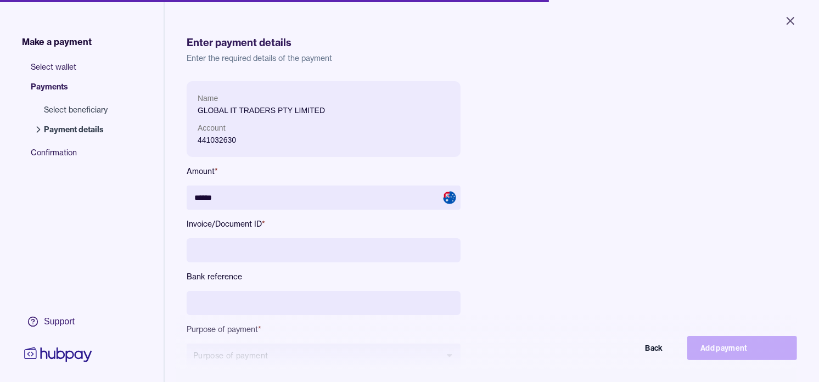
scroll to position [61, 0]
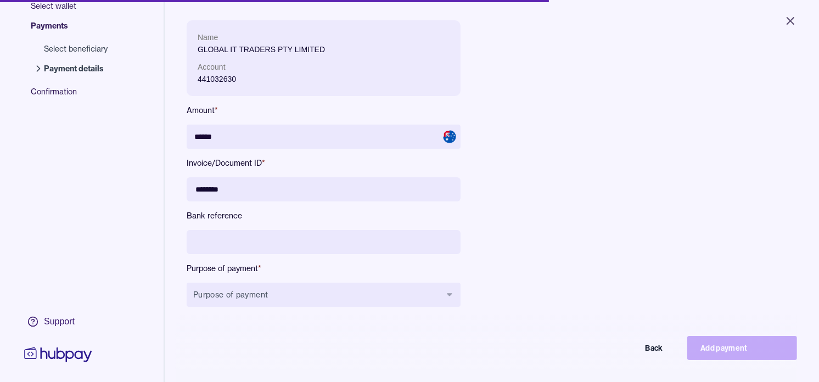
click at [367, 192] on input "********" at bounding box center [324, 189] width 274 height 24
type input "********"
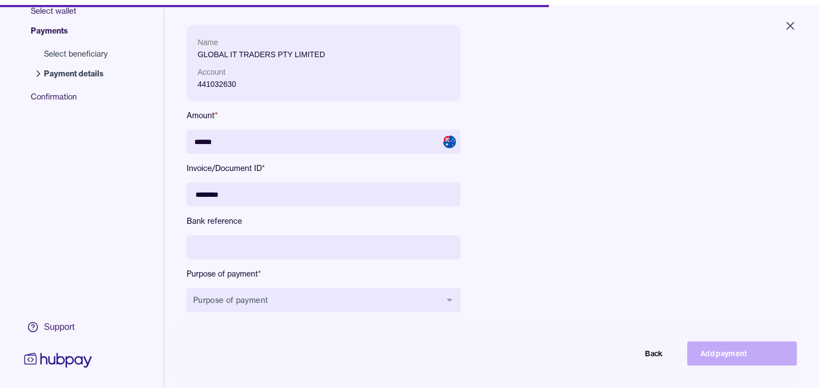
scroll to position [122, 0]
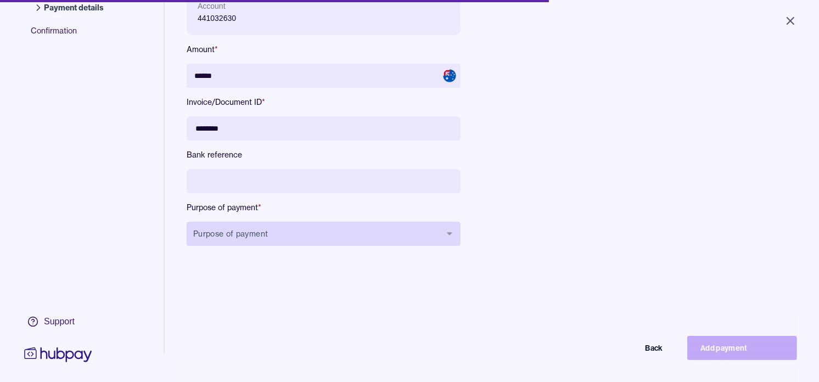
click at [366, 228] on button "Purpose of payment" at bounding box center [324, 234] width 274 height 24
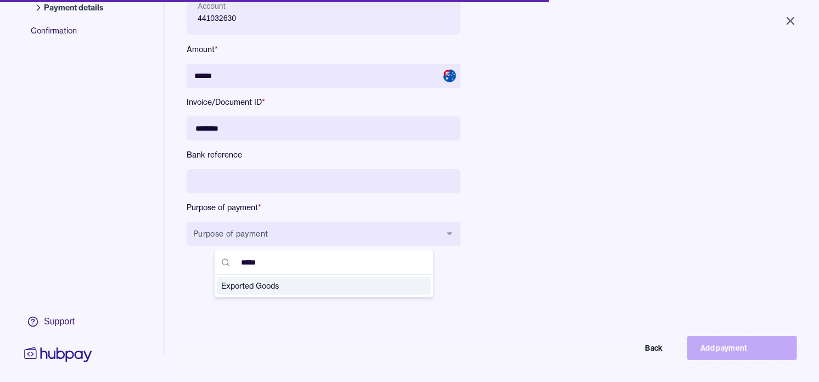
type input "*****"
click at [265, 287] on span "Exported Goods" at bounding box center [317, 286] width 192 height 11
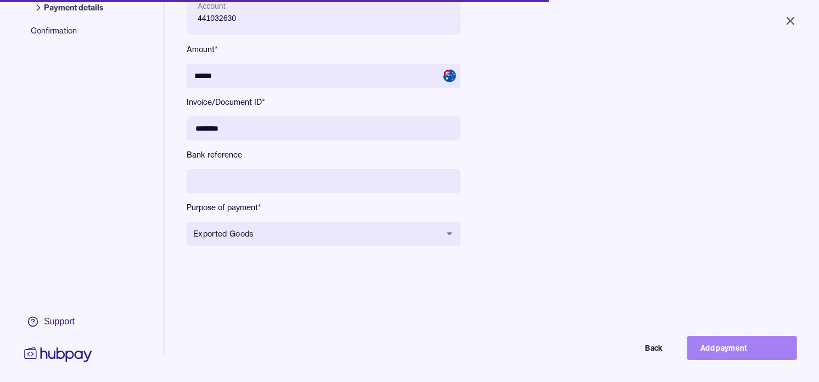
click at [769, 359] on button "Add payment" at bounding box center [743, 348] width 110 height 24
type input "*****"
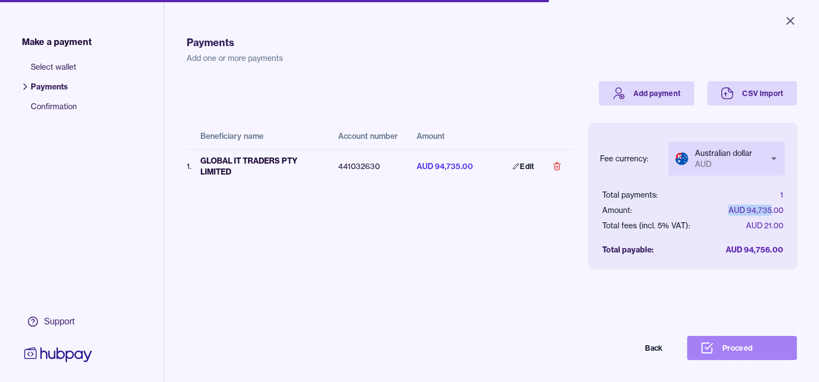
click at [742, 347] on button "Proceed" at bounding box center [743, 348] width 110 height 24
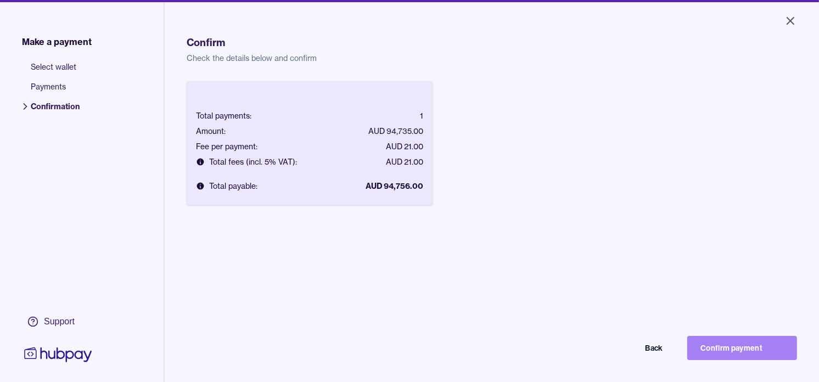
click at [758, 355] on button "Confirm payment" at bounding box center [743, 348] width 110 height 24
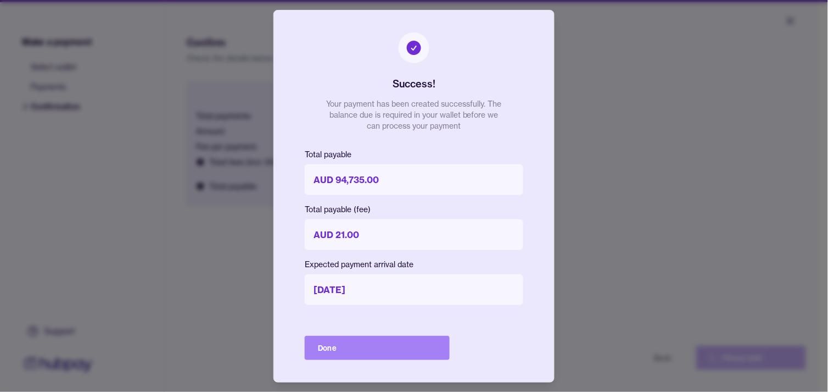
click at [392, 344] on button "Done" at bounding box center [377, 348] width 145 height 24
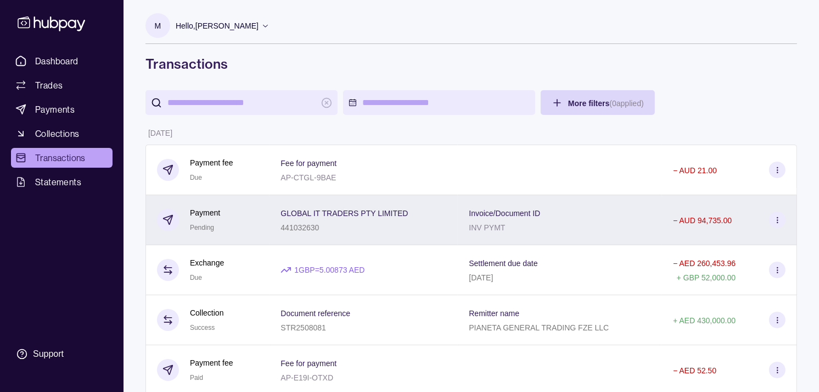
click at [257, 227] on div "Payment Pending" at bounding box center [208, 220] width 102 height 27
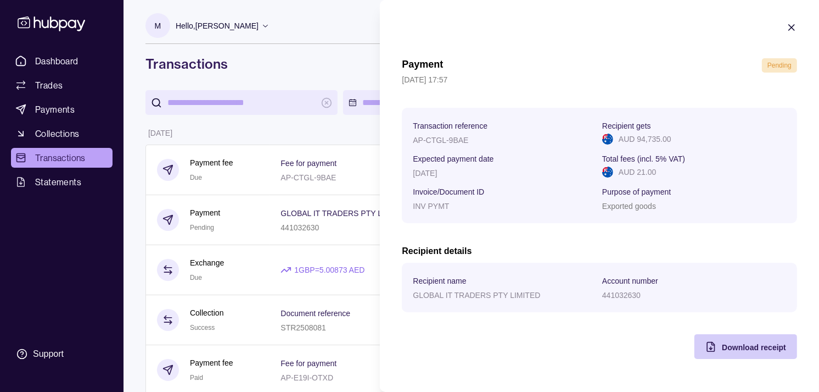
click at [730, 338] on div "Download receipt" at bounding box center [737, 346] width 97 height 25
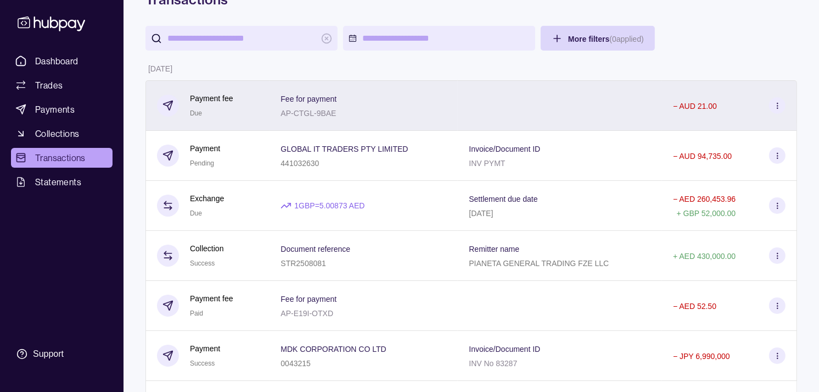
scroll to position [122, 0]
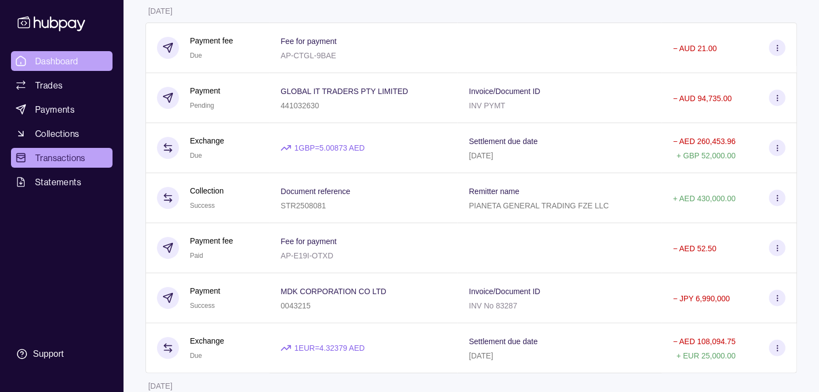
click at [59, 63] on span "Dashboard" at bounding box center [56, 60] width 43 height 13
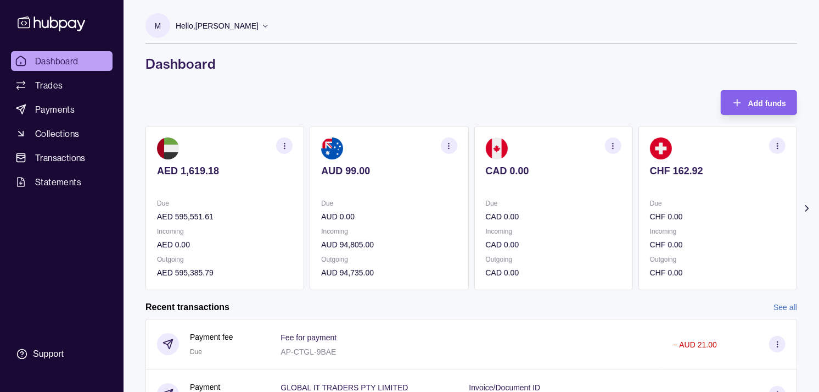
click at [448, 151] on section "button" at bounding box center [449, 145] width 16 height 16
click at [380, 146] on link "View transactions" at bounding box center [371, 146] width 60 height 12
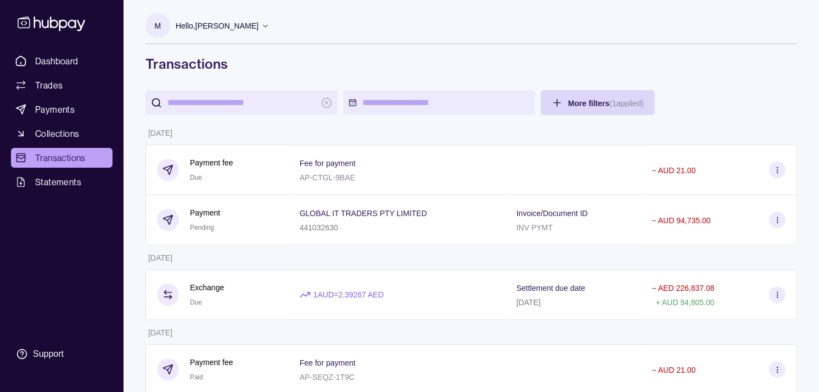
click at [254, 108] on input "search" at bounding box center [242, 102] width 148 height 25
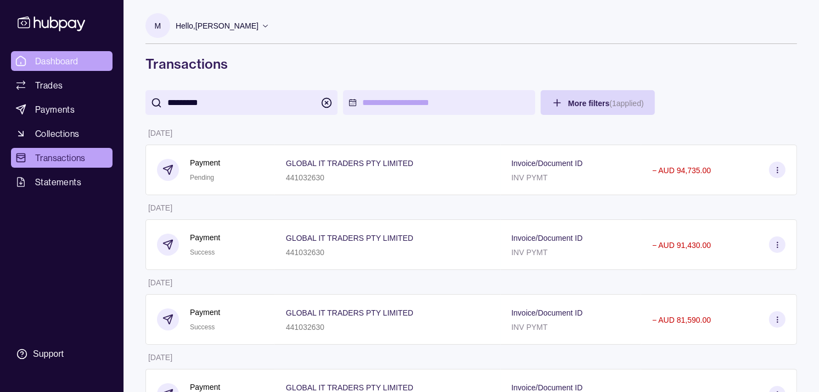
type input "*********"
click at [90, 59] on link "Dashboard" at bounding box center [62, 61] width 102 height 20
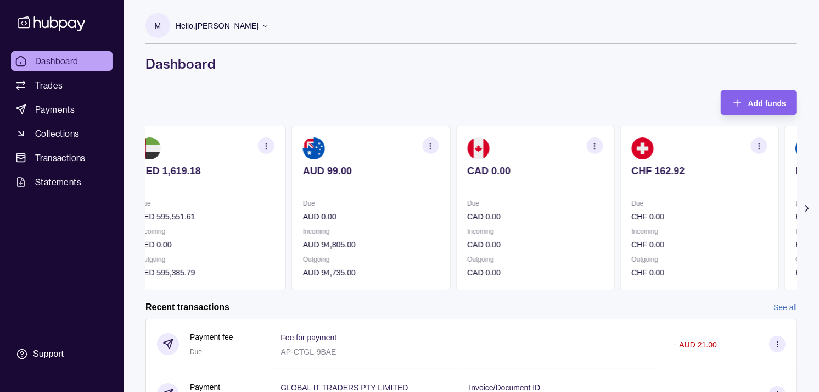
click at [668, 216] on p "CHF 0.00" at bounding box center [700, 216] width 136 height 12
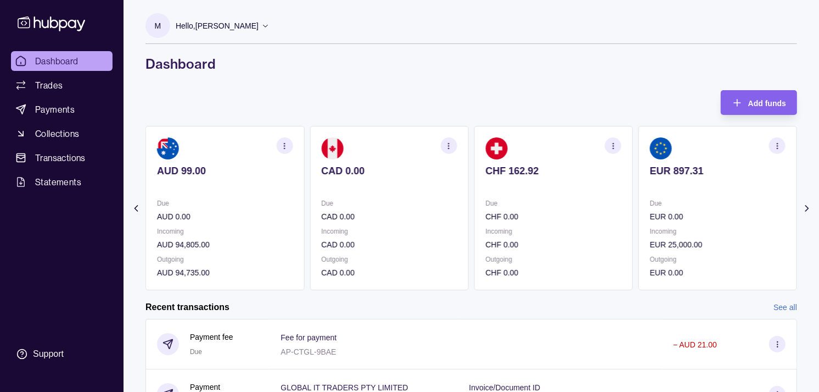
click at [656, 212] on p "EUR 0.00" at bounding box center [718, 216] width 136 height 12
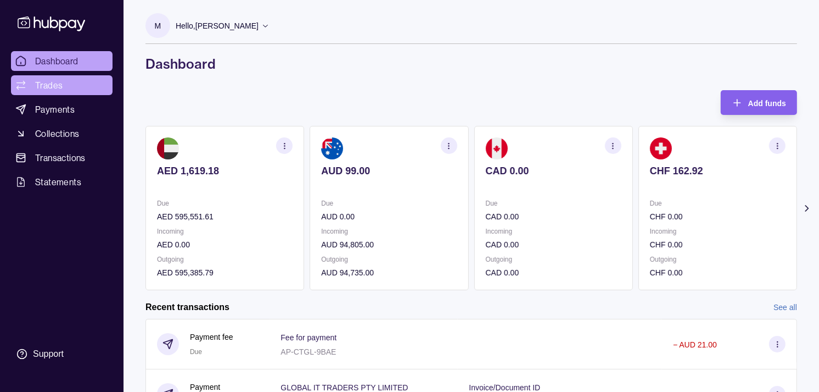
click at [66, 85] on link "Trades" at bounding box center [62, 85] width 102 height 20
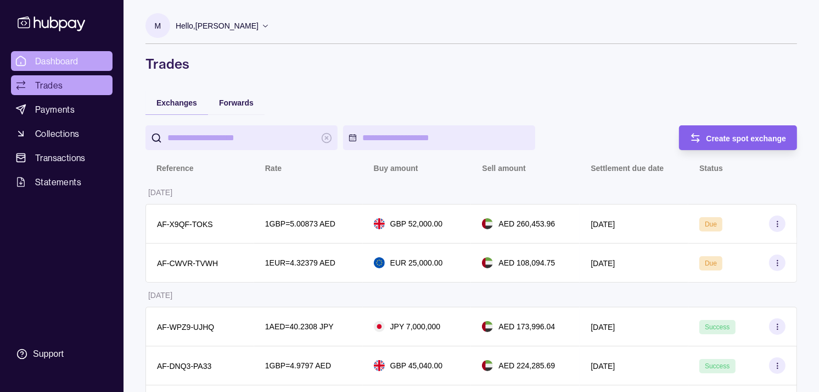
click at [89, 59] on link "Dashboard" at bounding box center [62, 61] width 102 height 20
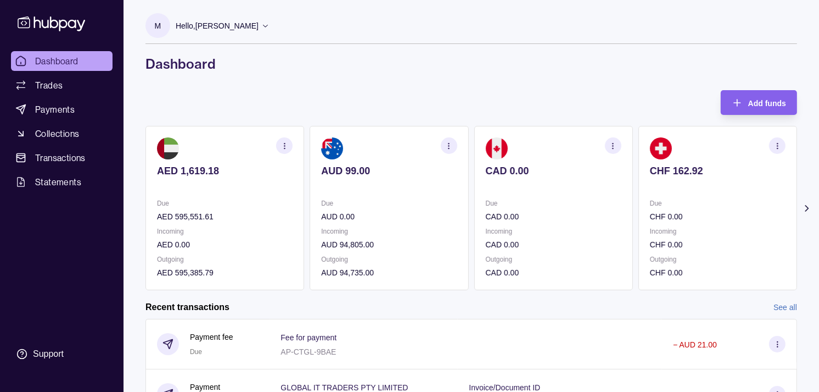
click at [477, 191] on section "CAD 0.00 Due CAD 0.00 Incoming CAD 0.00 Outgoing CAD 0.00" at bounding box center [554, 208] width 159 height 164
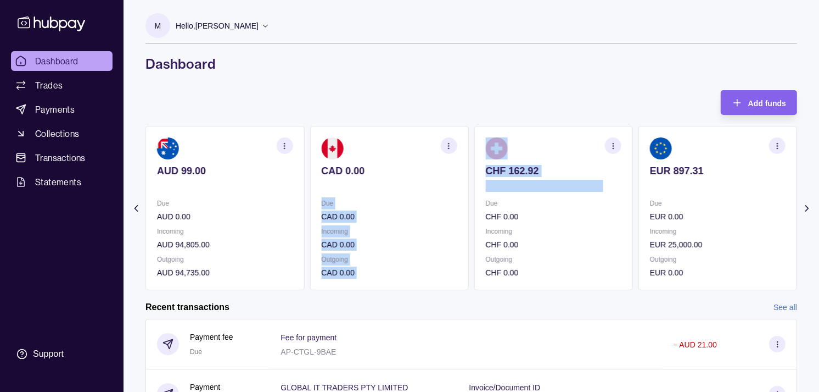
drag, startPoint x: 632, startPoint y: 191, endPoint x: 587, endPoint y: 188, distance: 45.7
click at [477, 188] on div "AED 1,619.18 Due AED 595,551.61 Incoming AED 0.00 Outgoing AED 595,385.79 AUD 9…" at bounding box center [472, 208] width 652 height 164
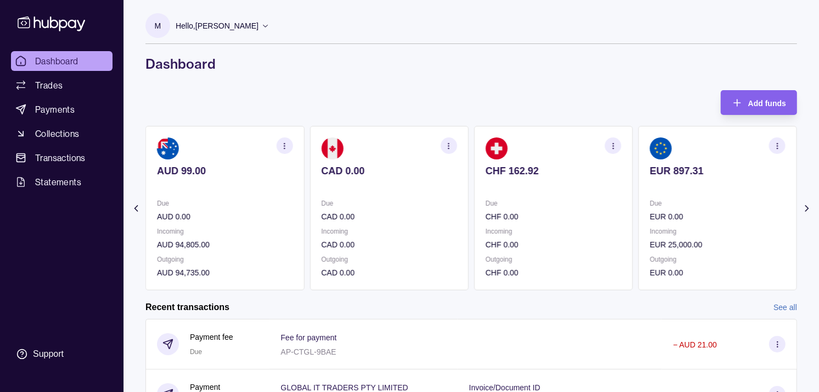
drag, startPoint x: 587, startPoint y: 188, endPoint x: 443, endPoint y: 85, distance: 177.0
click at [443, 85] on div "M Hello, [PERSON_NAME] Strides Trading LLC Account Terms and conditions Privacy…" at bounding box center [472, 295] width 696 height 591
click at [477, 214] on p "EUR 0.00" at bounding box center [718, 216] width 136 height 12
click at [477, 207] on div "Due GBP 0.00" at bounding box center [718, 209] width 136 height 25
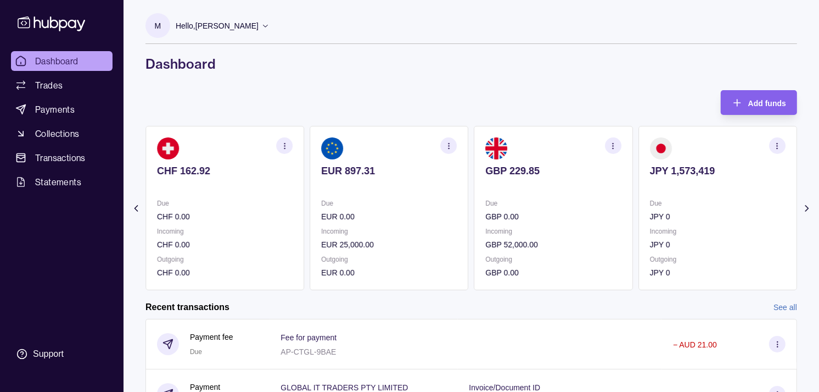
click at [477, 209] on div "Due JPY 0" at bounding box center [718, 209] width 136 height 25
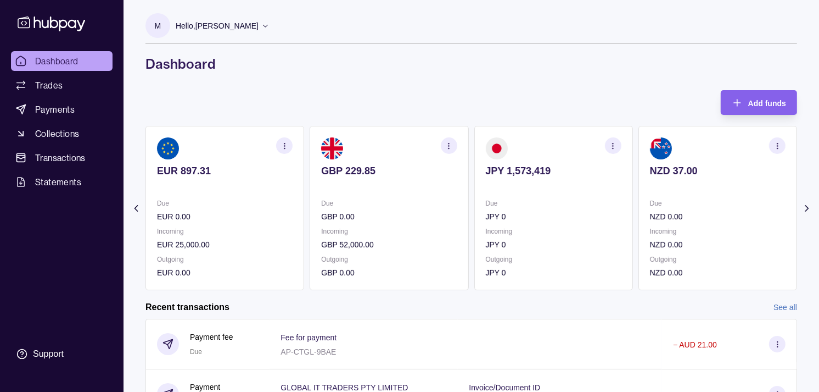
click at [477, 220] on p "JPY 0" at bounding box center [554, 216] width 136 height 12
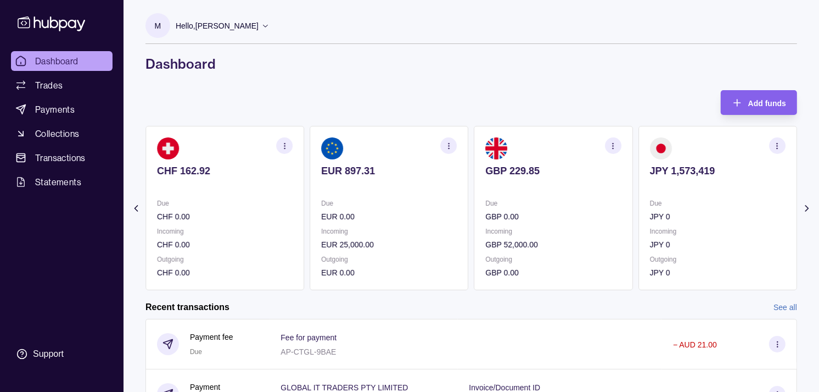
click at [477, 202] on p "Due" at bounding box center [718, 203] width 136 height 12
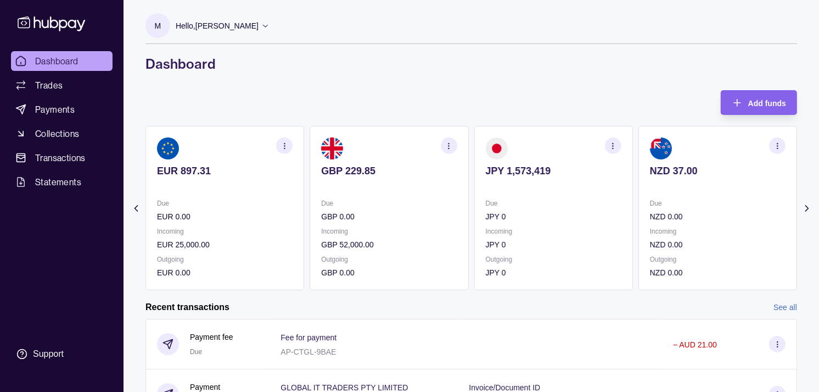
click at [477, 194] on section "NZD 37.00 Due NZD 0.00 Incoming NZD 0.00 Outgoing NZD 0.00" at bounding box center [718, 208] width 159 height 164
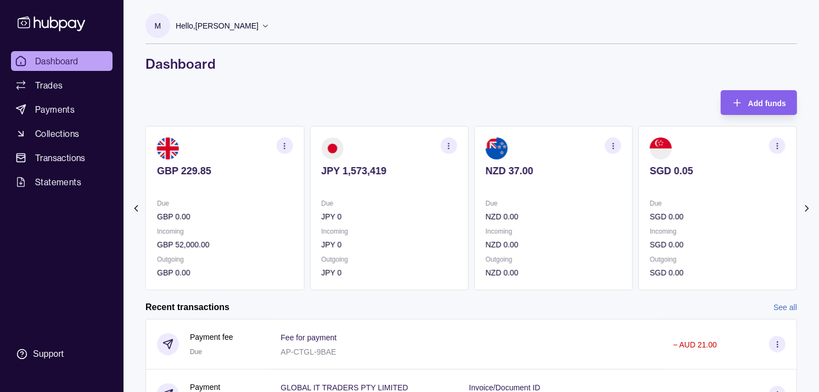
click at [477, 191] on div "AED 1,619.18 Due AED 595,551.61 Incoming AED 0.00 Outgoing AED 595,385.79 AUD 9…" at bounding box center [472, 208] width 652 height 164
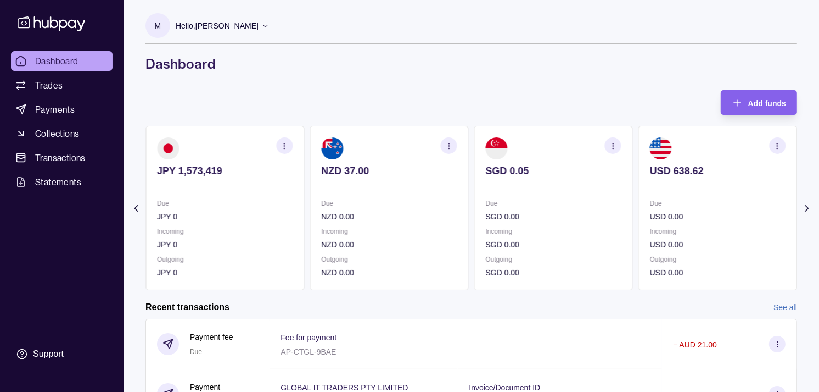
click at [449, 209] on div "Due NZD 0.00" at bounding box center [389, 209] width 136 height 25
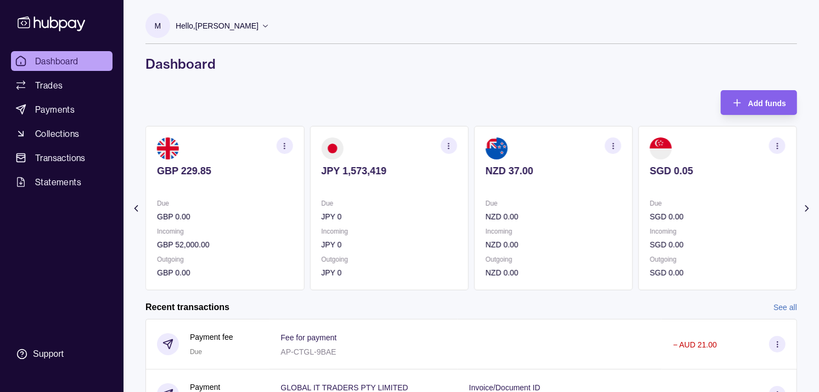
click at [432, 205] on p "Due" at bounding box center [389, 203] width 136 height 12
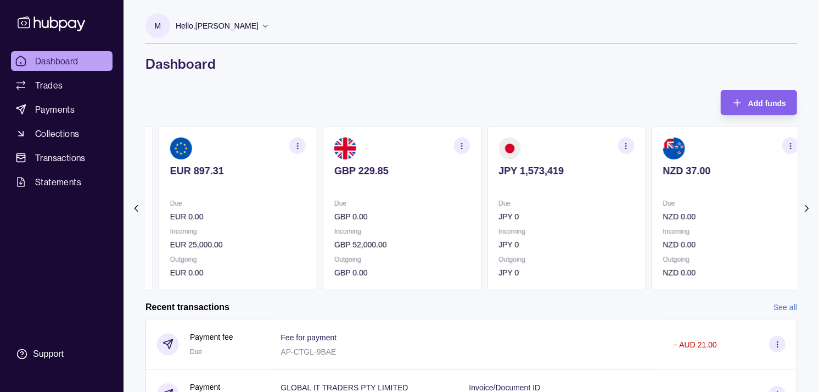
click at [430, 202] on div "Due GBP 0.00" at bounding box center [402, 209] width 136 height 25
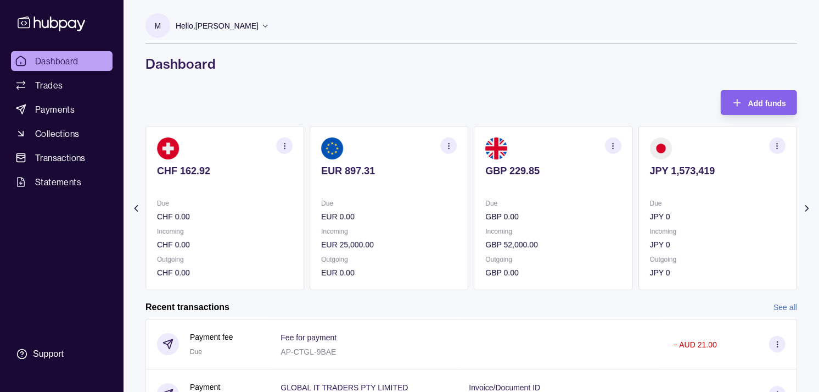
click at [457, 233] on p "Incoming" at bounding box center [389, 231] width 136 height 12
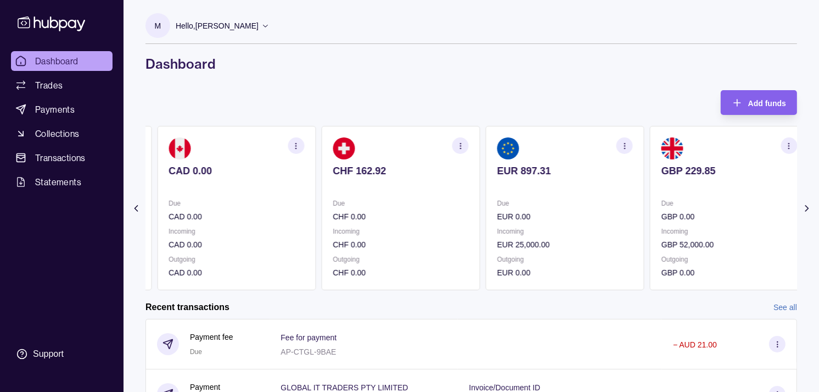
click at [473, 232] on section "CHF 162.92 Due CHF 0.00 Incoming CHF 0.00 Outgoing CHF 0.00" at bounding box center [400, 208] width 159 height 164
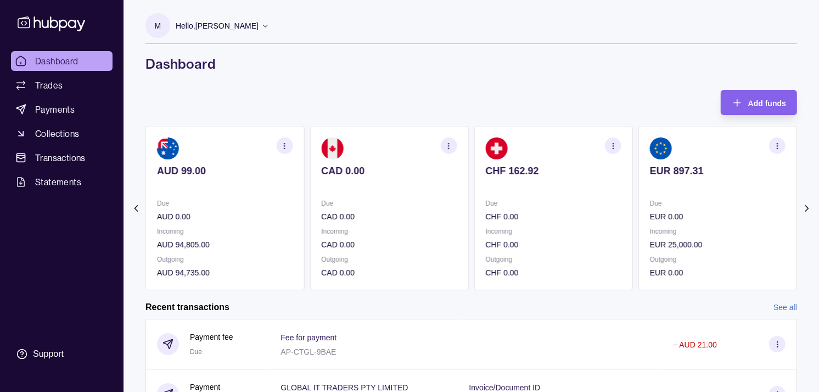
click at [443, 228] on p "Incoming" at bounding box center [389, 231] width 136 height 12
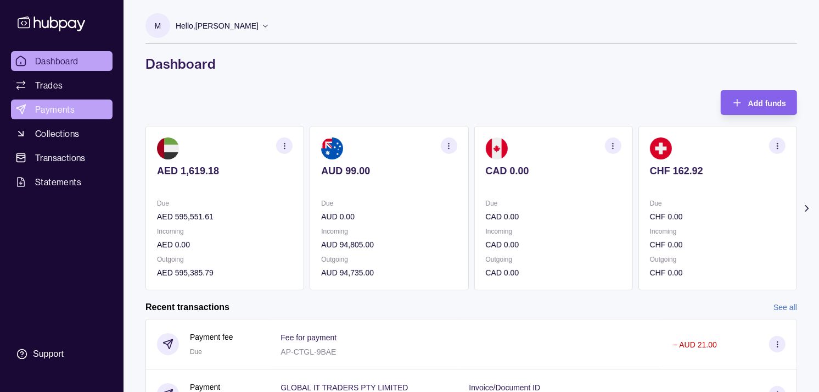
click at [55, 105] on span "Payments" at bounding box center [55, 109] width 40 height 13
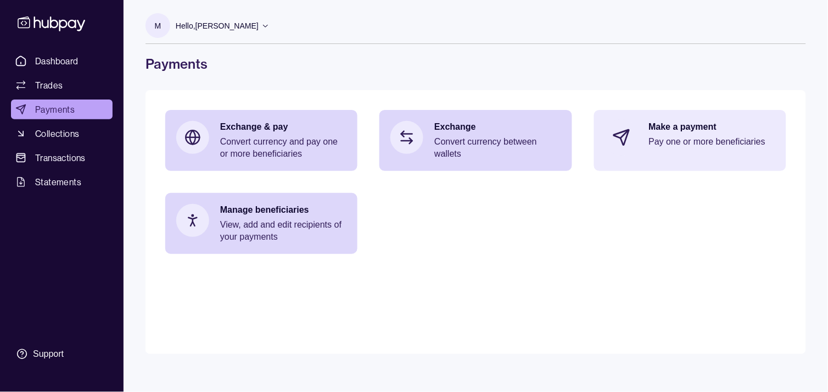
click at [477, 130] on p "Make a payment" at bounding box center [712, 127] width 126 height 12
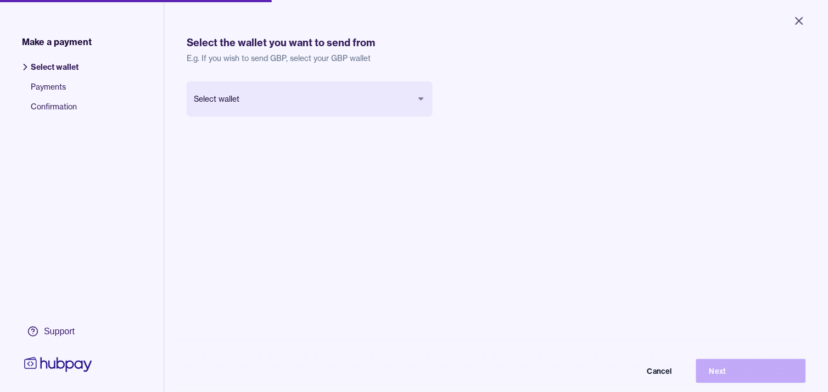
click at [395, 103] on body "Close Make a payment Select wallet Payments Confirmation Support Select the wal…" at bounding box center [414, 196] width 828 height 392
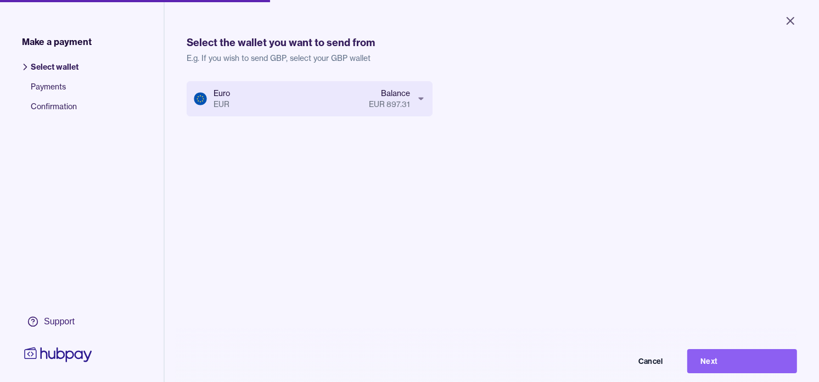
scroll to position [1, 0]
click at [477, 363] on button "Next" at bounding box center [743, 361] width 110 height 24
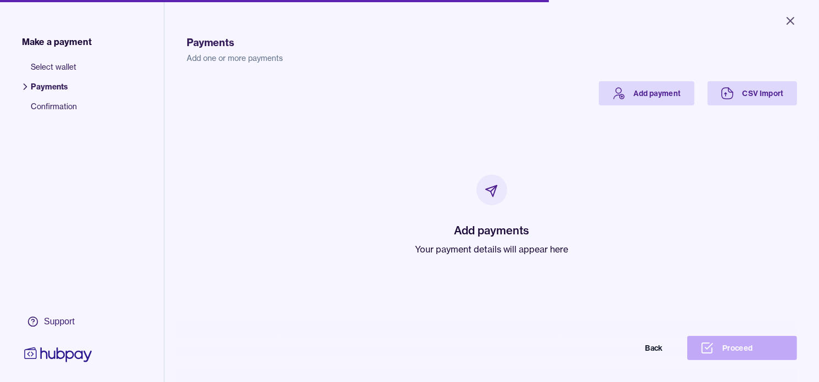
click at [448, 245] on p "Your payment details will appear here" at bounding box center [492, 249] width 153 height 13
drag, startPoint x: 448, startPoint y: 245, endPoint x: 429, endPoint y: 172, distance: 75.4
click at [403, 196] on div "Add payments Your payment details will appear here" at bounding box center [492, 215] width 584 height 220
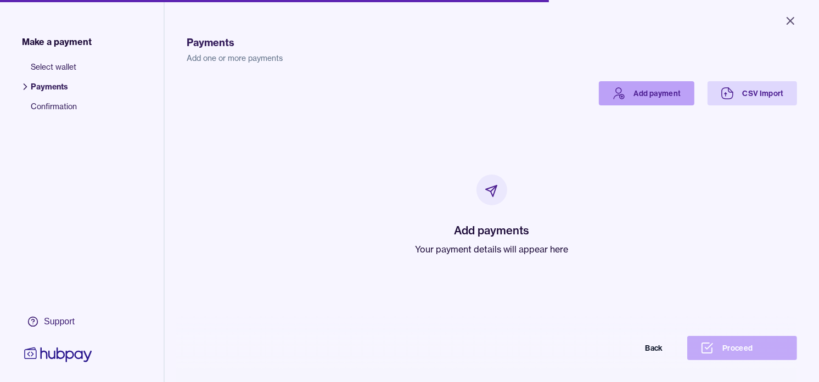
click at [477, 86] on link "Add payment" at bounding box center [647, 93] width 96 height 24
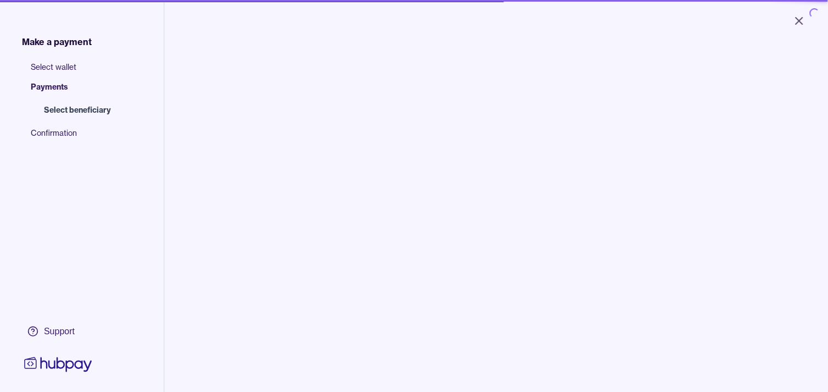
click at [304, 117] on input "search" at bounding box center [283, 114] width 148 height 25
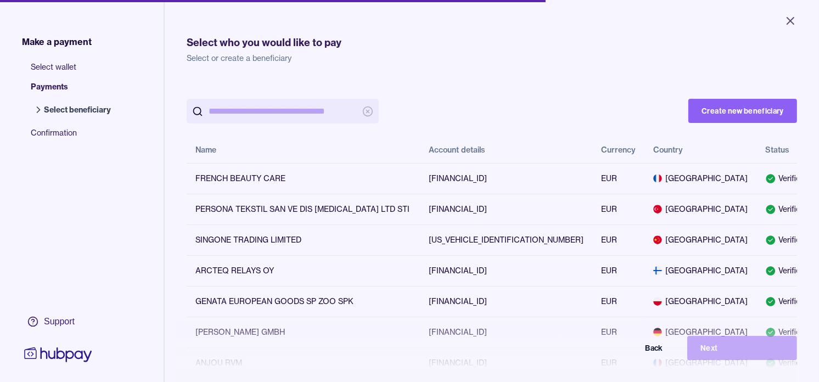
paste input "**********"
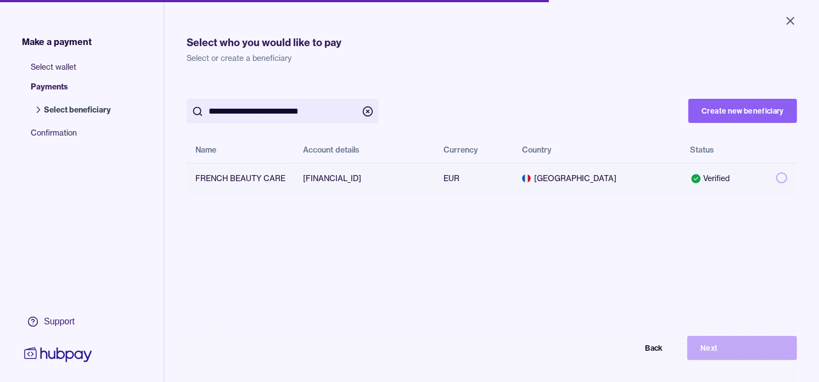
type input "**********"
click at [477, 176] on td at bounding box center [783, 178] width 30 height 31
click at [477, 350] on button "Next" at bounding box center [743, 348] width 110 height 24
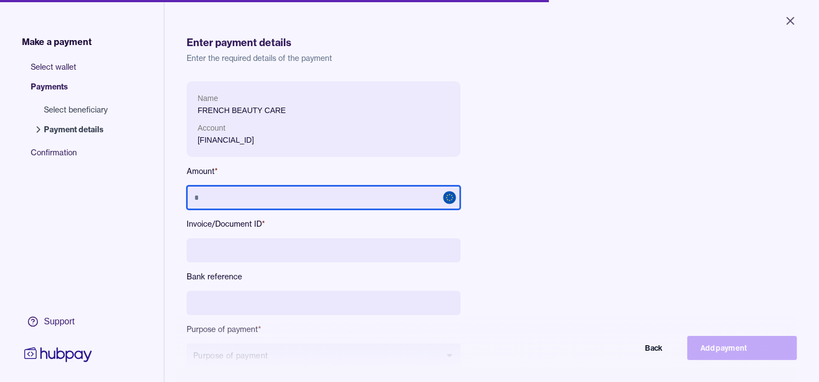
click at [350, 190] on input "text" at bounding box center [324, 198] width 274 height 24
type input "******"
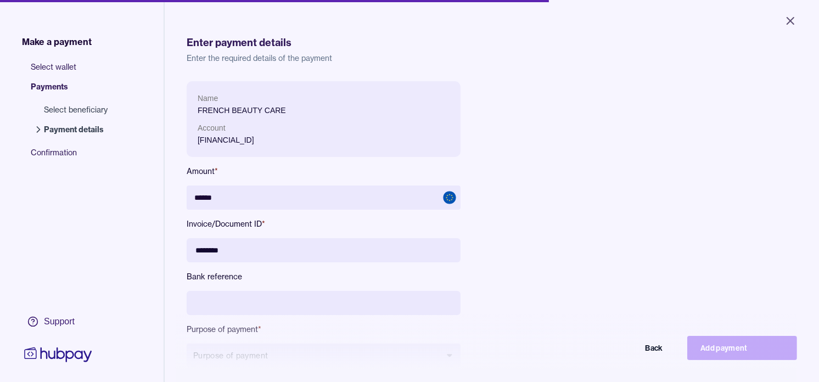
type input "********"
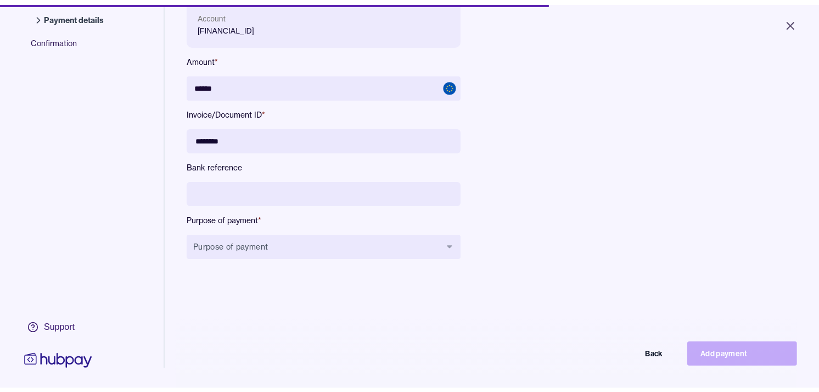
scroll to position [122, 0]
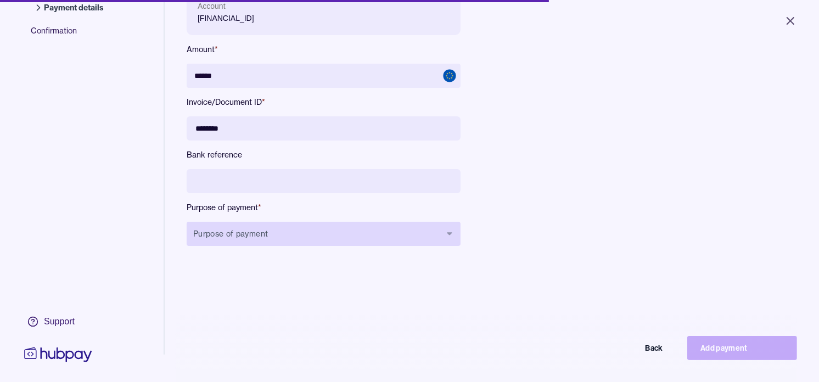
click at [305, 245] on button "Purpose of payment" at bounding box center [324, 234] width 274 height 24
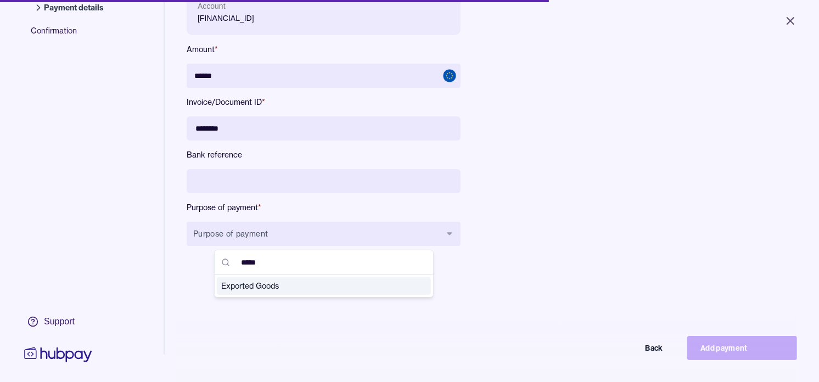
type input "*****"
click at [298, 288] on span "Exported Goods" at bounding box center [317, 286] width 192 height 11
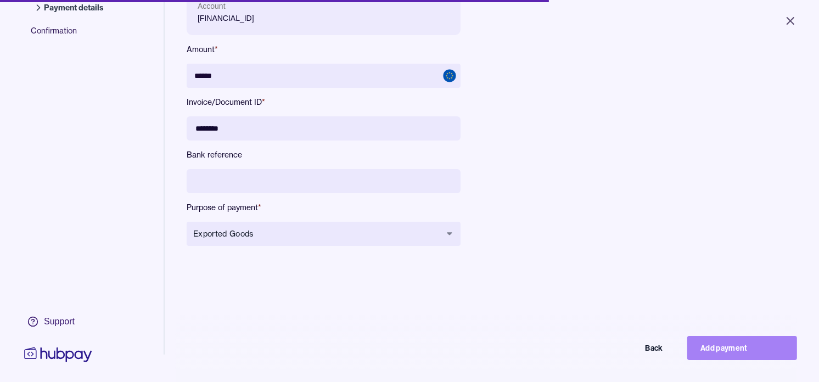
click at [477, 356] on button "Add payment" at bounding box center [743, 348] width 110 height 24
type input "*****"
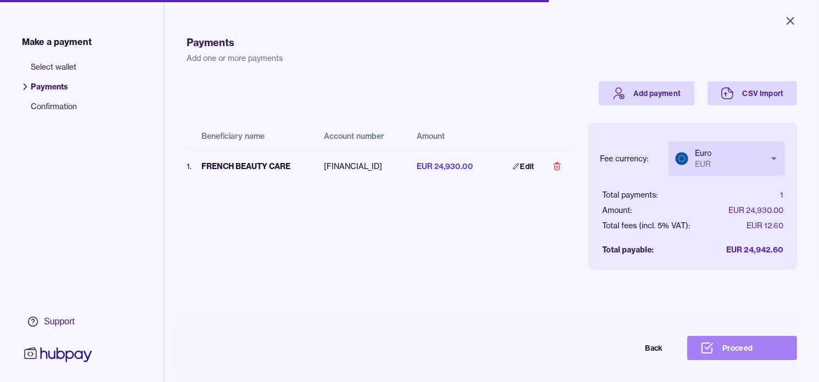
click at [477, 353] on button "Proceed" at bounding box center [743, 348] width 110 height 24
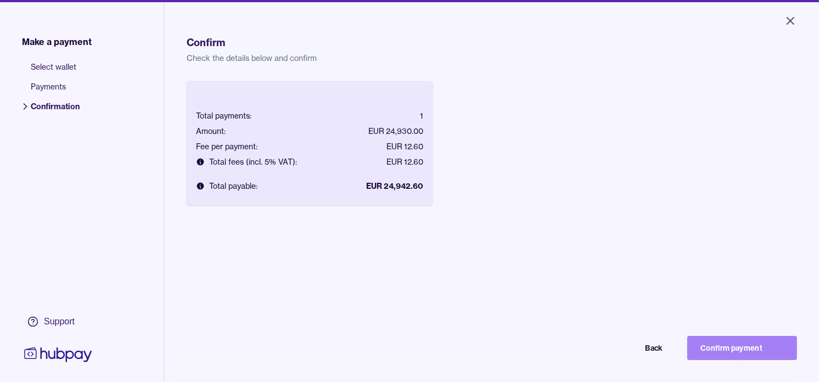
click at [477, 351] on button "Confirm payment" at bounding box center [743, 348] width 110 height 24
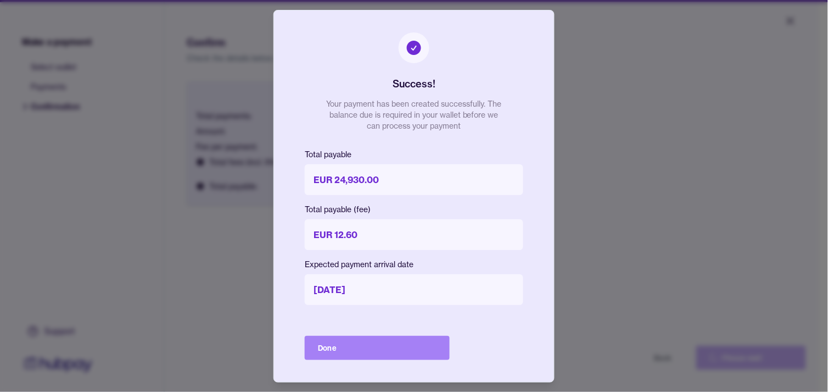
click at [407, 349] on button "Done" at bounding box center [377, 348] width 145 height 24
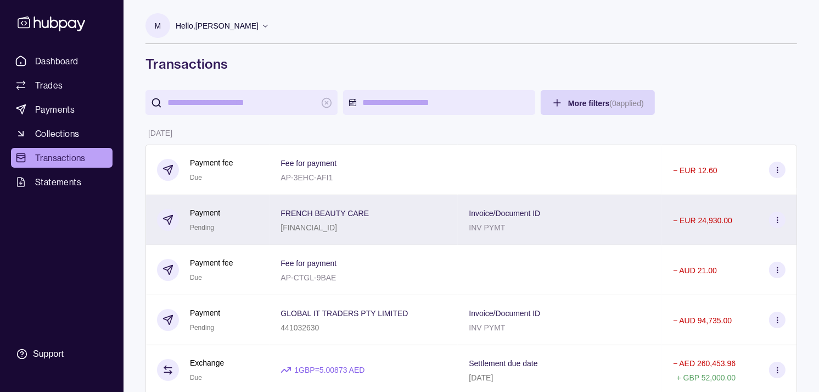
click at [300, 219] on span "FRENCH BEAUTY CARE" at bounding box center [325, 212] width 88 height 13
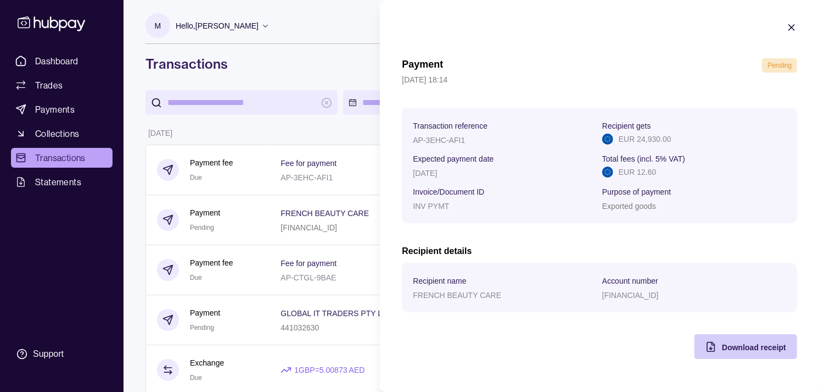
click at [477, 341] on div "Download receipt" at bounding box center [737, 346] width 97 height 25
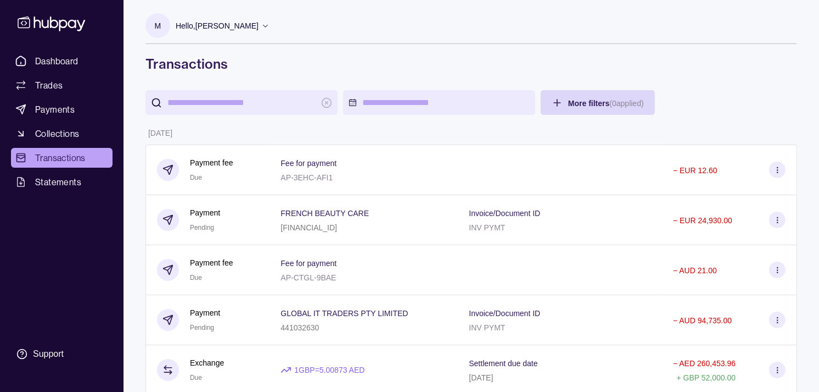
click at [87, 55] on link "Dashboard" at bounding box center [62, 61] width 102 height 20
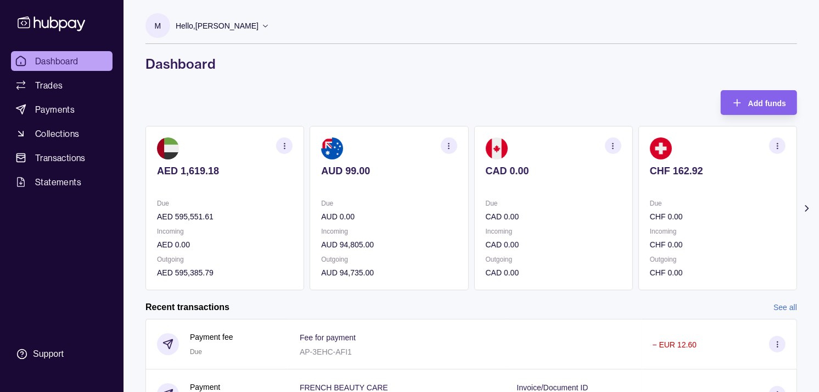
click at [477, 59] on h1 "Dashboard" at bounding box center [472, 64] width 652 height 18
click at [477, 218] on p "CAD 0.00" at bounding box center [554, 216] width 136 height 12
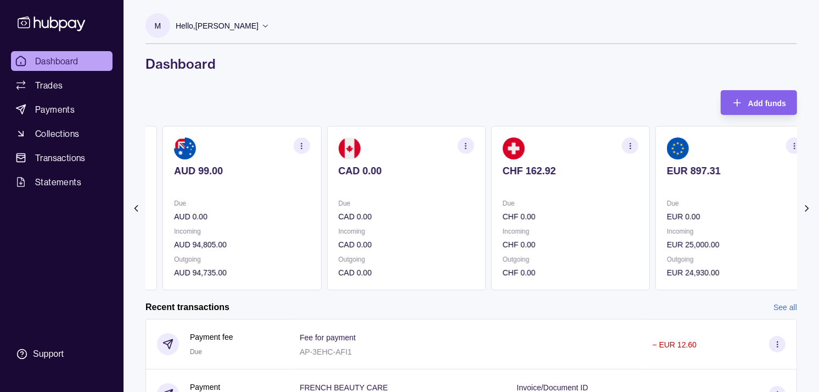
click at [409, 199] on p "Due" at bounding box center [406, 203] width 136 height 12
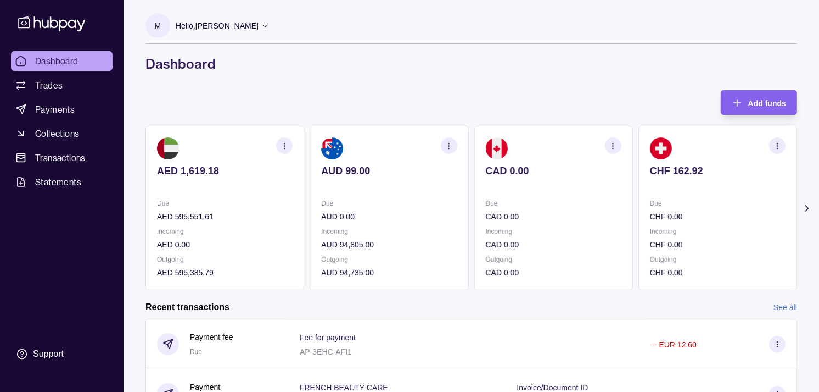
click at [302, 200] on section "AED 1,619.18 Due AED 595,551.61 Incoming AED 0.00 Outgoing AED 595,385.79" at bounding box center [225, 208] width 159 height 164
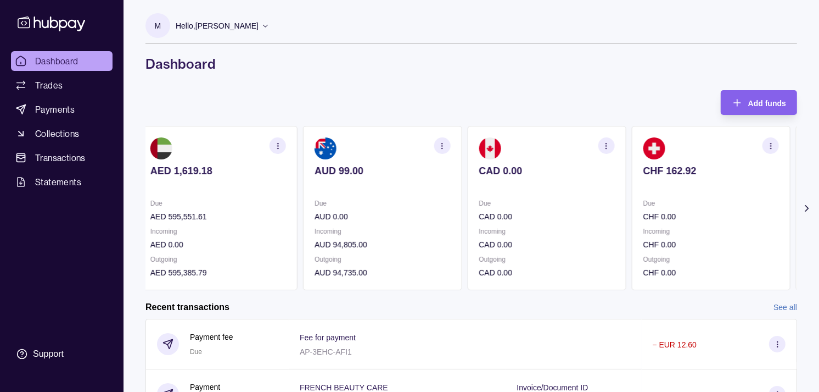
click at [430, 209] on div "Due AUD 0.00" at bounding box center [383, 209] width 136 height 25
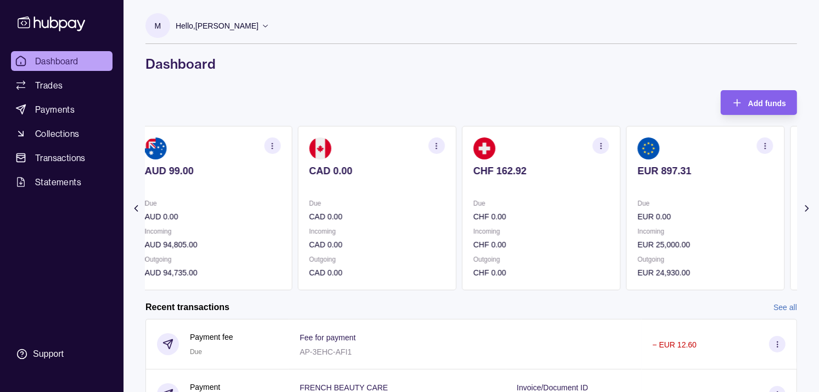
click at [450, 205] on div "AED 1,619.18 Due AED 595,551.61 Incoming AED 0.00 Outgoing AED 595,385.79 AUD 9…" at bounding box center [295, 208] width 652 height 164
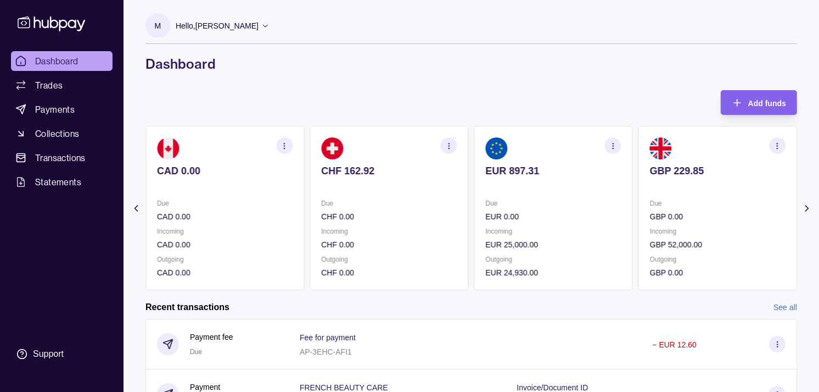
click at [448, 203] on div "AED 1,619.18 Due AED 595,551.61 Incoming AED 0.00 Outgoing AED 595,385.79 AUD 9…" at bounding box center [143, 208] width 652 height 164
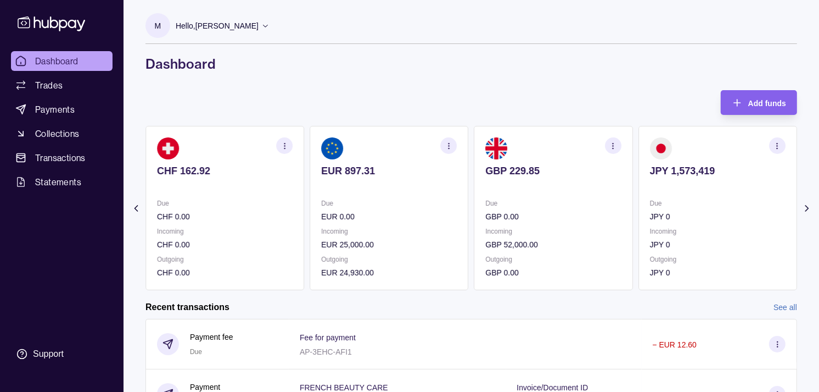
click at [477, 200] on p "Due" at bounding box center [554, 203] width 136 height 12
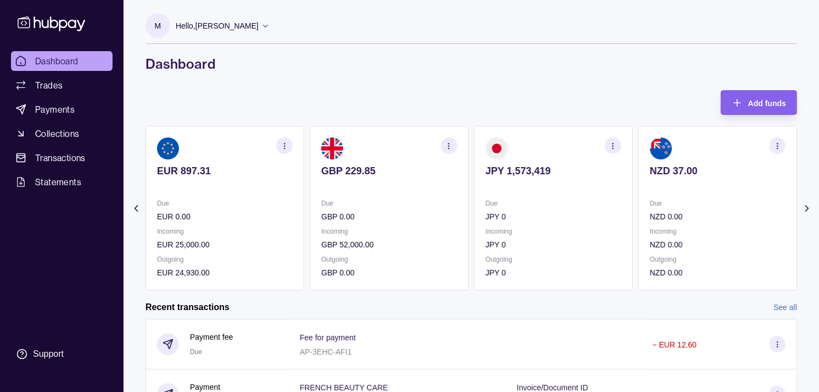
click at [477, 197] on p "Due" at bounding box center [554, 203] width 136 height 12
click at [477, 181] on p at bounding box center [554, 186] width 136 height 12
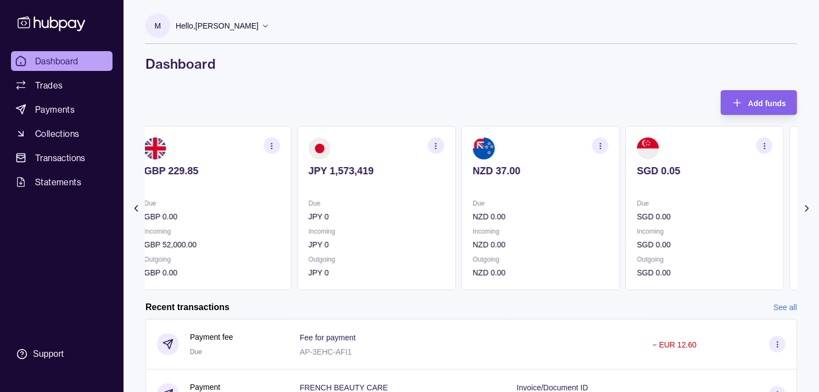
click at [477, 185] on p at bounding box center [541, 186] width 136 height 12
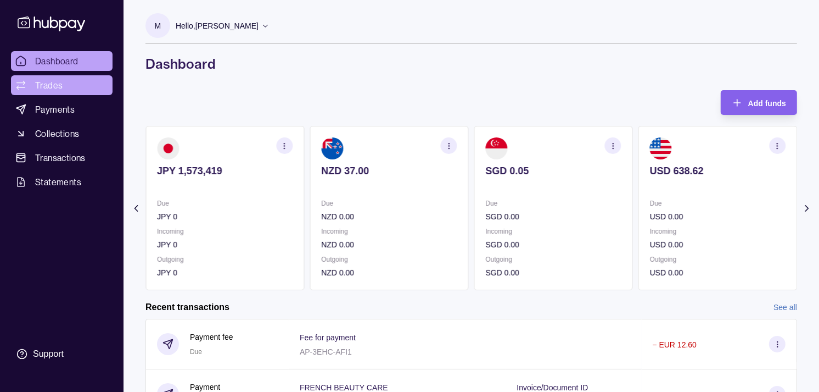
click at [67, 82] on link "Trades" at bounding box center [62, 85] width 102 height 20
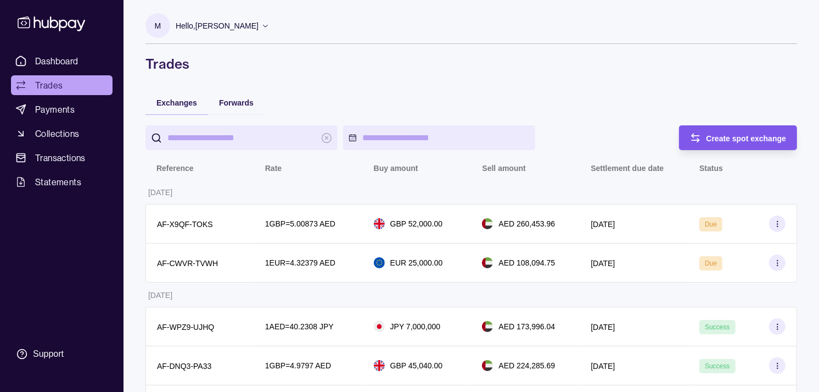
click at [477, 141] on span "Create spot exchange" at bounding box center [747, 138] width 80 height 9
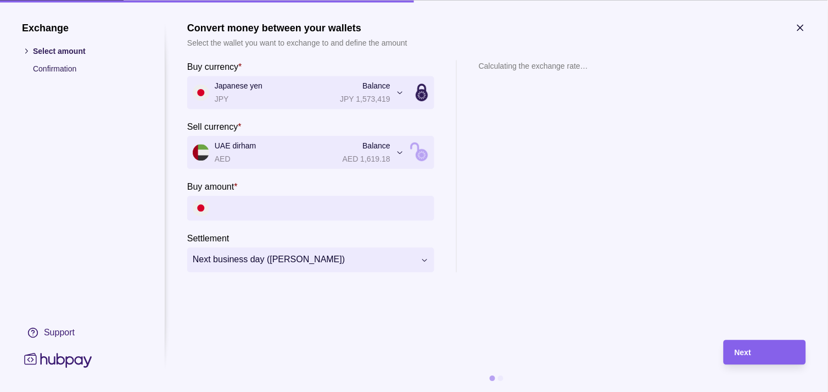
click at [261, 204] on input "Buy amount *" at bounding box center [322, 208] width 214 height 25
click at [477, 27] on icon "button" at bounding box center [800, 27] width 11 height 11
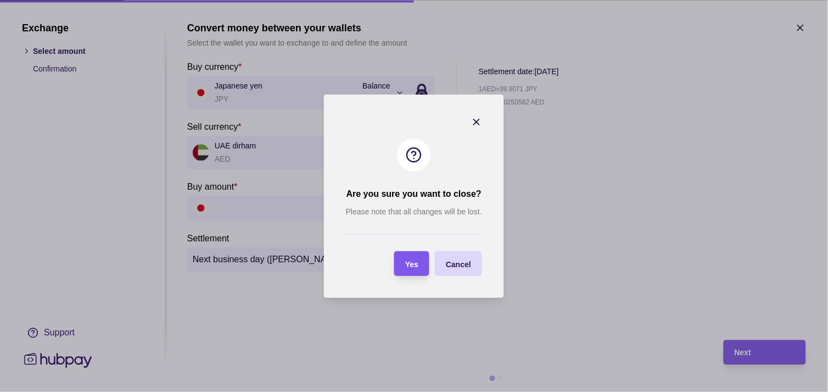
click at [408, 261] on span "Yes" at bounding box center [411, 263] width 13 height 9
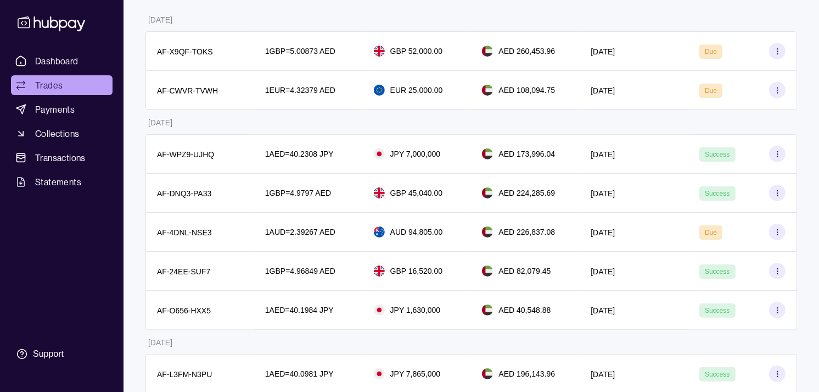
scroll to position [174, 0]
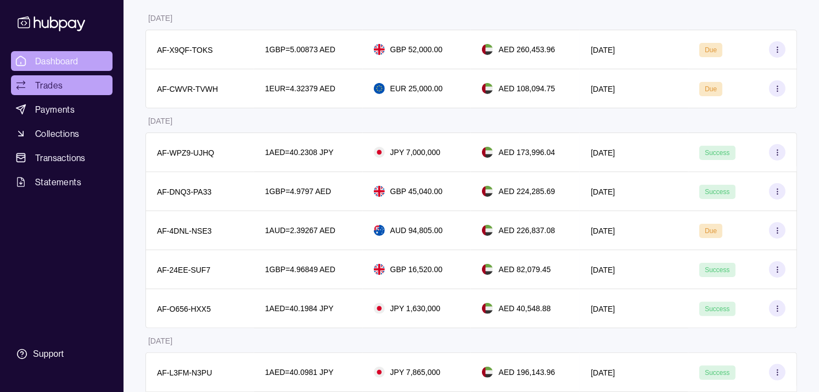
click at [79, 63] on link "Dashboard" at bounding box center [62, 61] width 102 height 20
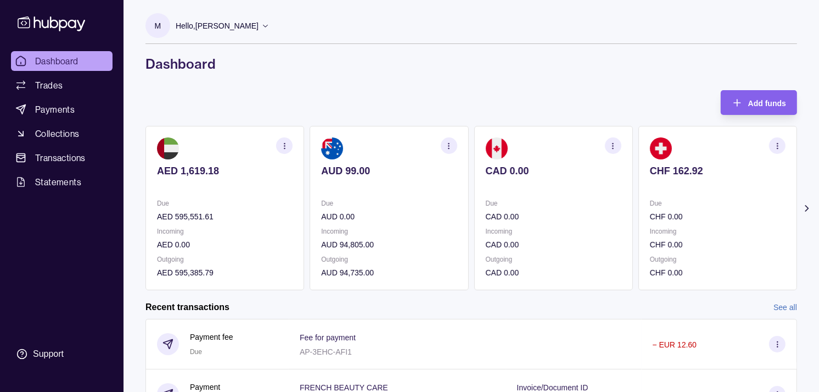
click at [477, 80] on div "M Hello, [PERSON_NAME] Strides Trading LLC Account Terms and conditions Privacy…" at bounding box center [472, 295] width 696 height 591
click at [398, 72] on div "M Hello, [PERSON_NAME] Strides Trading LLC Account Terms and conditions Privacy…" at bounding box center [472, 295] width 696 height 591
click at [55, 56] on span "Dashboard" at bounding box center [56, 60] width 43 height 13
click at [44, 77] on link "Trades" at bounding box center [62, 85] width 102 height 20
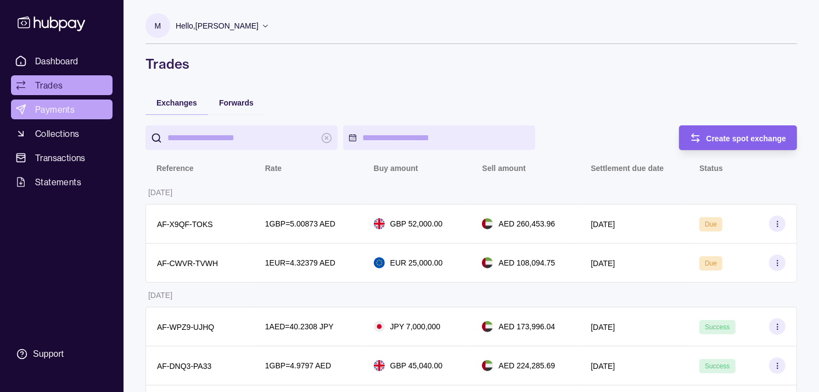
click at [52, 105] on span "Payments" at bounding box center [55, 109] width 40 height 13
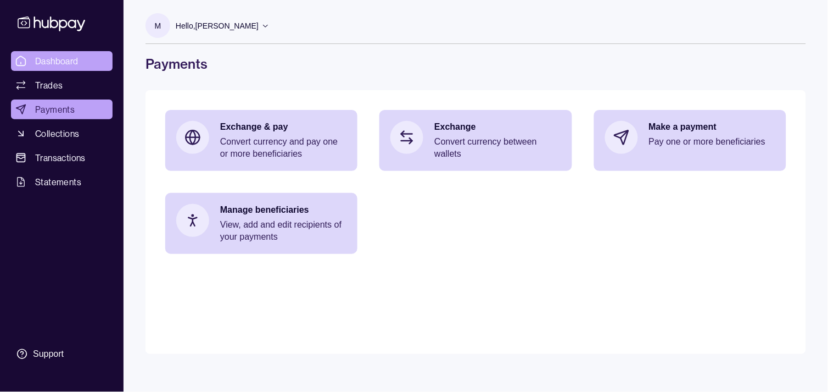
click at [62, 60] on span "Dashboard" at bounding box center [56, 60] width 43 height 13
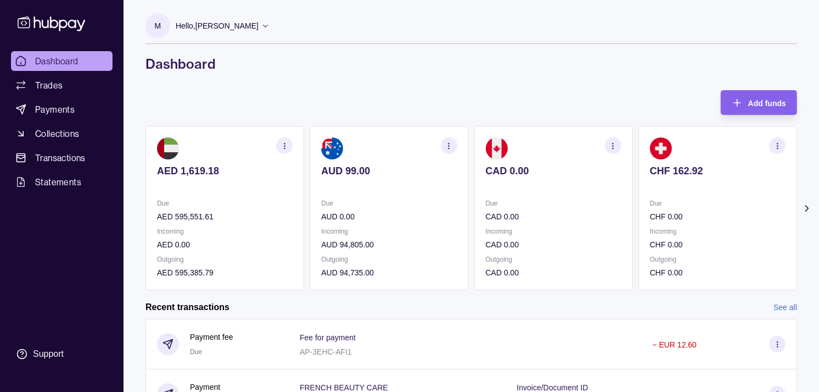
click at [477, 181] on section "CHF 162.92 Due CHF 0.00 Incoming CHF 0.00 Outgoing CHF 0.00" at bounding box center [718, 208] width 159 height 164
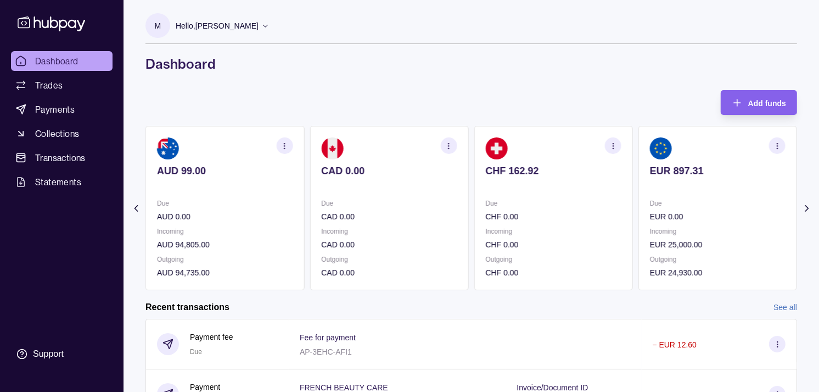
click at [477, 188] on p at bounding box center [718, 186] width 136 height 12
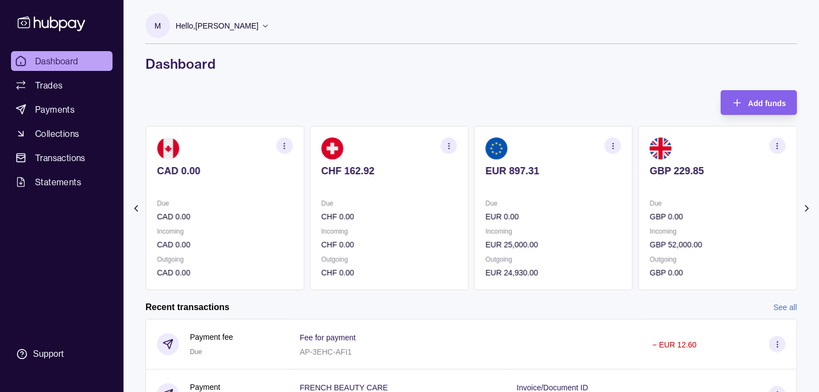
click at [477, 194] on section "GBP 229.85 Due GBP 0.00 Incoming GBP 52,000.00 Outgoing GBP 0.00" at bounding box center [718, 208] width 159 height 164
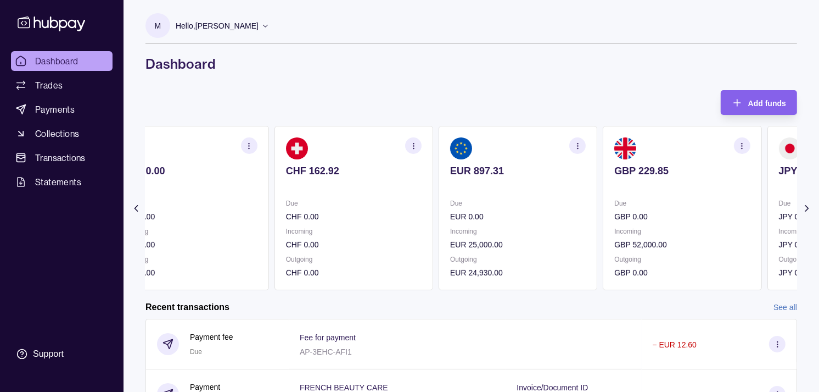
click at [477, 179] on section "GBP 229.85 Due GBP 0.00 Incoming GBP 52,000.00 Outgoing GBP 0.00" at bounding box center [682, 208] width 159 height 164
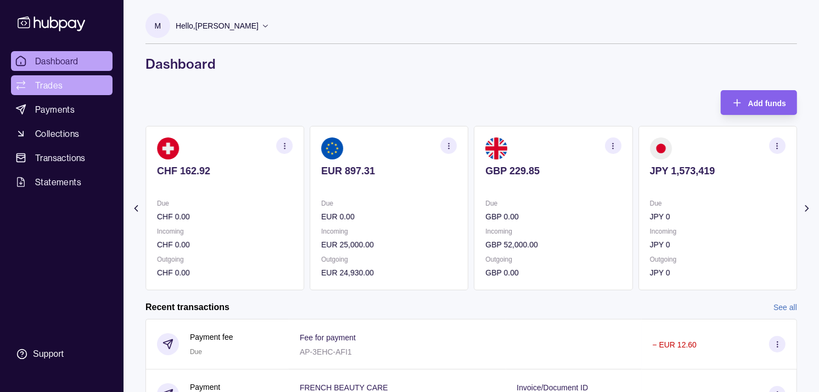
click at [68, 82] on link "Trades" at bounding box center [62, 85] width 102 height 20
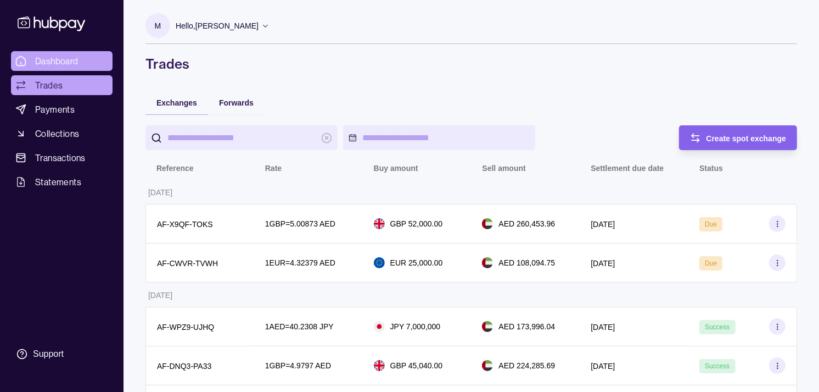
click at [59, 57] on span "Dashboard" at bounding box center [56, 60] width 43 height 13
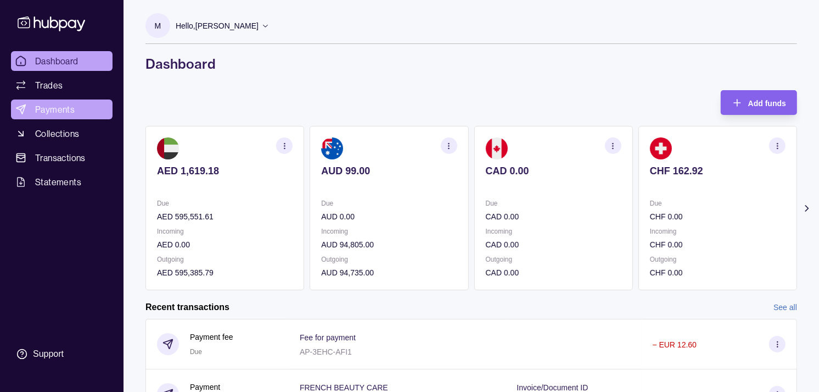
click at [72, 110] on span "Payments" at bounding box center [55, 109] width 40 height 13
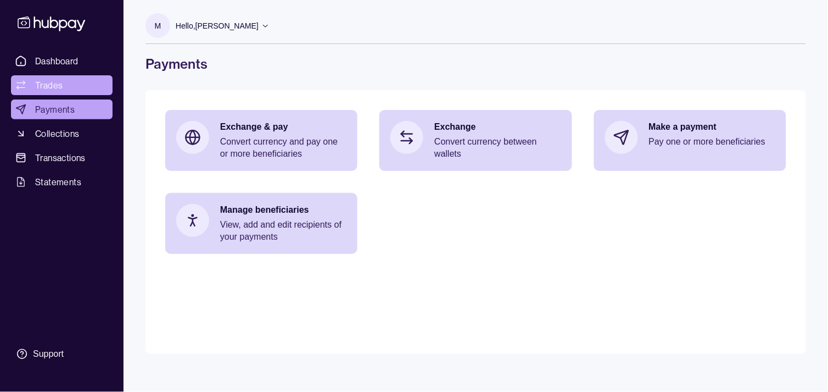
click at [49, 81] on span "Trades" at bounding box center [48, 85] width 27 height 13
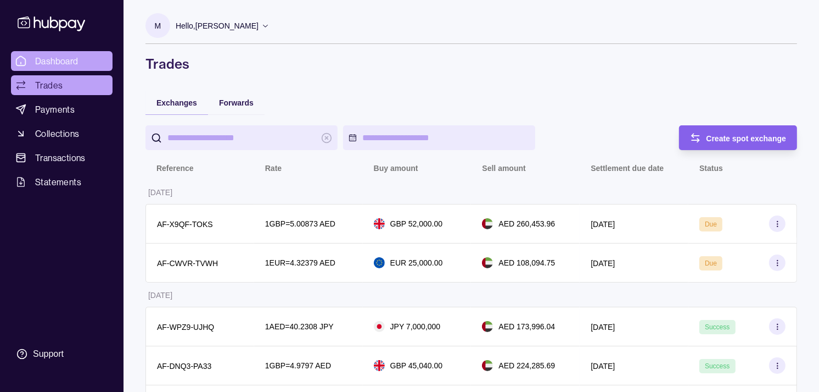
click at [58, 53] on link "Dashboard" at bounding box center [62, 61] width 102 height 20
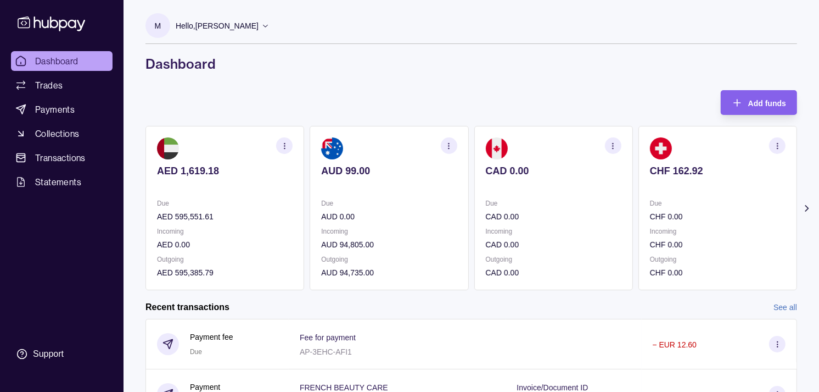
click at [477, 162] on section "CHF 162.92 Due CHF 0.00 Incoming CHF 0.00 Outgoing CHF 0.00" at bounding box center [718, 208] width 159 height 164
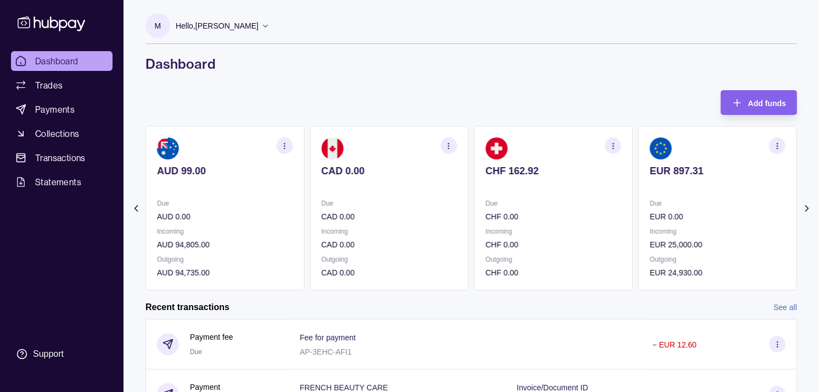
click at [477, 163] on section "EUR 897.31 Due EUR 0.00 Incoming EUR 25,000.00 Outgoing EUR 24,930.00" at bounding box center [718, 208] width 159 height 164
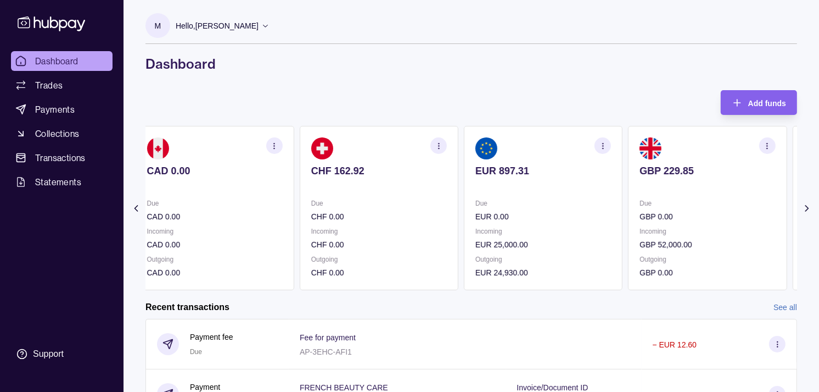
click at [477, 163] on section "GBP 229.85 Due GBP 0.00 Incoming GBP 52,000.00 Outgoing GBP 0.00" at bounding box center [707, 208] width 159 height 164
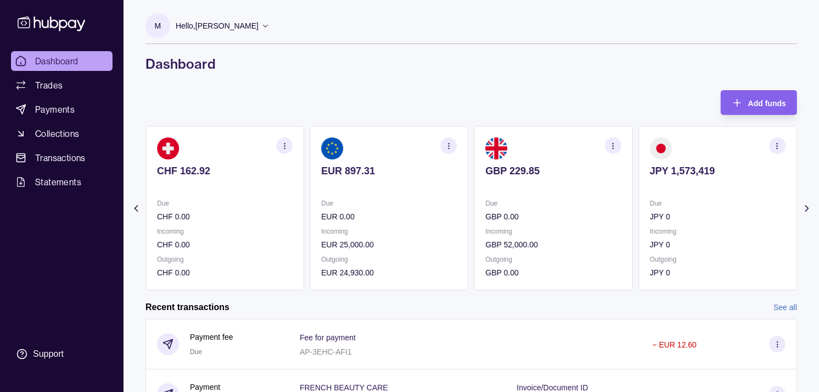
click at [477, 144] on icon "button" at bounding box center [778, 146] width 8 height 8
click at [477, 143] on link "View transactions" at bounding box center [699, 146] width 60 height 12
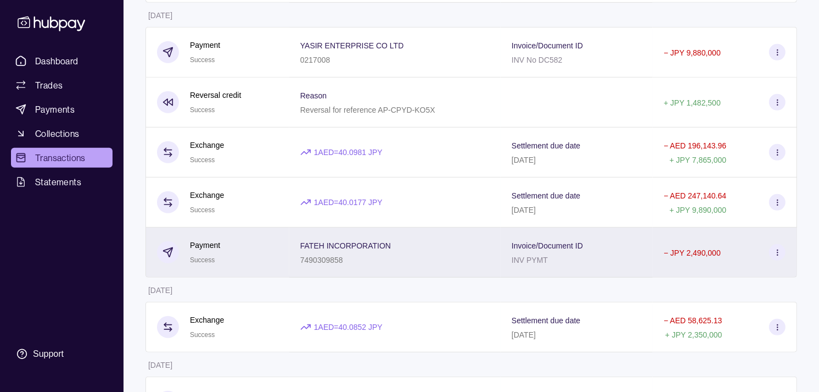
scroll to position [488, 0]
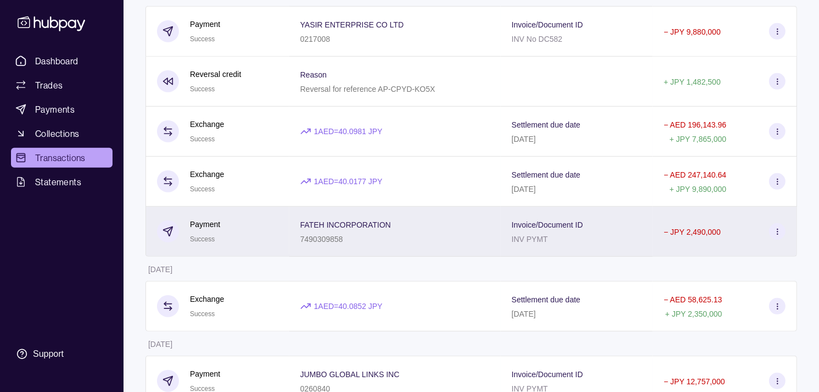
click at [370, 221] on span "FATEH INCORPORATION" at bounding box center [345, 223] width 91 height 13
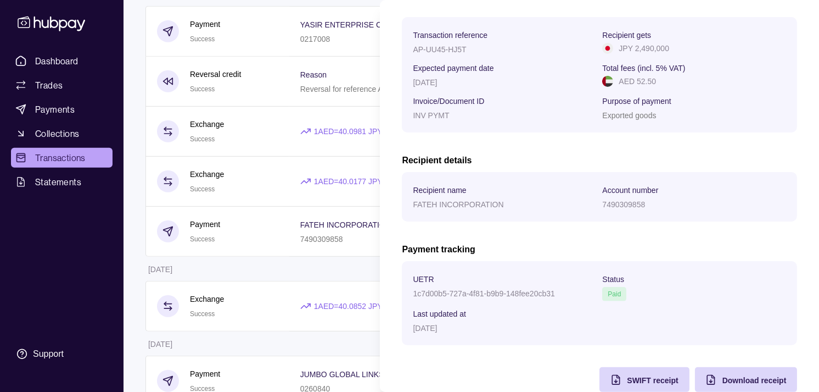
scroll to position [183, 0]
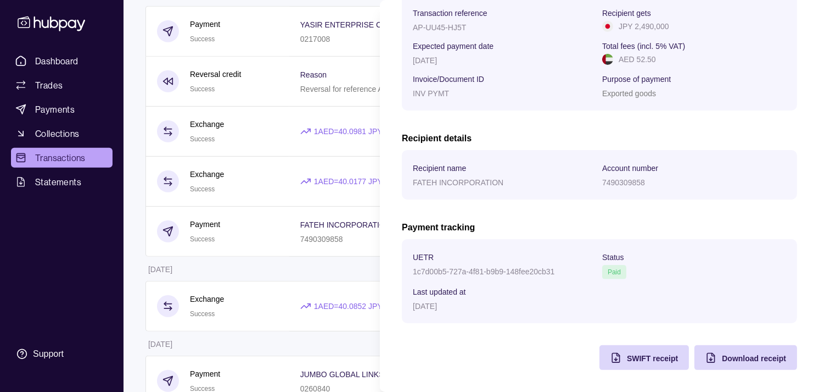
click at [434, 272] on p "1c7d00b5-727a-4f81-b9b9-148fee20cb31" at bounding box center [484, 271] width 142 height 9
drag, startPoint x: 434, startPoint y: 272, endPoint x: 532, endPoint y: 269, distance: 97.2
click at [477, 269] on p "1c7d00b5-727a-4f81-b9b9-148fee20cb31" at bounding box center [484, 271] width 142 height 9
copy p "1c7d00b5-727a-4f81-b9b9-148fee20cb31"
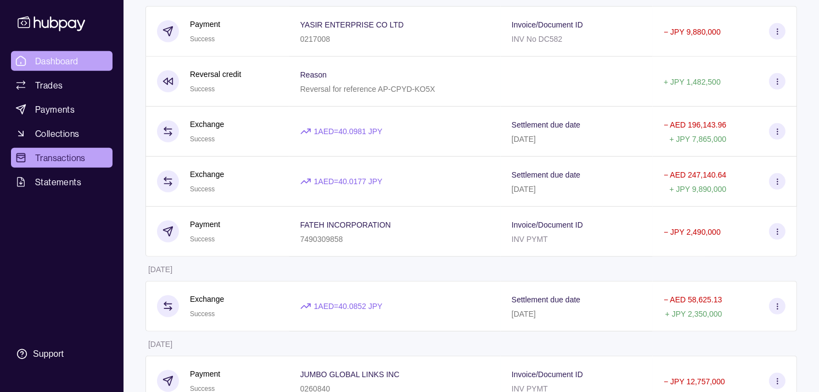
click at [68, 55] on span "Dashboard" at bounding box center [56, 60] width 43 height 13
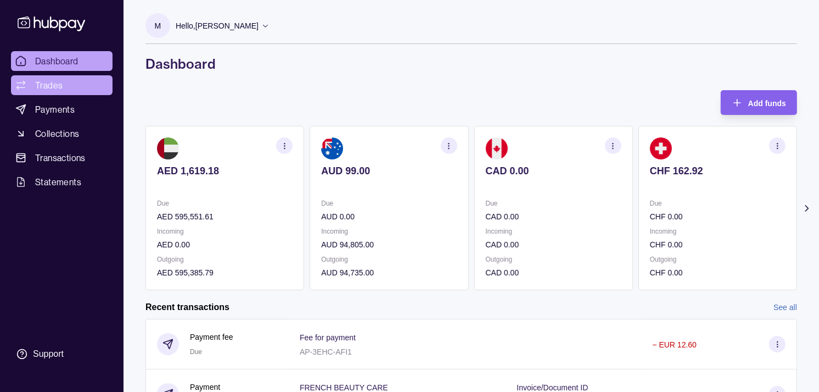
click at [71, 84] on link "Trades" at bounding box center [62, 85] width 102 height 20
